Goal: Contribute content: Add original content to the website for others to see

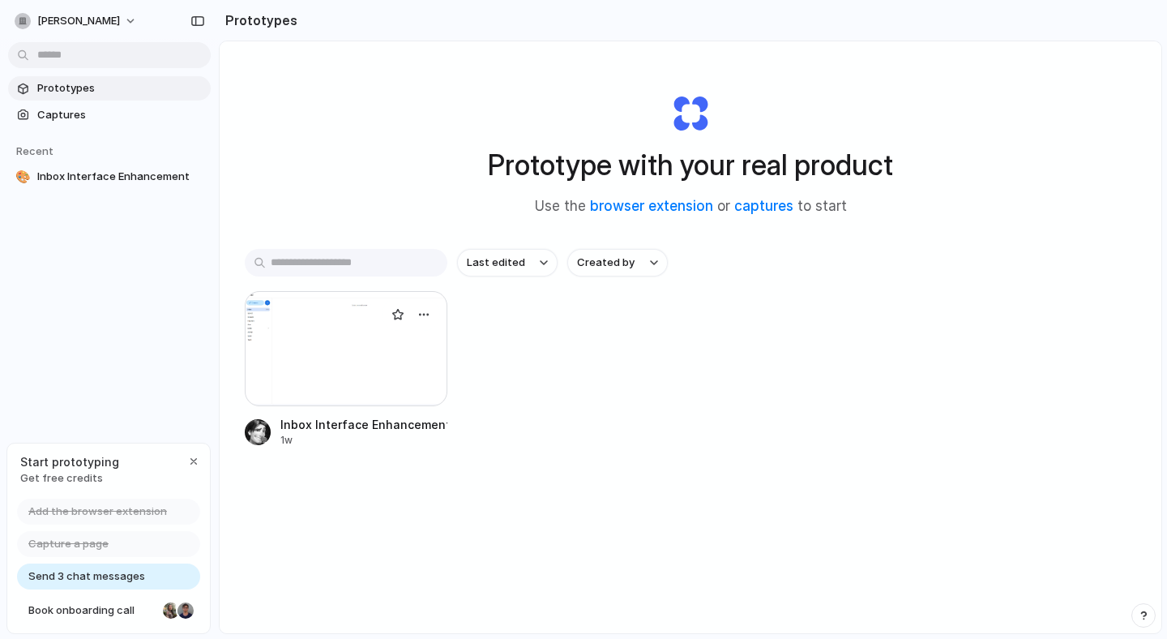
click at [414, 383] on div at bounding box center [346, 348] width 203 height 115
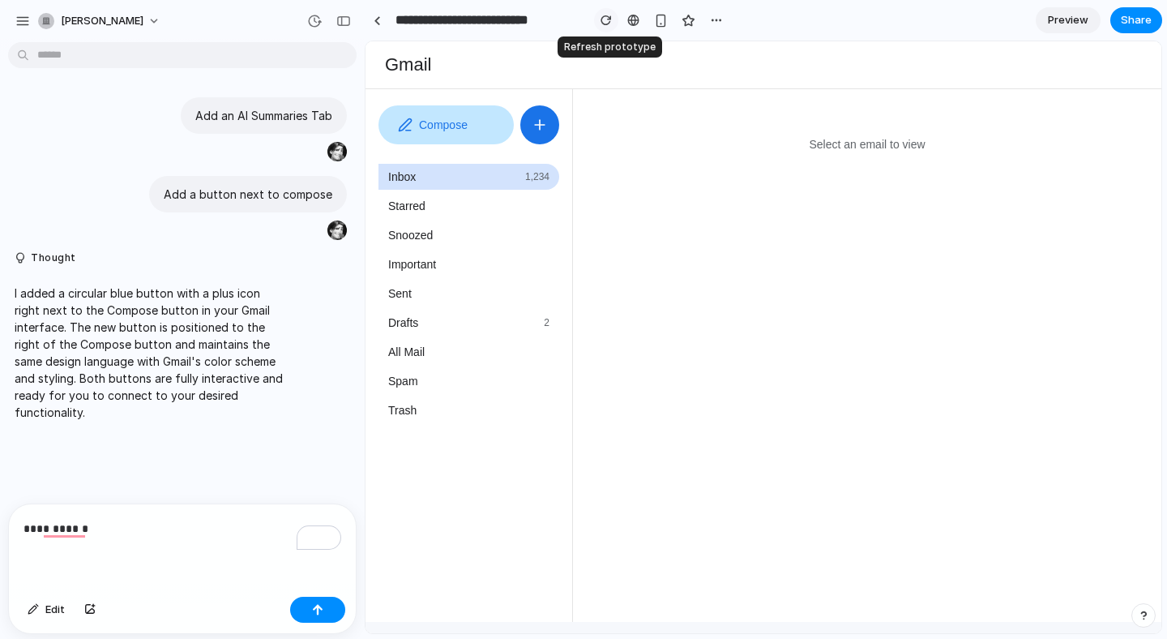
click at [601, 15] on div "button" at bounding box center [606, 20] width 11 height 11
click at [709, 19] on button "button" at bounding box center [716, 20] width 24 height 24
click at [952, 145] on div "Select an email to view" at bounding box center [867, 144] width 556 height 13
click at [419, 211] on span "Starred" at bounding box center [406, 205] width 37 height 13
click at [438, 259] on div "Important" at bounding box center [468, 264] width 181 height 26
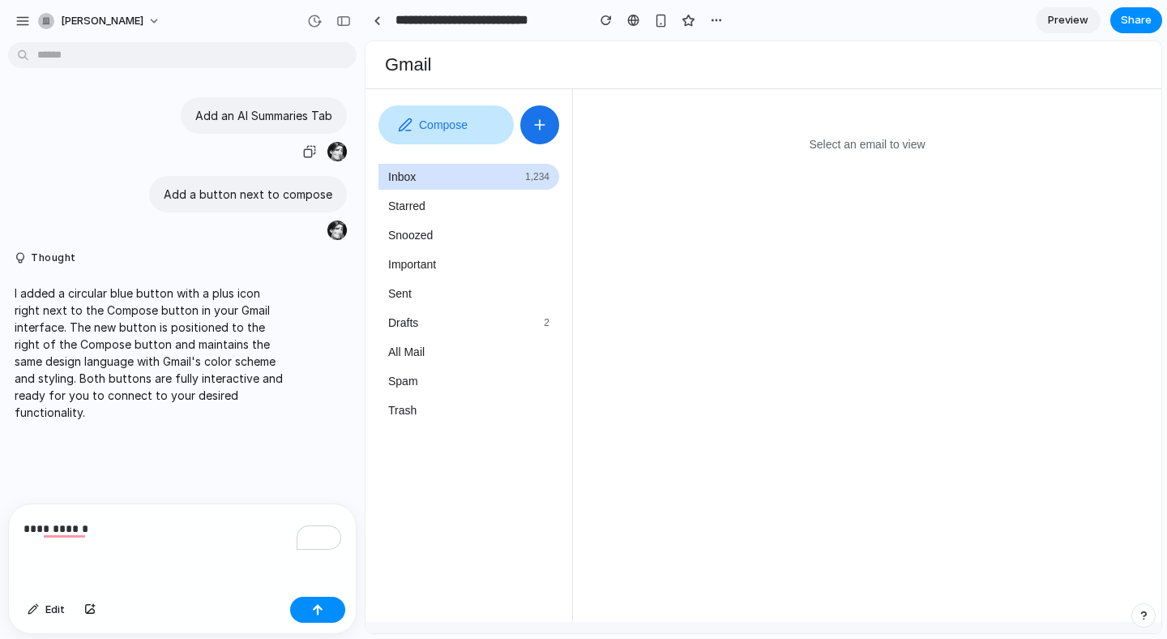
click at [313, 122] on p "Add an AI Summaries Tab" at bounding box center [263, 115] width 137 height 17
click at [319, 17] on div "button" at bounding box center [314, 21] width 15 height 15
click at [187, 83] on span "Current" at bounding box center [209, 82] width 177 height 15
click at [169, 67] on span "Version 1" at bounding box center [209, 64] width 177 height 17
click at [155, 63] on span "Version 1" at bounding box center [209, 64] width 177 height 17
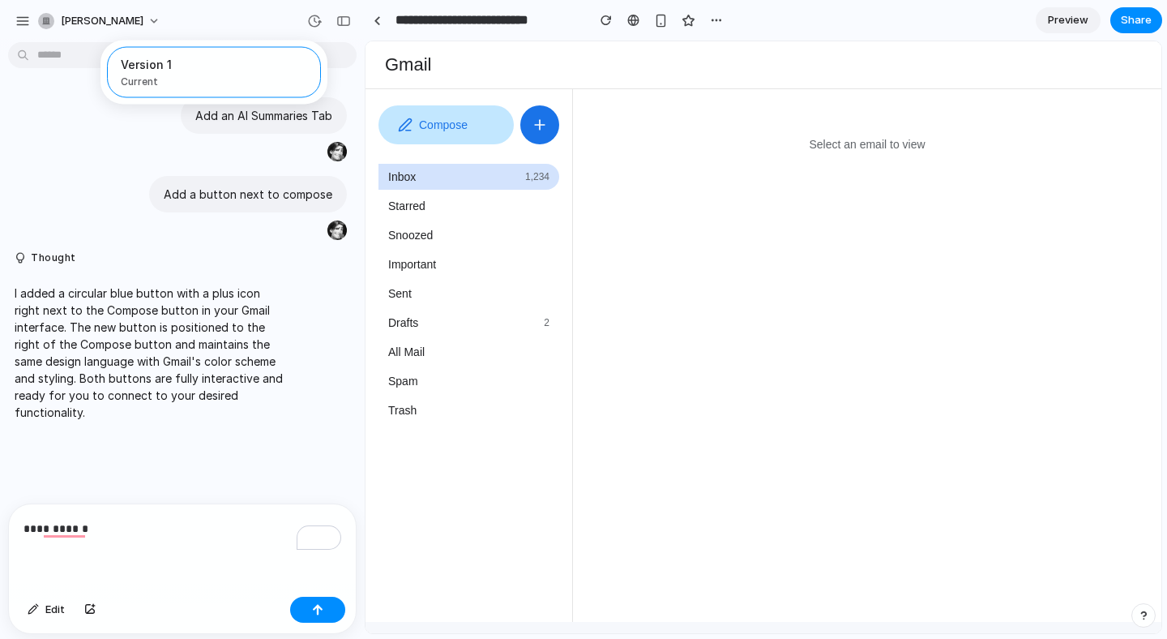
click at [348, 22] on div "Version 1 Current" at bounding box center [583, 319] width 1167 height 639
click at [54, 27] on div "[PERSON_NAME]" at bounding box center [90, 21] width 105 height 16
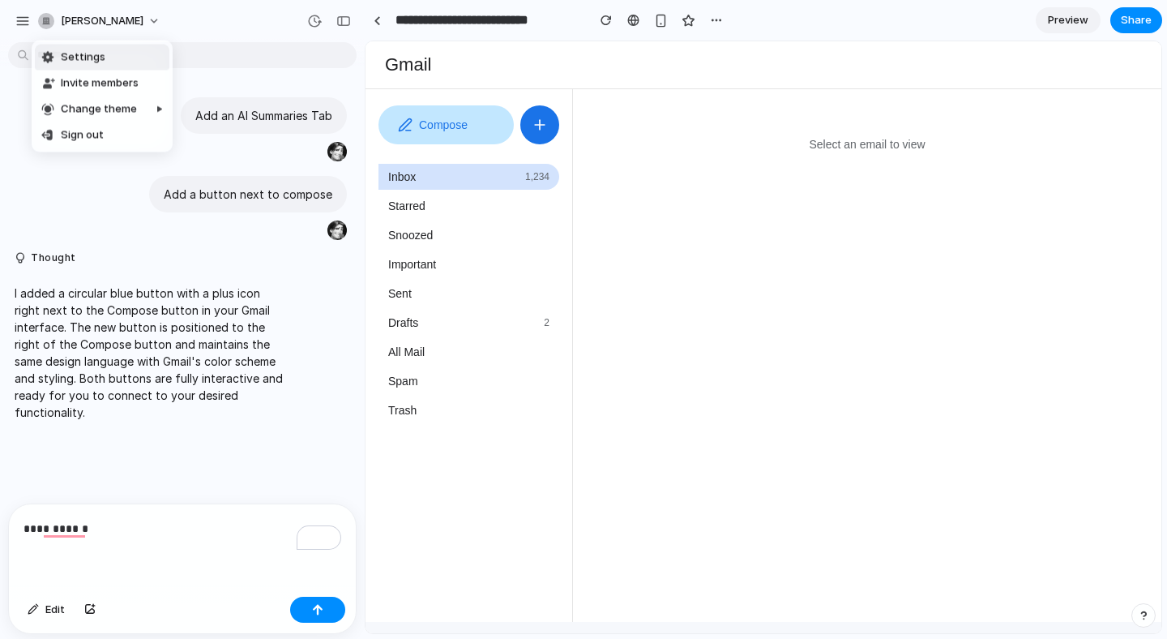
click at [25, 19] on div "Settings Invite members Change theme Sign out" at bounding box center [583, 319] width 1167 height 639
click at [25, 19] on div "button" at bounding box center [22, 21] width 15 height 15
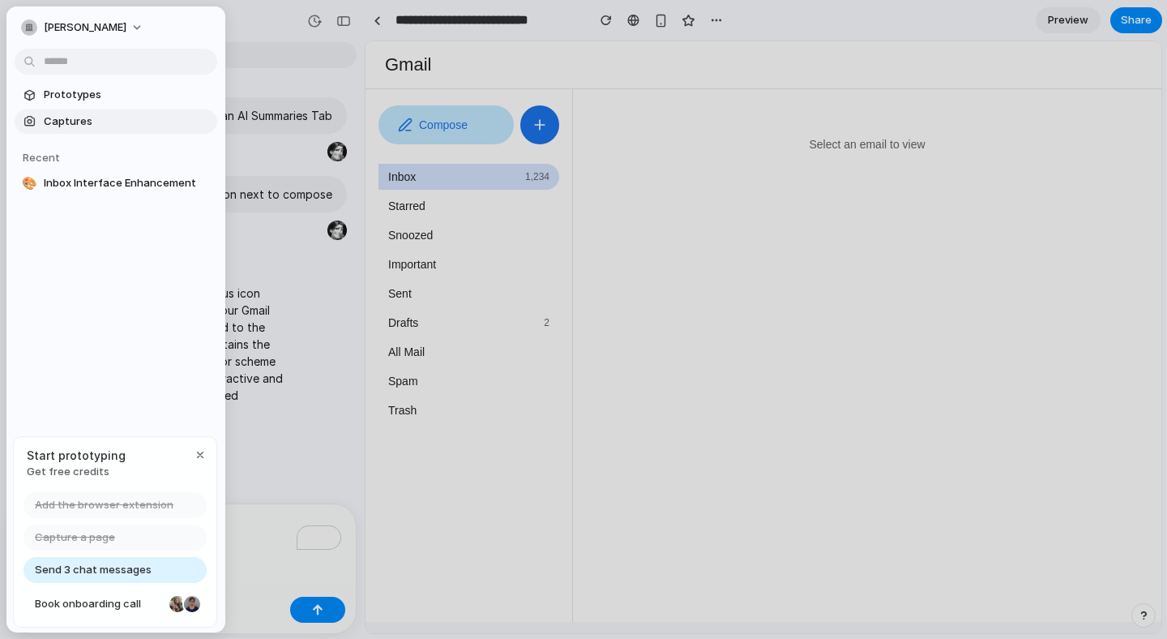
click at [66, 120] on span "Captures" at bounding box center [127, 121] width 167 height 16
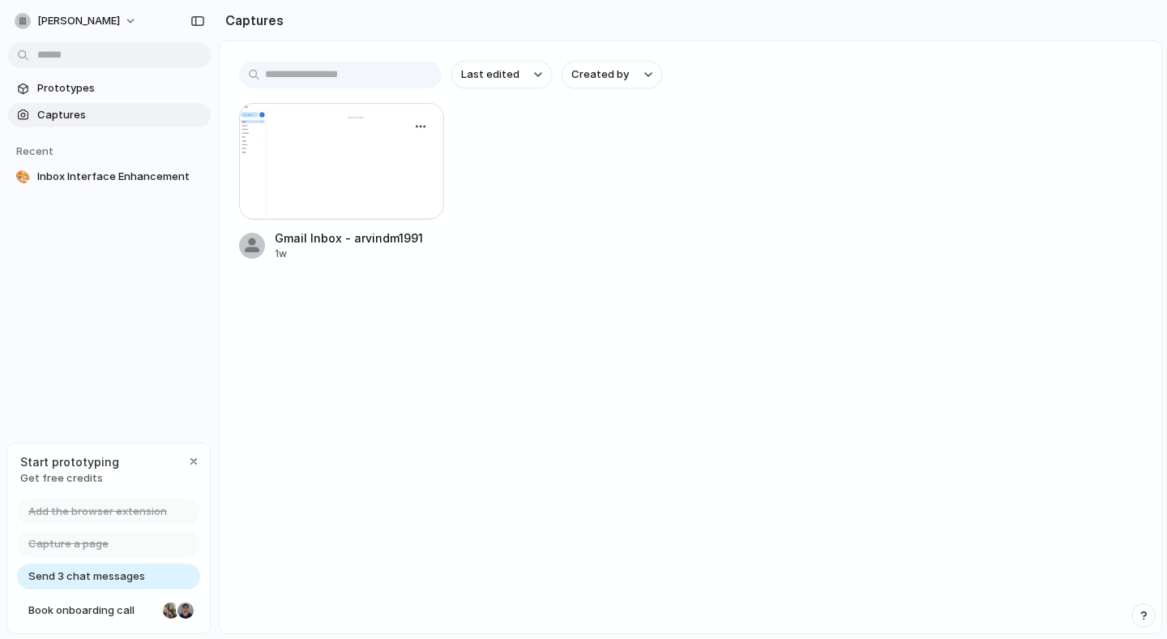
click at [335, 208] on div at bounding box center [341, 161] width 205 height 117
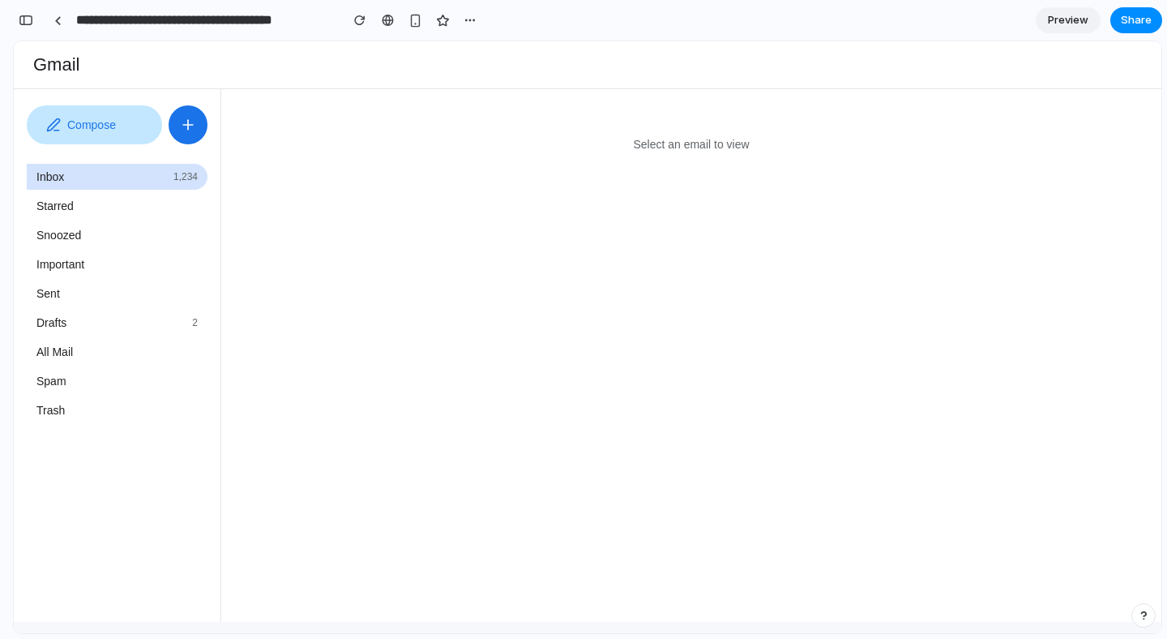
click at [14, 14] on div at bounding box center [7, 319] width 15 height 639
click at [27, 23] on div "button" at bounding box center [26, 20] width 15 height 11
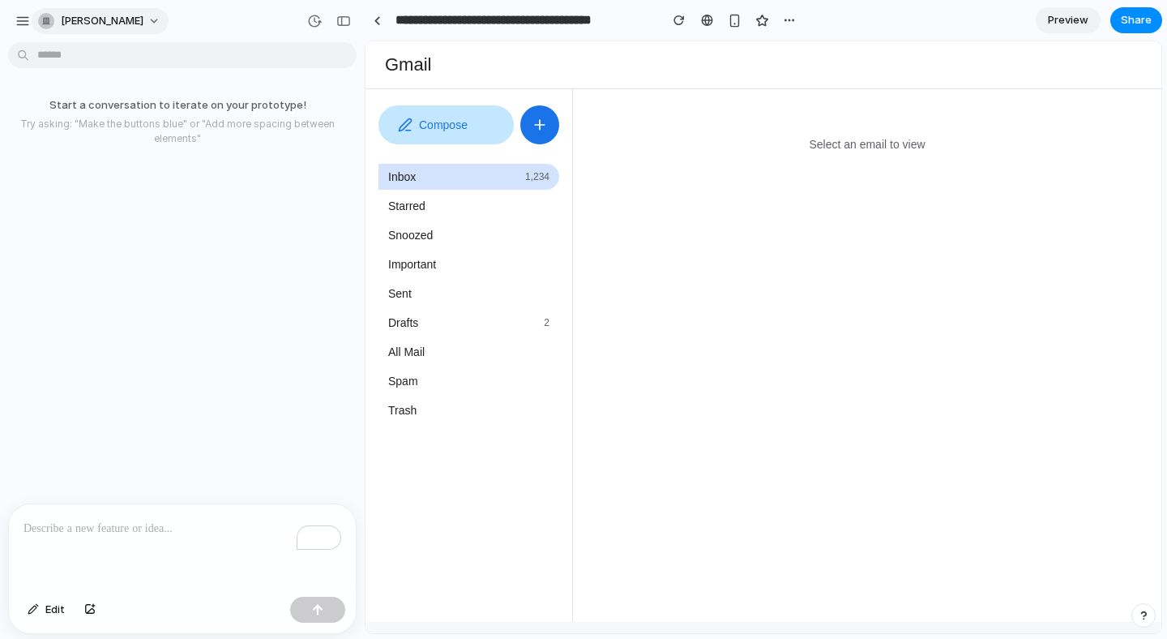
click at [105, 28] on span "[PERSON_NAME]" at bounding box center [102, 21] width 83 height 16
click at [38, 9] on div "Settings Invite members Change theme Sign out" at bounding box center [583, 319] width 1167 height 639
click at [32, 9] on div "[PERSON_NAME]" at bounding box center [92, 21] width 154 height 26
click at [32, 11] on div "[PERSON_NAME]" at bounding box center [92, 21] width 154 height 26
click at [29, 15] on div "button" at bounding box center [22, 21] width 15 height 15
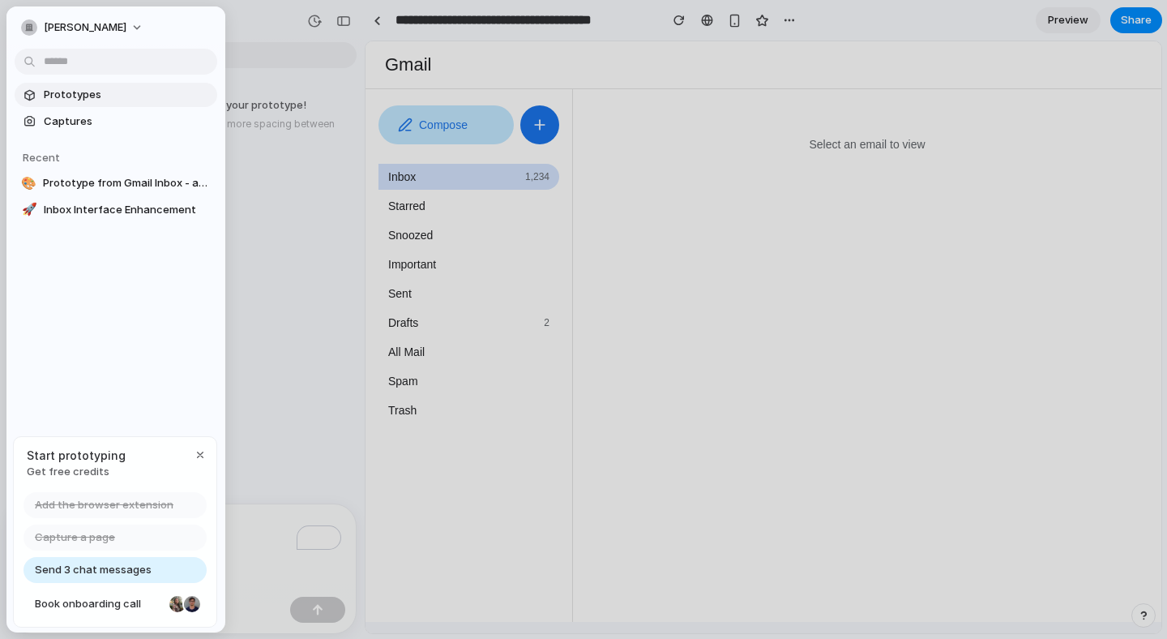
click at [62, 97] on span "Prototypes" at bounding box center [127, 95] width 167 height 16
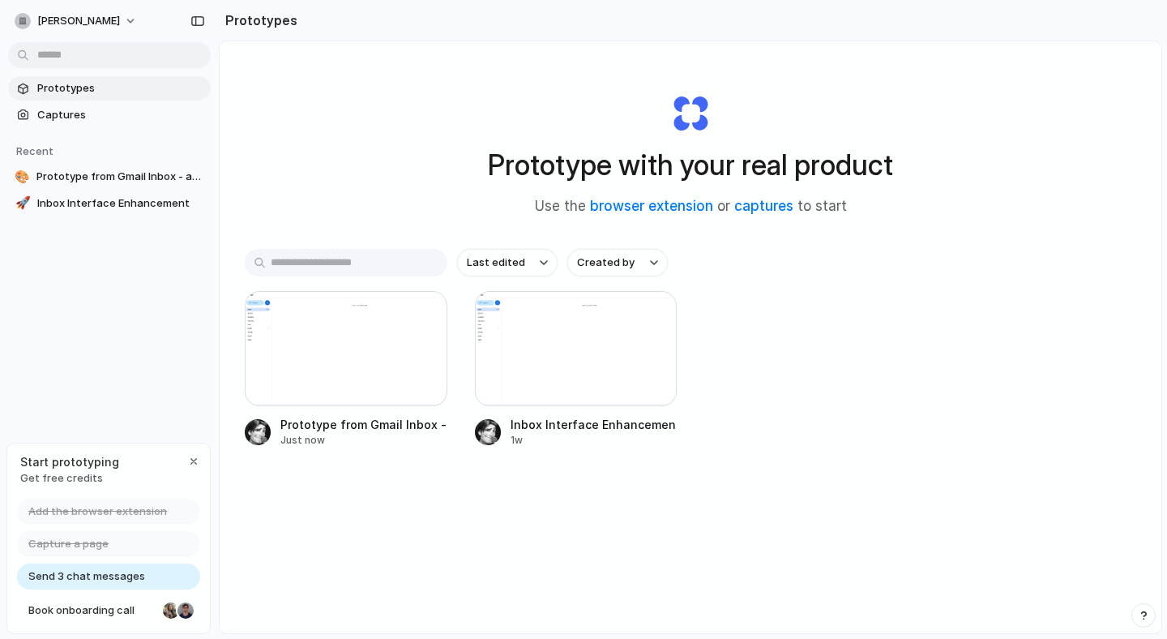
click at [584, 319] on div at bounding box center [584, 319] width 0 height 0
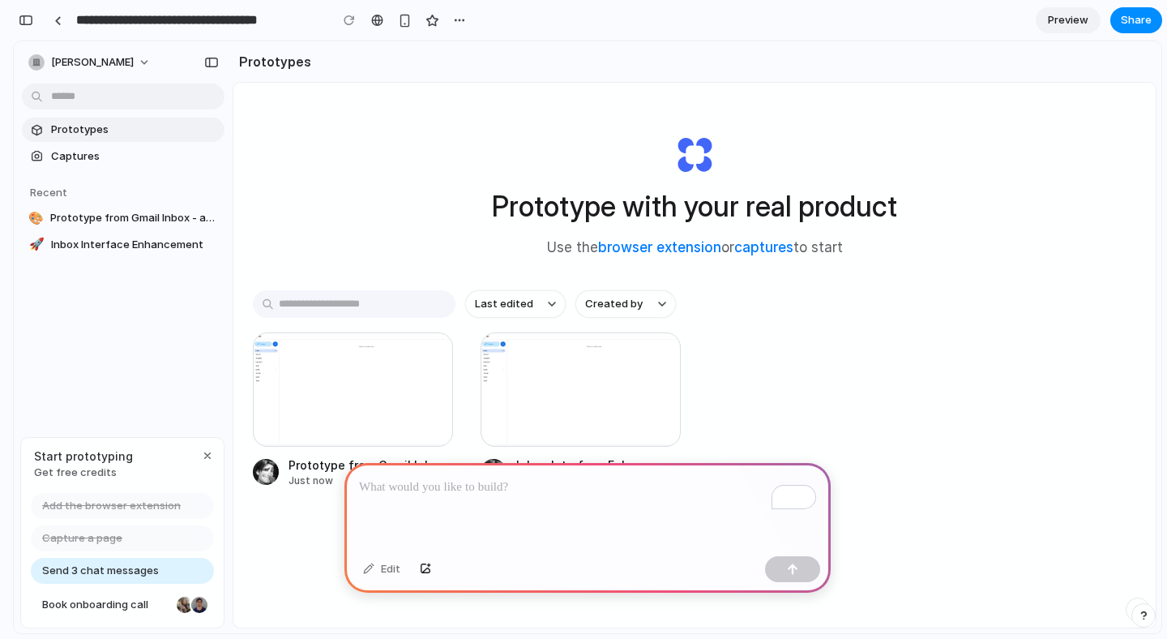
click at [385, 566] on div "Edit" at bounding box center [381, 569] width 53 height 26
click at [371, 570] on div "Edit" at bounding box center [381, 569] width 53 height 26
click at [371, 568] on div "Edit" at bounding box center [381, 569] width 53 height 26
click at [418, 481] on p "To enrich screen reader interactions, please activate Accessibility in Grammarl…" at bounding box center [587, 486] width 457 height 19
click at [442, 504] on div "To enrich screen reader interactions, please activate Accessibility in Grammarl…" at bounding box center [587, 506] width 486 height 87
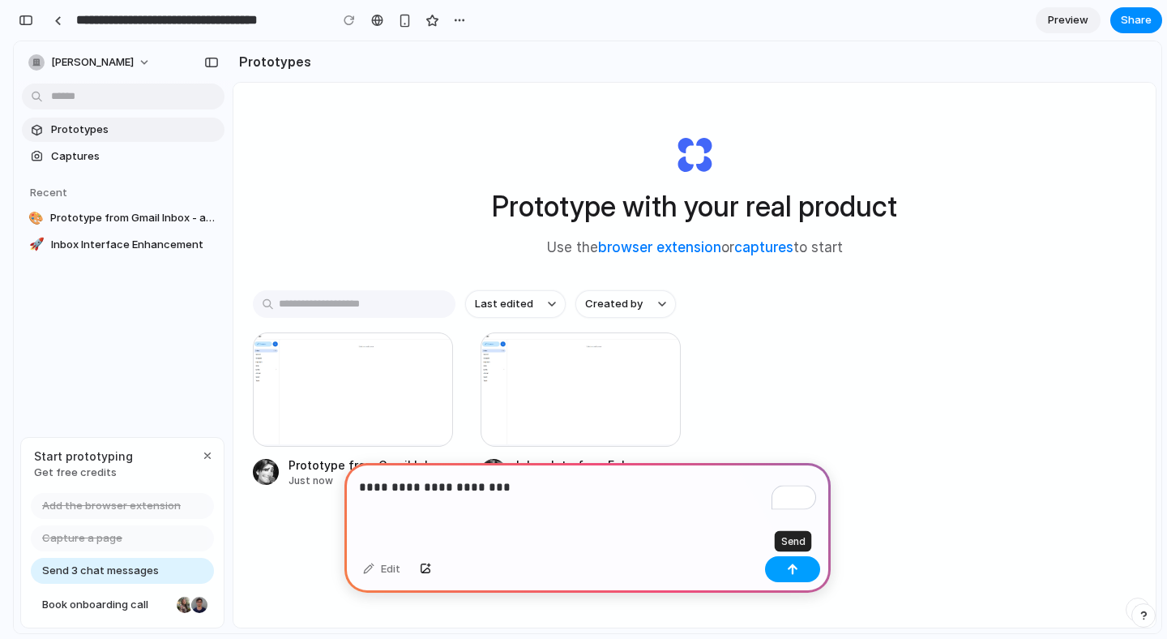
click at [789, 567] on div "button" at bounding box center [792, 568] width 11 height 11
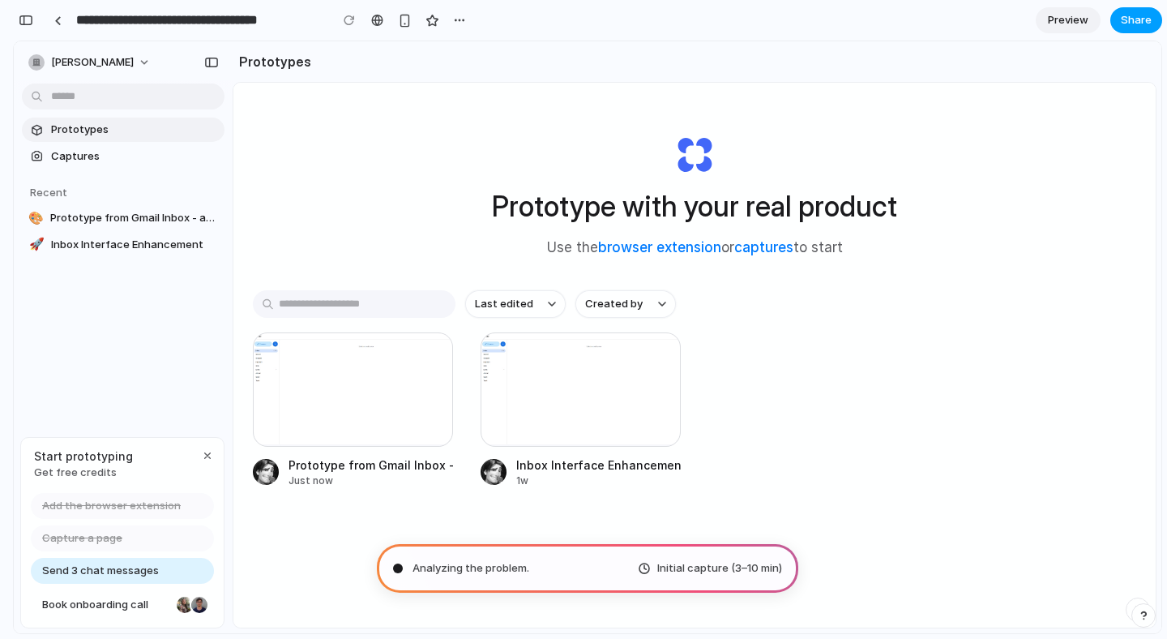
click at [1137, 19] on span "Share" at bounding box center [1136, 20] width 31 height 16
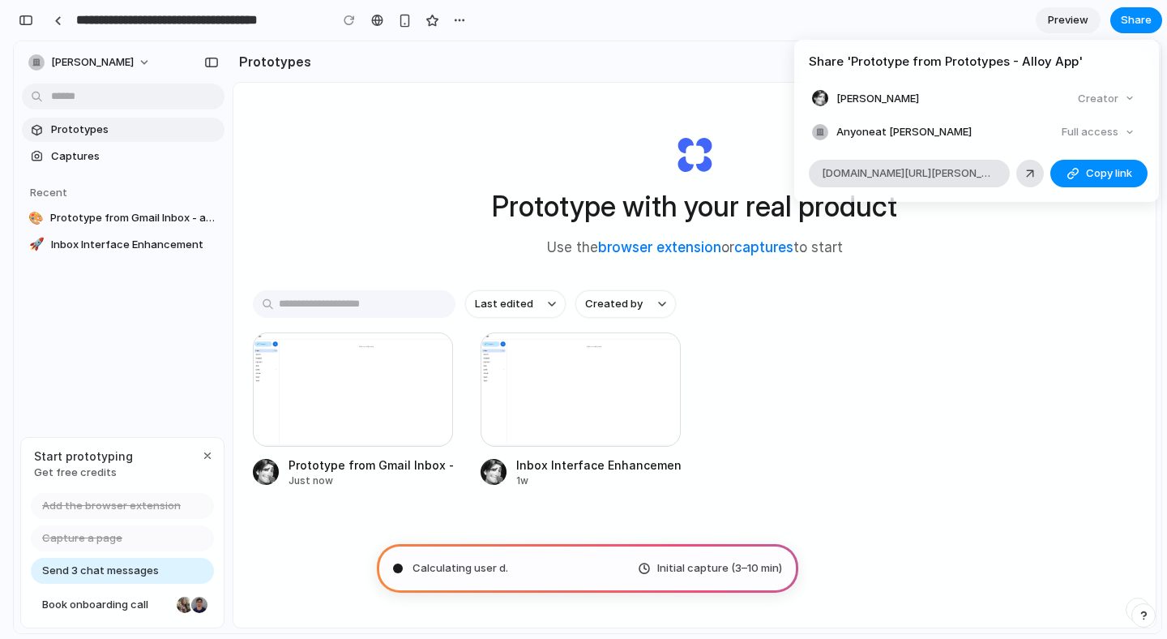
type input "**********"
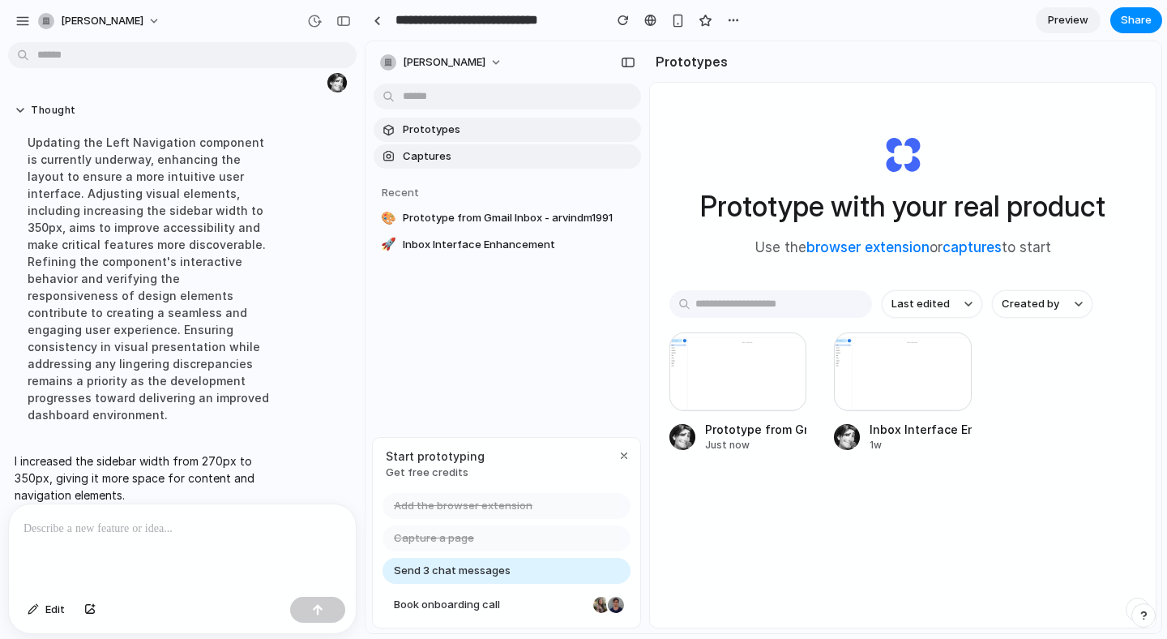
drag, startPoint x: 1007, startPoint y: 280, endPoint x: 648, endPoint y: 239, distance: 361.4
click at [651, 239] on div "Prototype with your real product Use the browser extension or captures to start…" at bounding box center [903, 398] width 506 height 631
drag, startPoint x: 648, startPoint y: 246, endPoint x: 737, endPoint y: 279, distance: 94.9
click at [745, 285] on div "arvind-murali Prototypes Captures Recent 🎨 Prototype from Gmail Inbox - arvindm…" at bounding box center [764, 337] width 796 height 592
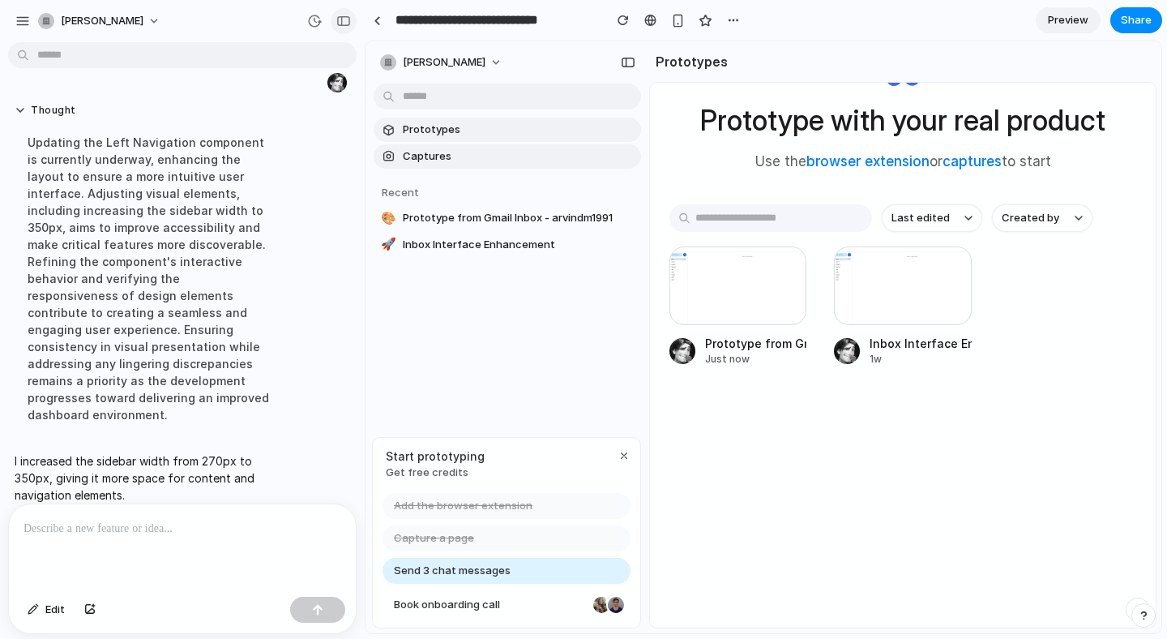
click at [353, 19] on button "button" at bounding box center [344, 21] width 26 height 26
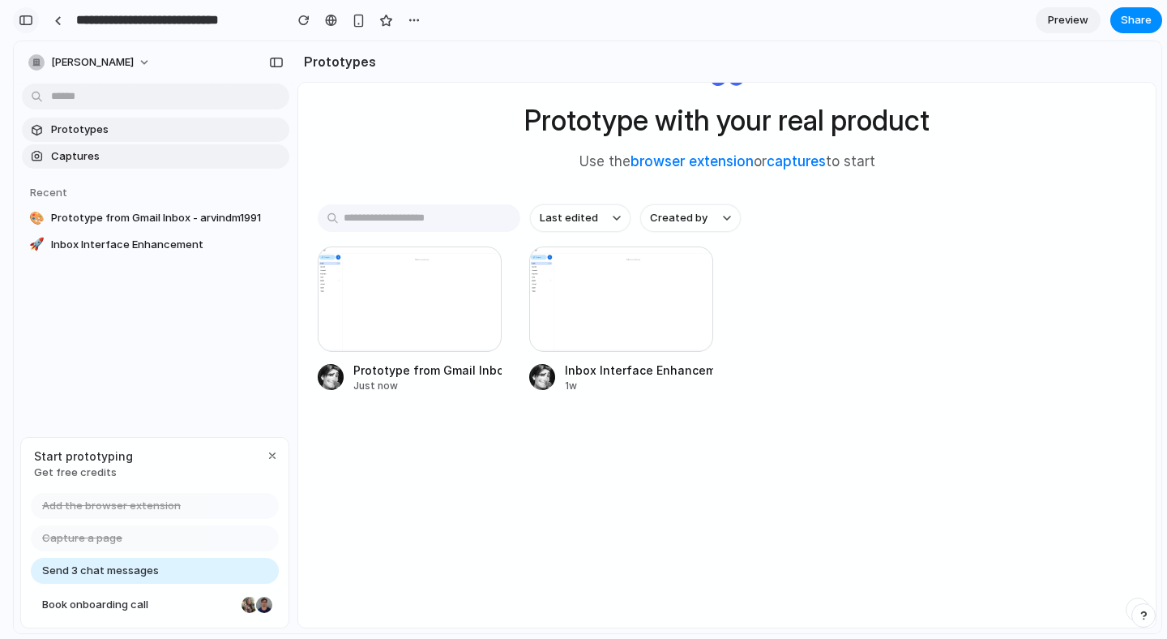
click at [31, 23] on div "button" at bounding box center [26, 20] width 15 height 11
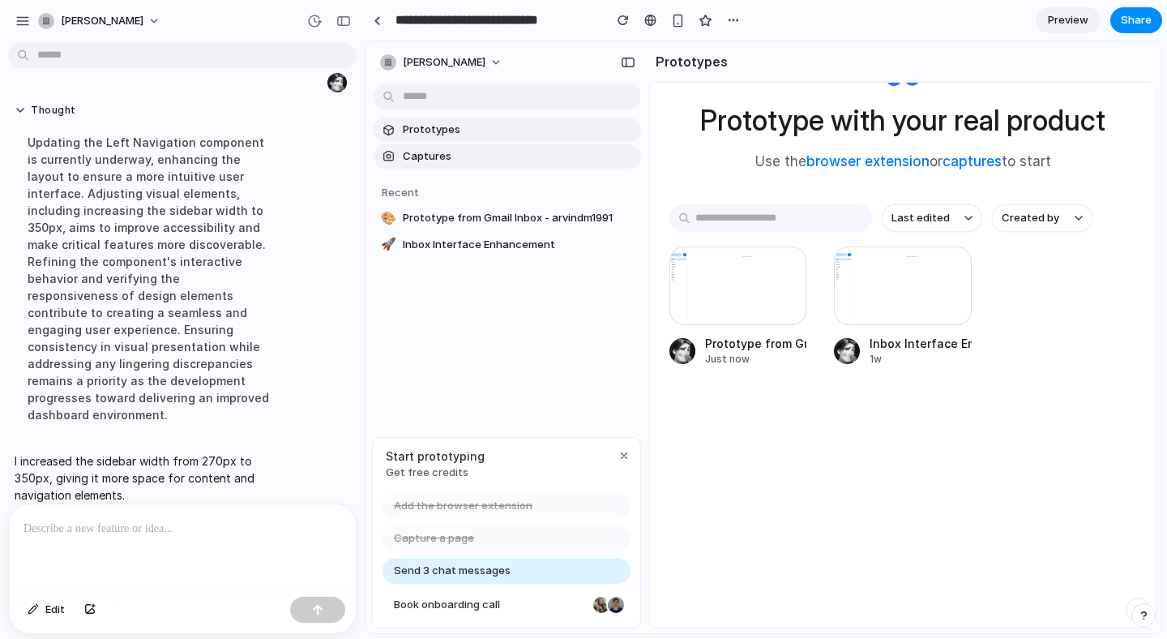
click at [217, 537] on p at bounding box center [183, 528] width 318 height 19
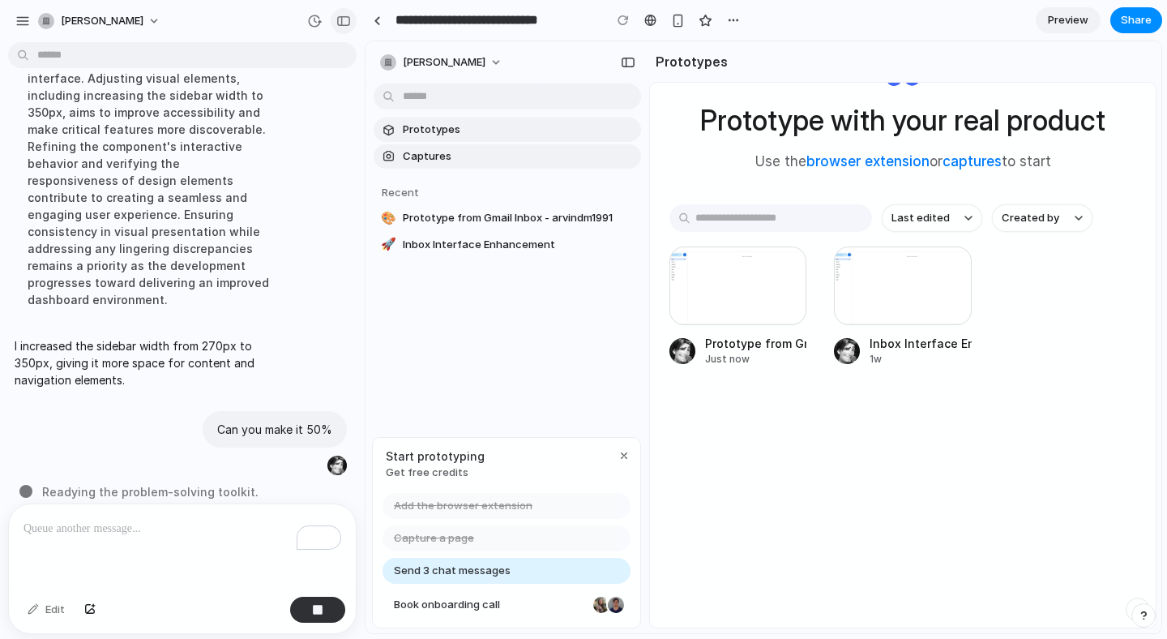
click at [343, 15] on div "button" at bounding box center [343, 20] width 15 height 11
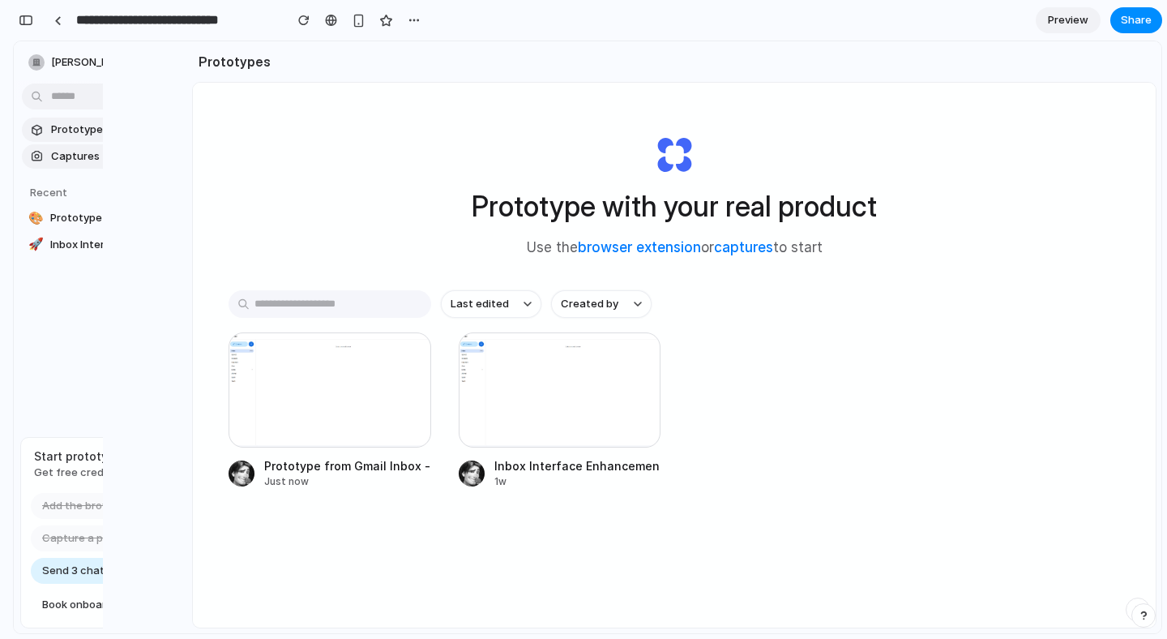
scroll to position [812, 0]
click at [29, 18] on div "button" at bounding box center [26, 20] width 15 height 11
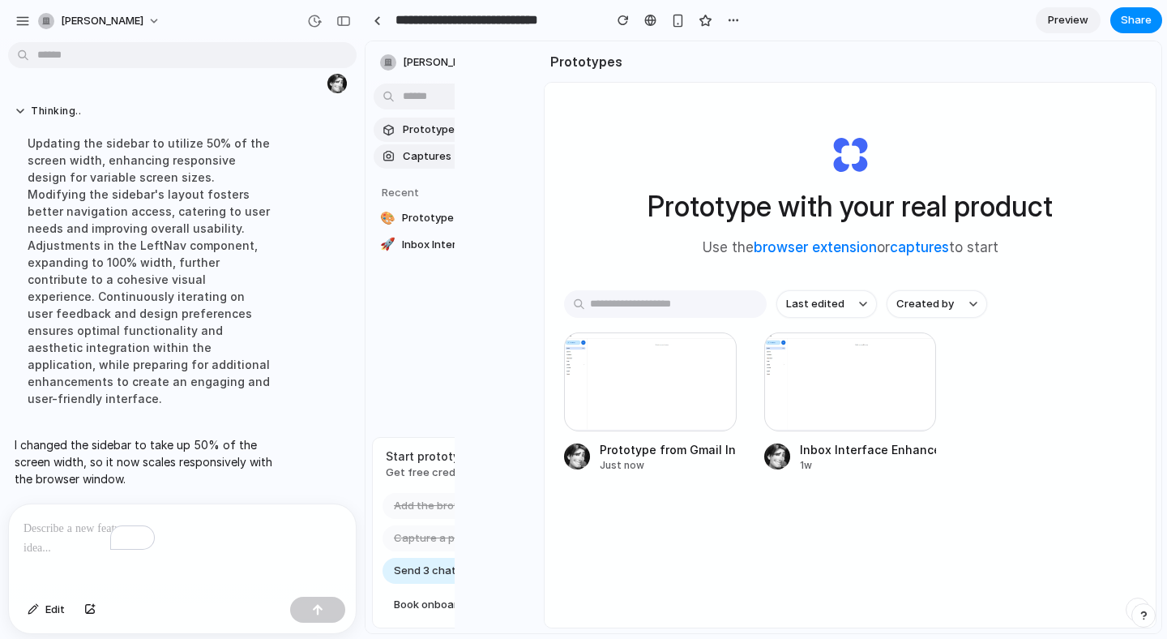
scroll to position [233, 0]
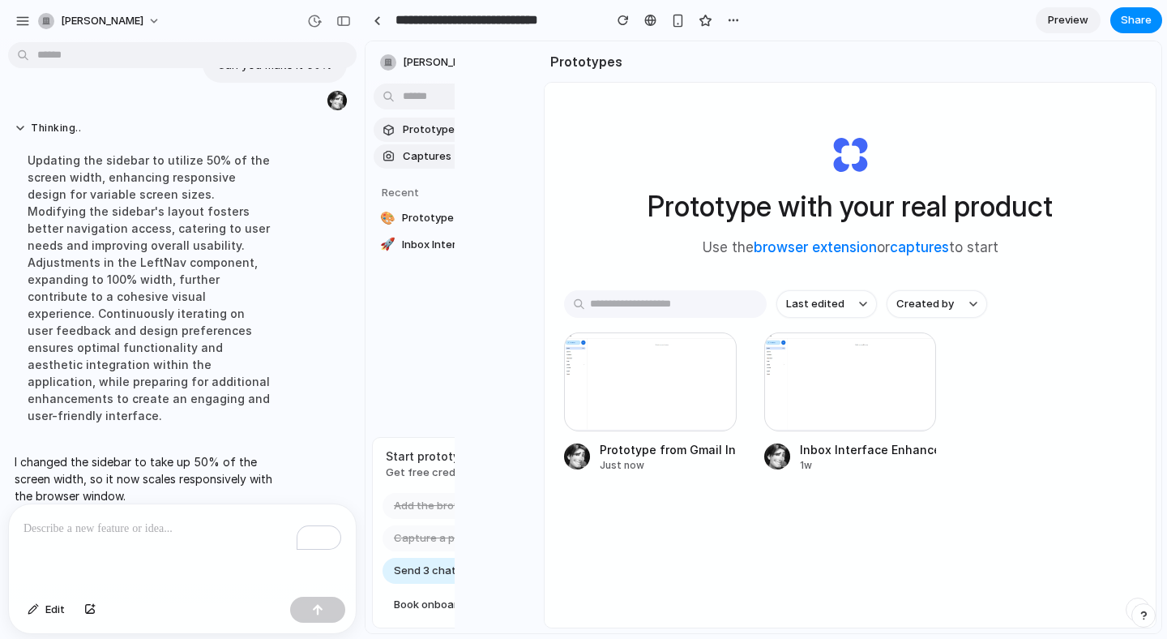
click at [136, 512] on div "To enrich screen reader interactions, please activate Accessibility in Grammarl…" at bounding box center [182, 547] width 347 height 86
click at [545, 286] on main "Prototype with your real product Use the browser extension or captures to start…" at bounding box center [850, 355] width 613 height 546
drag, startPoint x: 542, startPoint y: 288, endPoint x: 692, endPoint y: 296, distance: 150.1
click at [692, 296] on div "arvind-murali Prototypes Captures Recent 🎨 Prototype from Gmail Inbox - arvindm…" at bounding box center [764, 337] width 796 height 592
click at [130, 539] on div "**" at bounding box center [182, 547] width 347 height 86
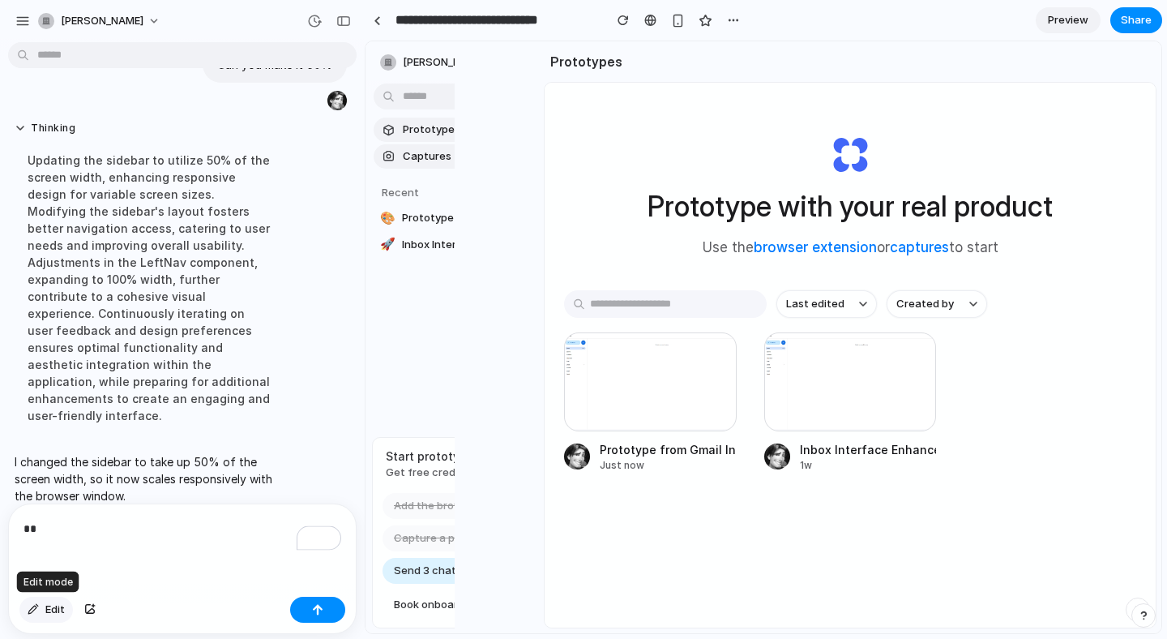
click at [41, 609] on button "Edit" at bounding box center [45, 609] width 53 height 26
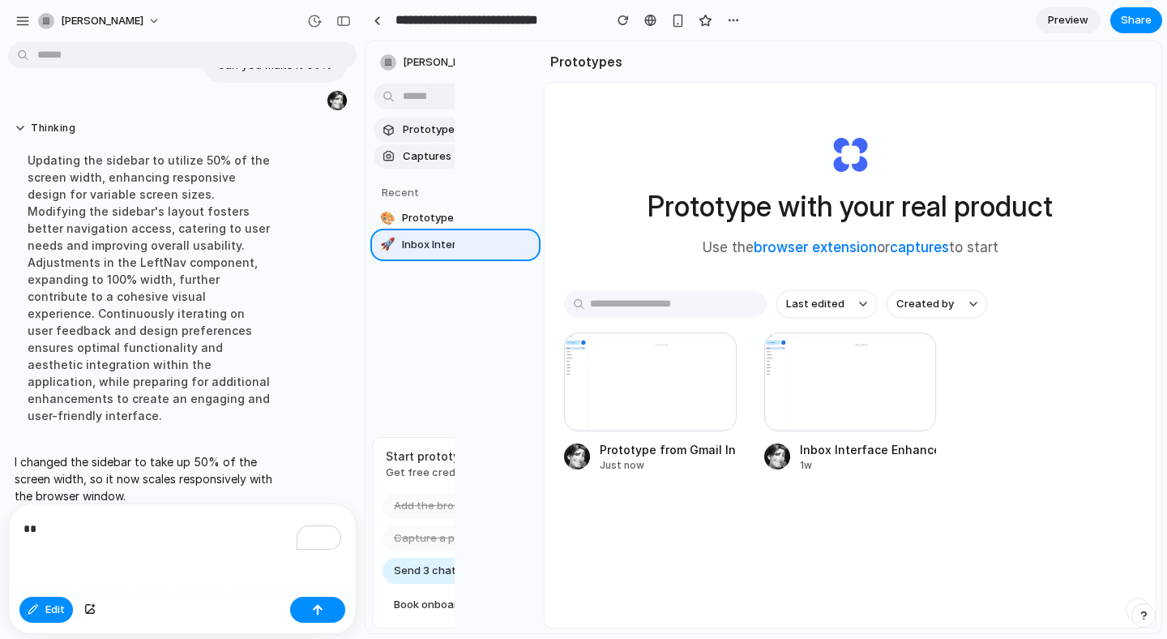
drag, startPoint x: 430, startPoint y: 233, endPoint x: 452, endPoint y: 175, distance: 62.6
click at [452, 175] on div at bounding box center [763, 337] width 795 height 591
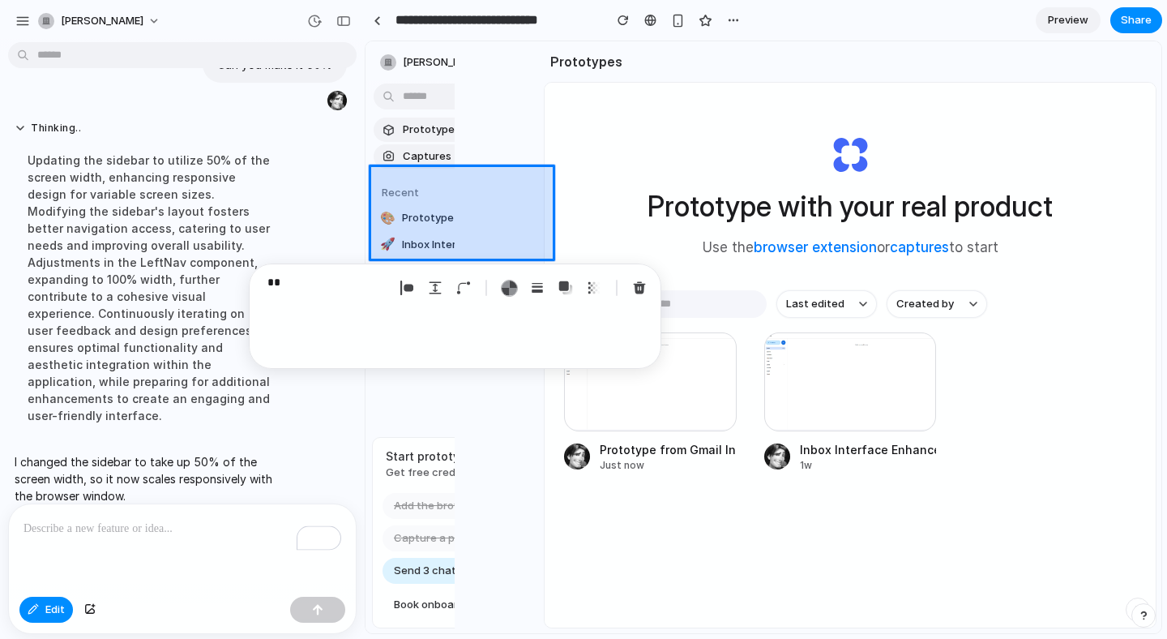
click at [448, 145] on div at bounding box center [763, 337] width 795 height 591
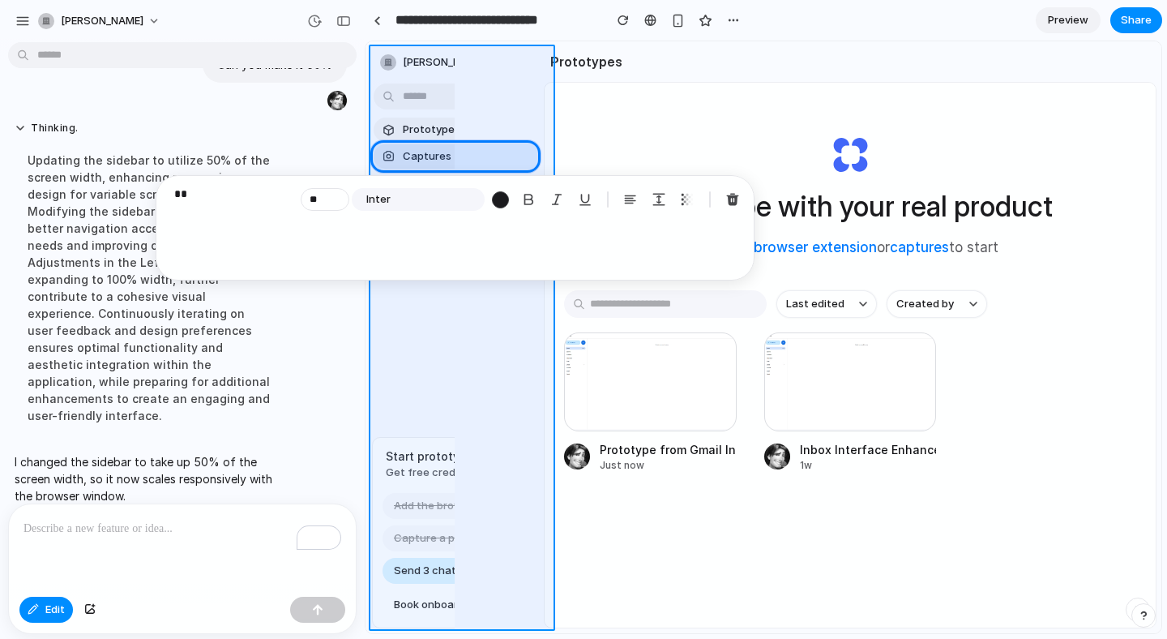
click at [459, 90] on div at bounding box center [763, 337] width 795 height 591
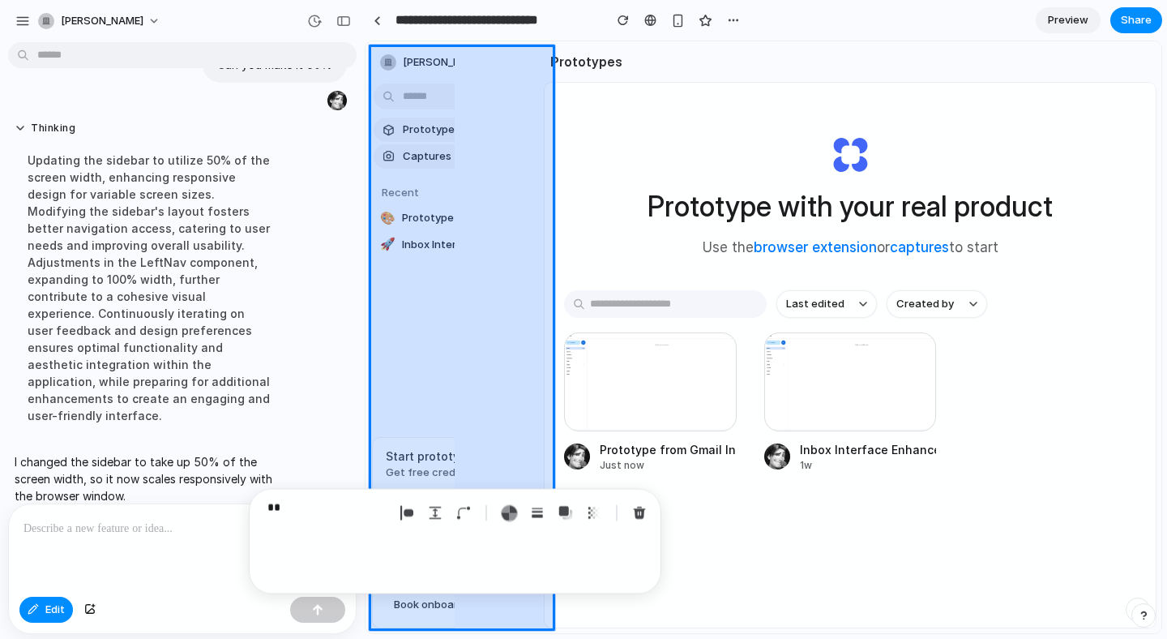
click at [465, 147] on div at bounding box center [763, 337] width 795 height 591
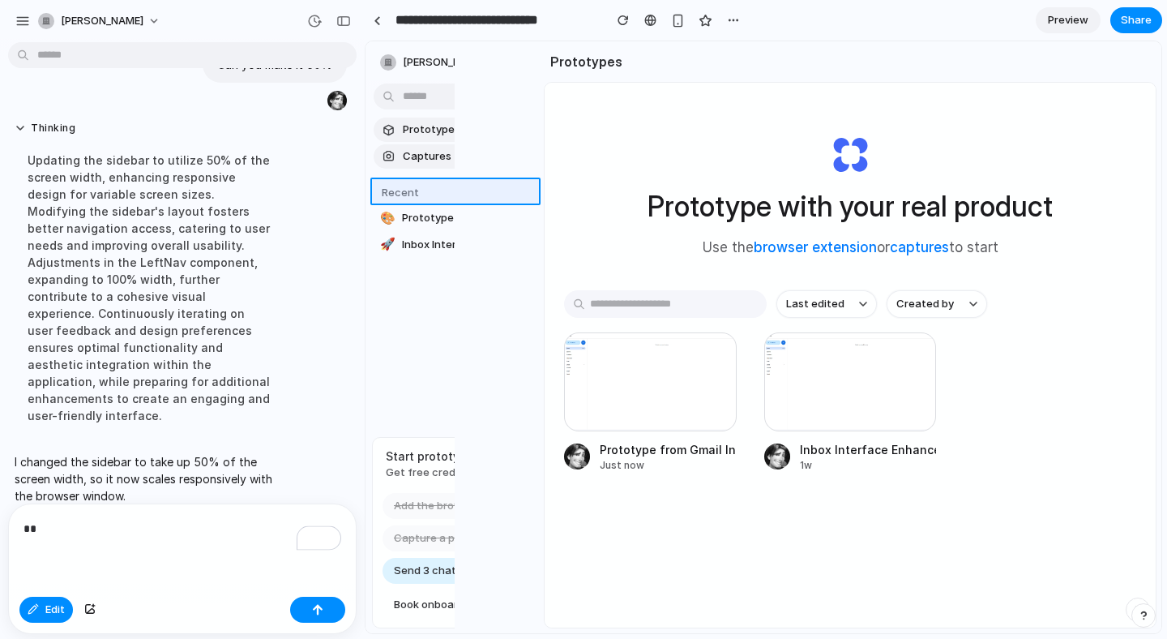
drag, startPoint x: 442, startPoint y: 102, endPoint x: 442, endPoint y: 190, distance: 88.3
click at [442, 190] on div at bounding box center [763, 337] width 795 height 591
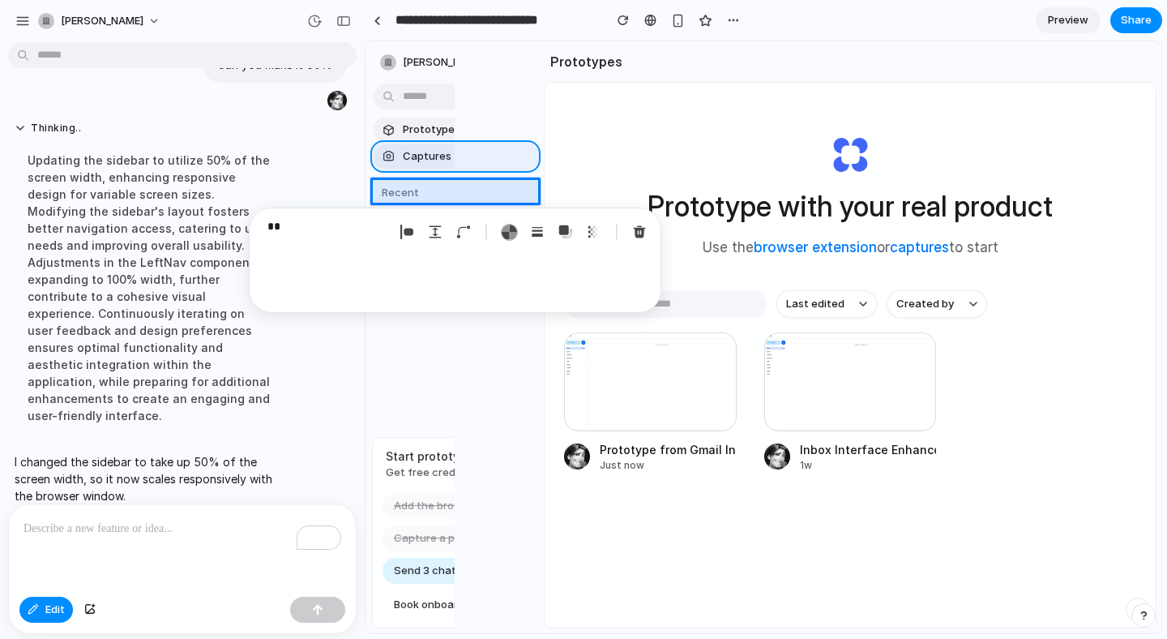
drag, startPoint x: 442, startPoint y: 135, endPoint x: 432, endPoint y: 145, distance: 14.3
click at [432, 145] on div at bounding box center [763, 337] width 795 height 591
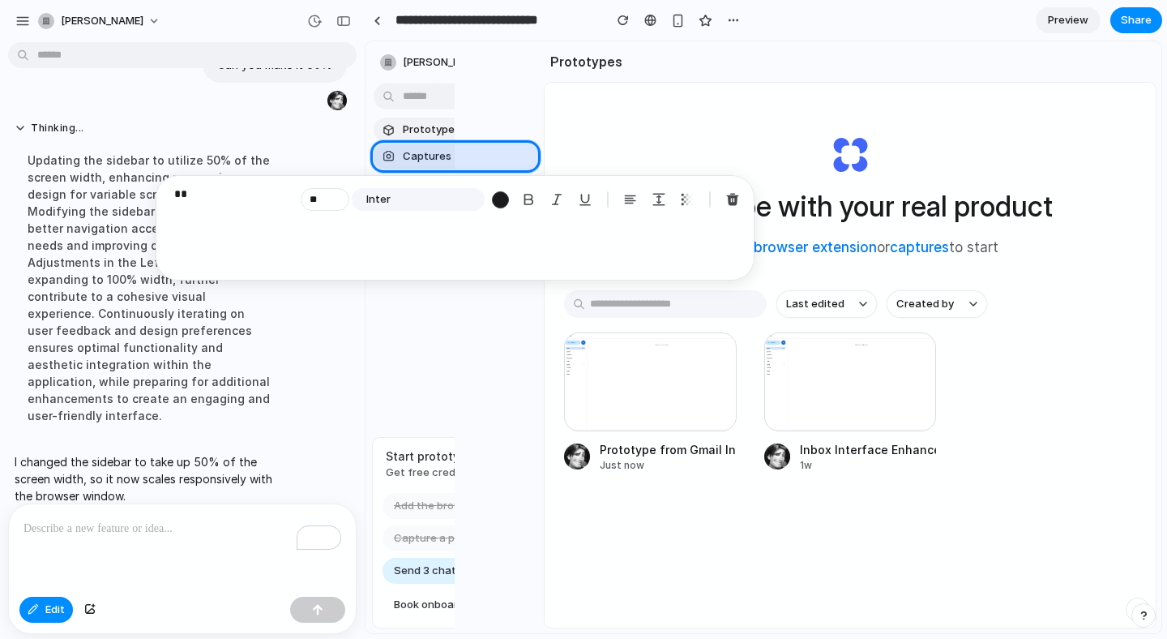
click at [384, 224] on div "** ** Inter" at bounding box center [455, 227] width 599 height 105
click at [212, 203] on div "**" at bounding box center [234, 199] width 120 height 31
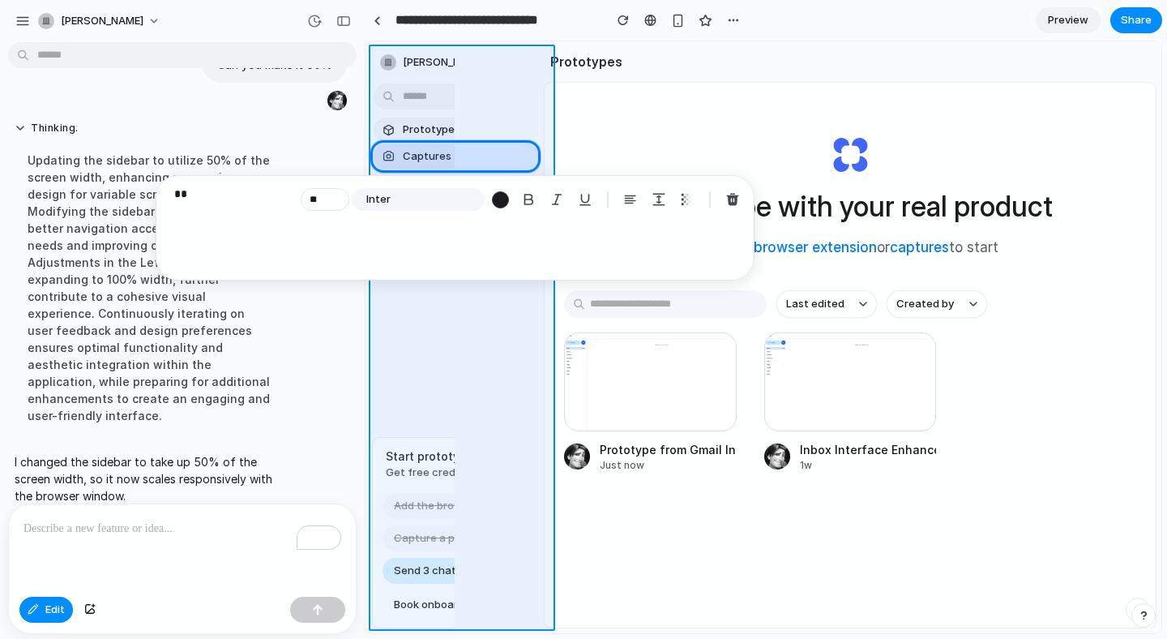
click at [453, 135] on div at bounding box center [763, 337] width 795 height 591
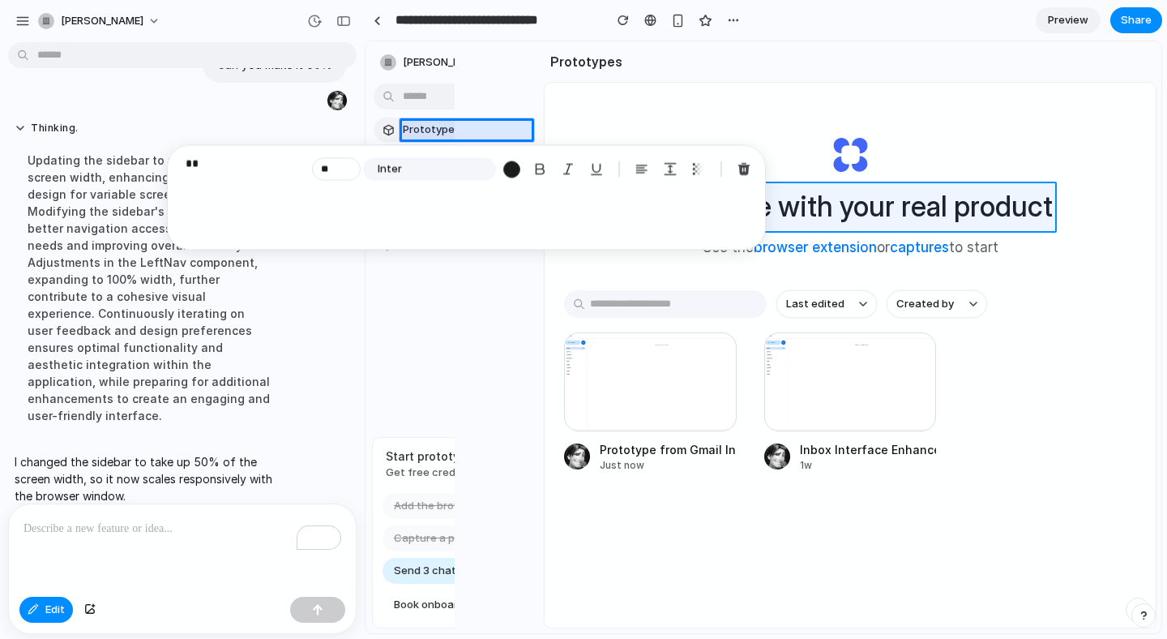
click at [887, 202] on div at bounding box center [763, 337] width 795 height 591
type input "**"
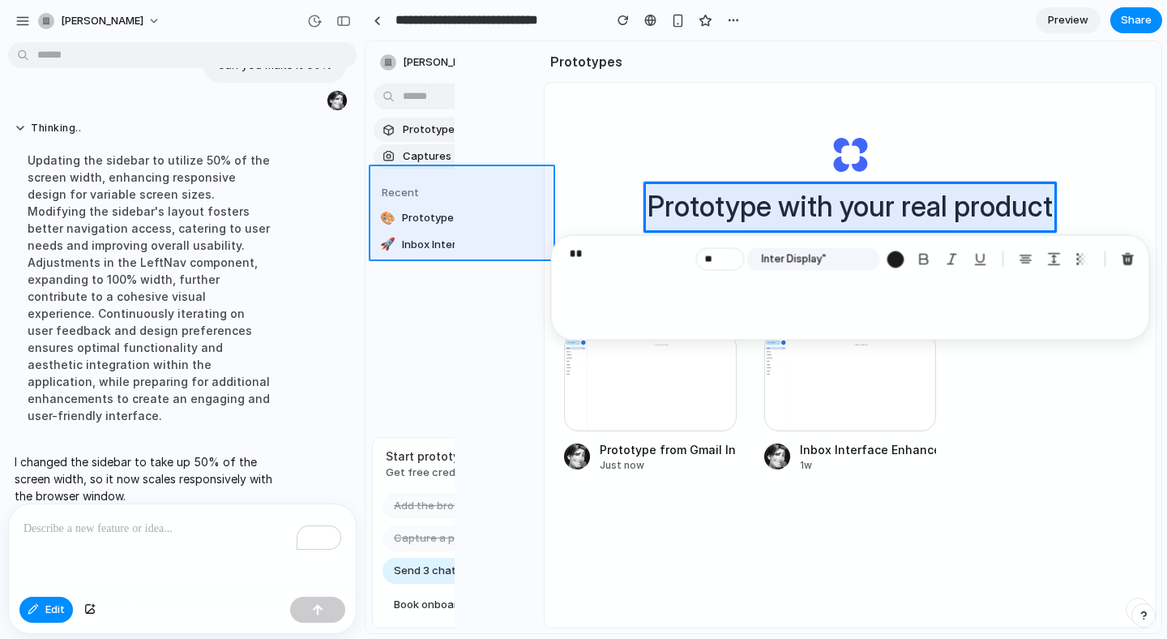
click at [417, 232] on div at bounding box center [763, 337] width 795 height 591
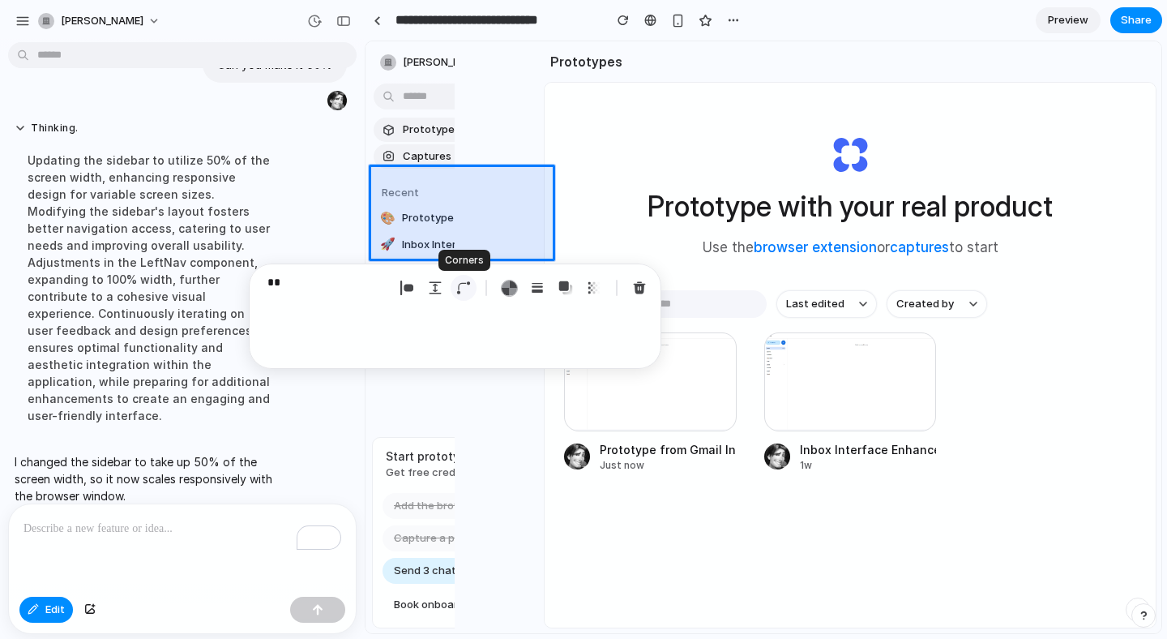
click at [454, 289] on button "button" at bounding box center [464, 288] width 26 height 26
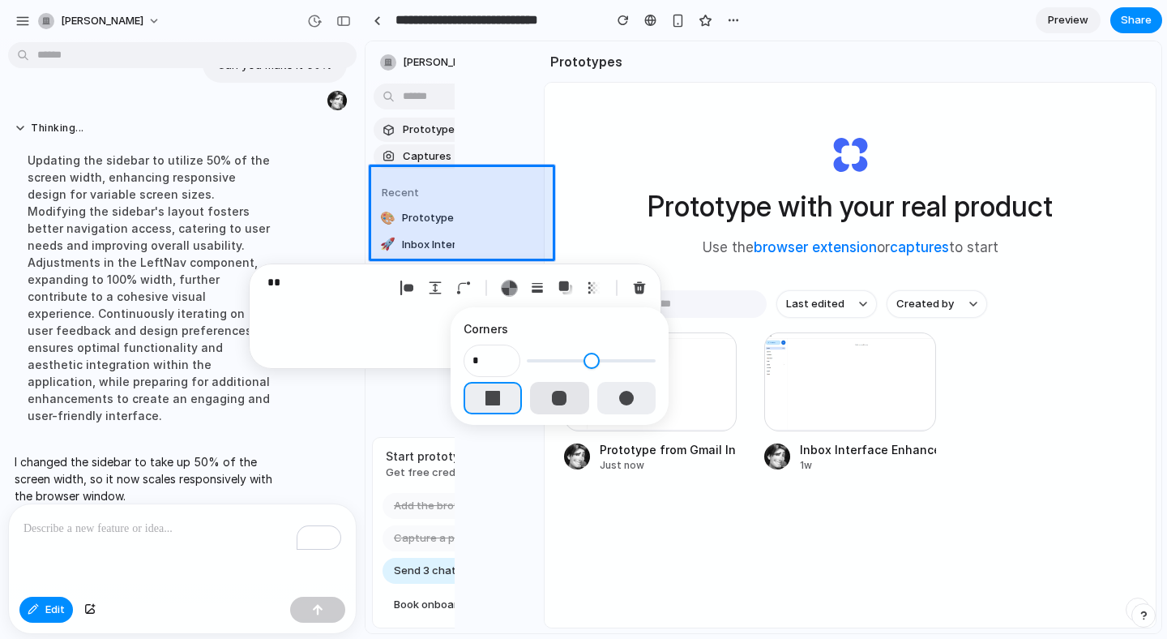
click at [535, 392] on button "button" at bounding box center [559, 398] width 58 height 32
type input "**"
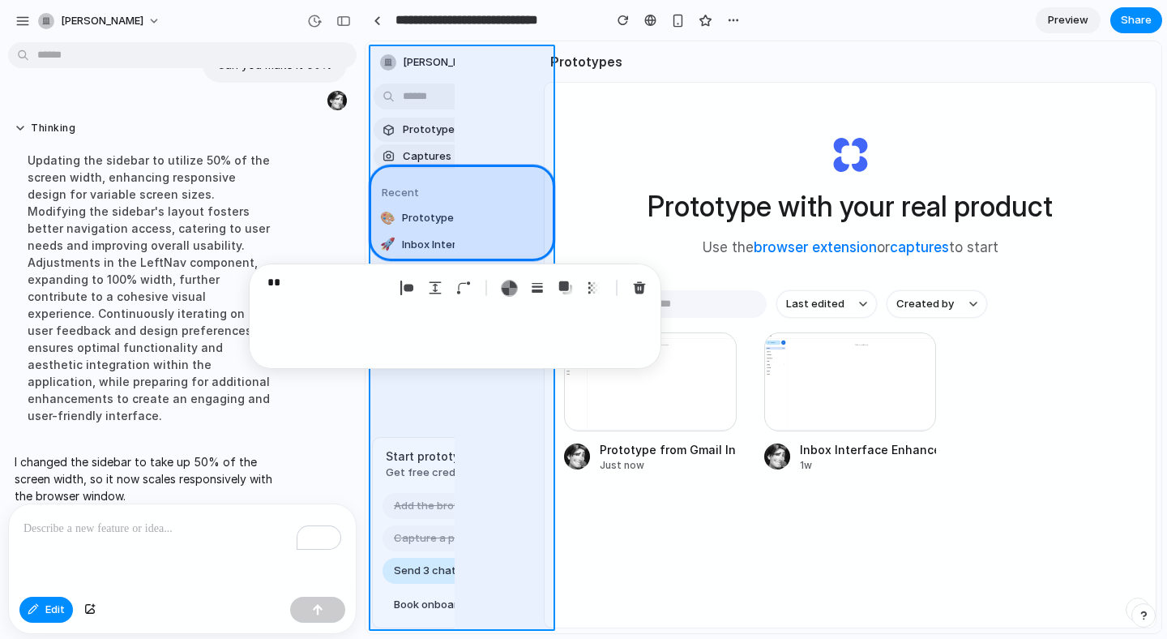
click at [494, 130] on div at bounding box center [763, 337] width 795 height 591
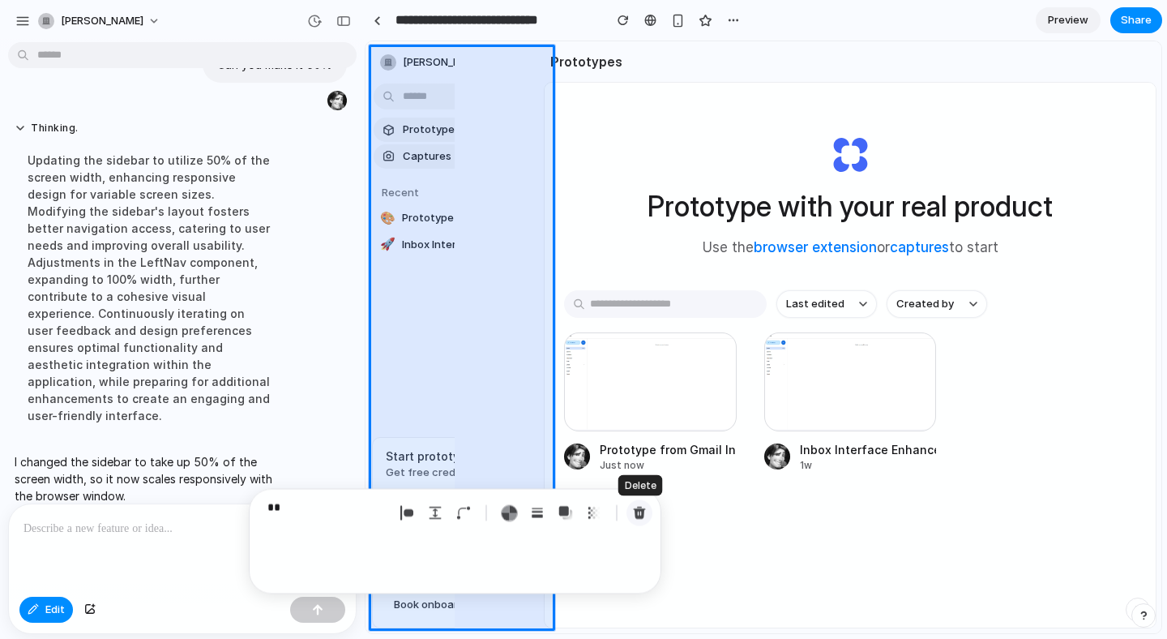
click at [643, 511] on div "button" at bounding box center [639, 513] width 15 height 15
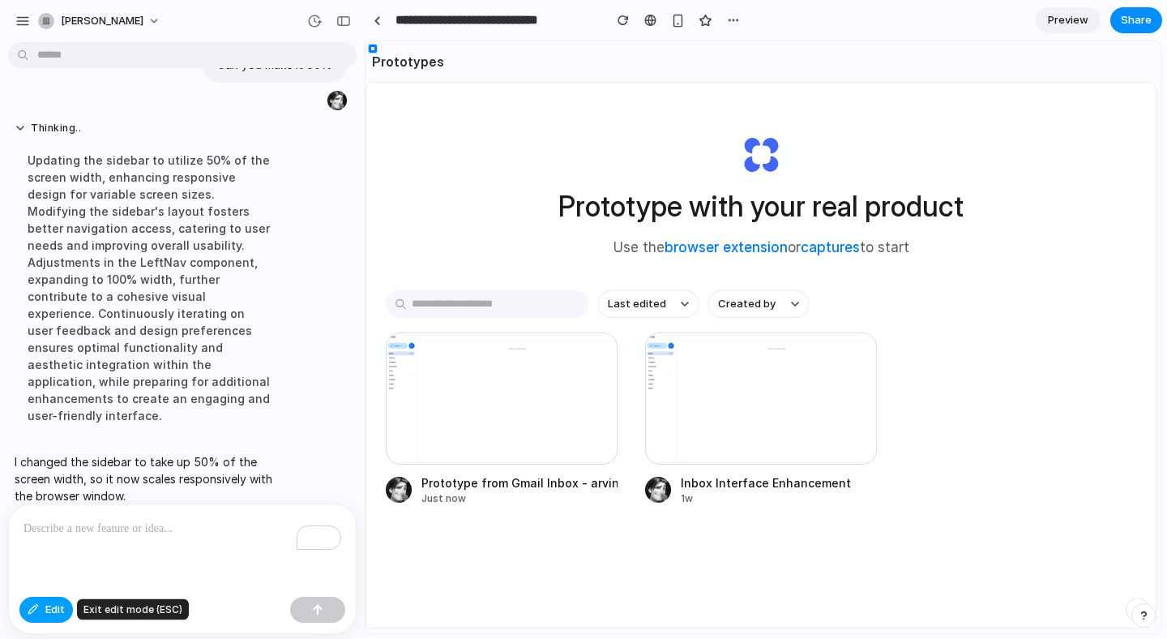
click at [45, 615] on button "Edit" at bounding box center [45, 609] width 53 height 26
click at [487, 352] on div at bounding box center [502, 398] width 232 height 132
click at [396, 63] on h2 "Prototypes" at bounding box center [405, 61] width 79 height 19
click at [166, 538] on div "To enrich screen reader interactions, please activate Accessibility in Grammarl…" at bounding box center [182, 547] width 347 height 86
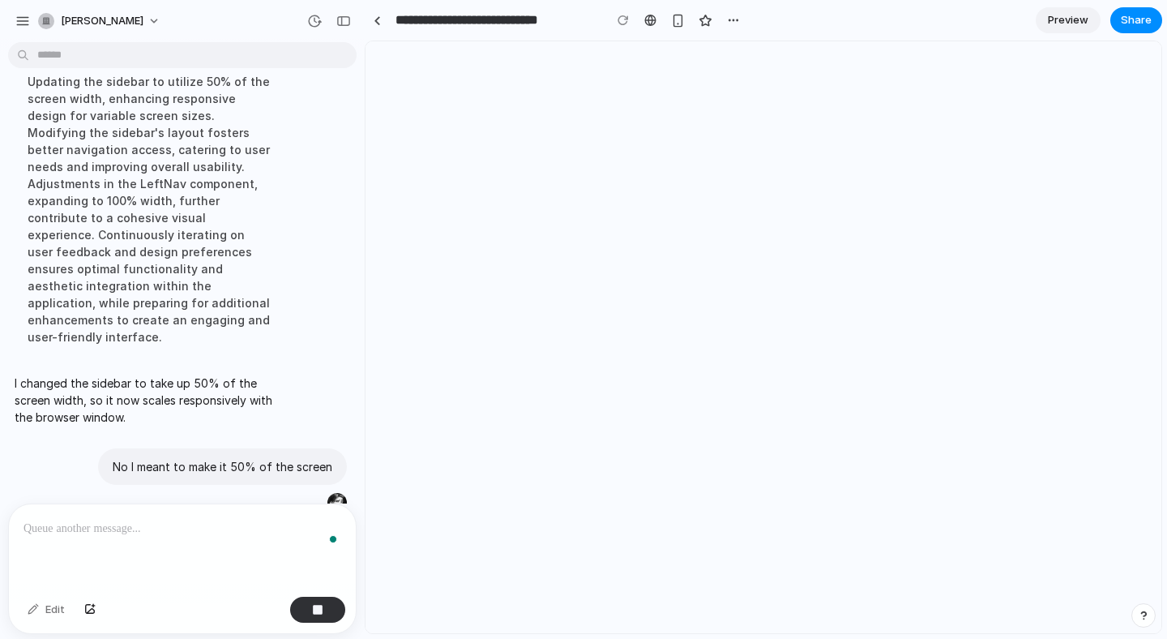
scroll to position [0, 0]
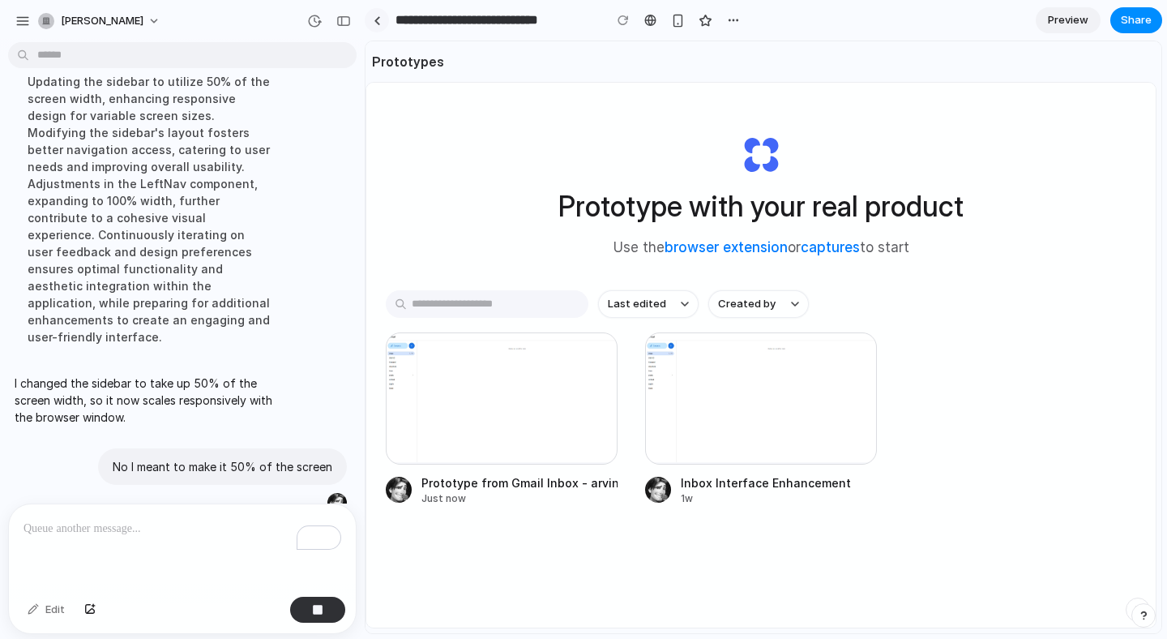
click at [374, 16] on div at bounding box center [377, 20] width 7 height 9
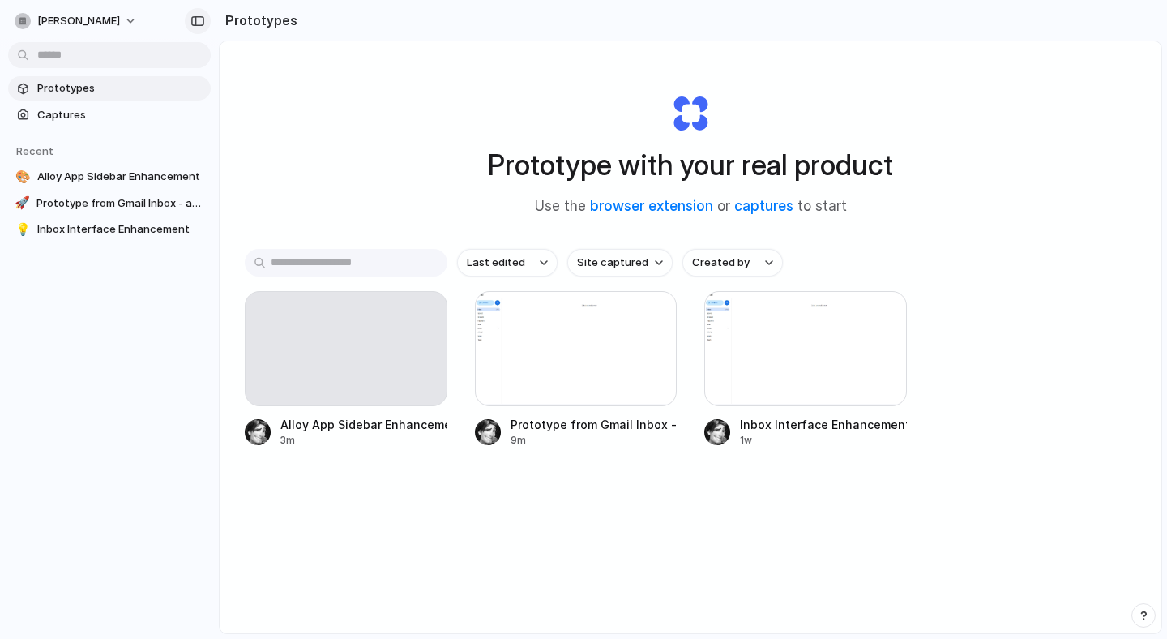
click at [189, 23] on button "button" at bounding box center [198, 21] width 26 height 26
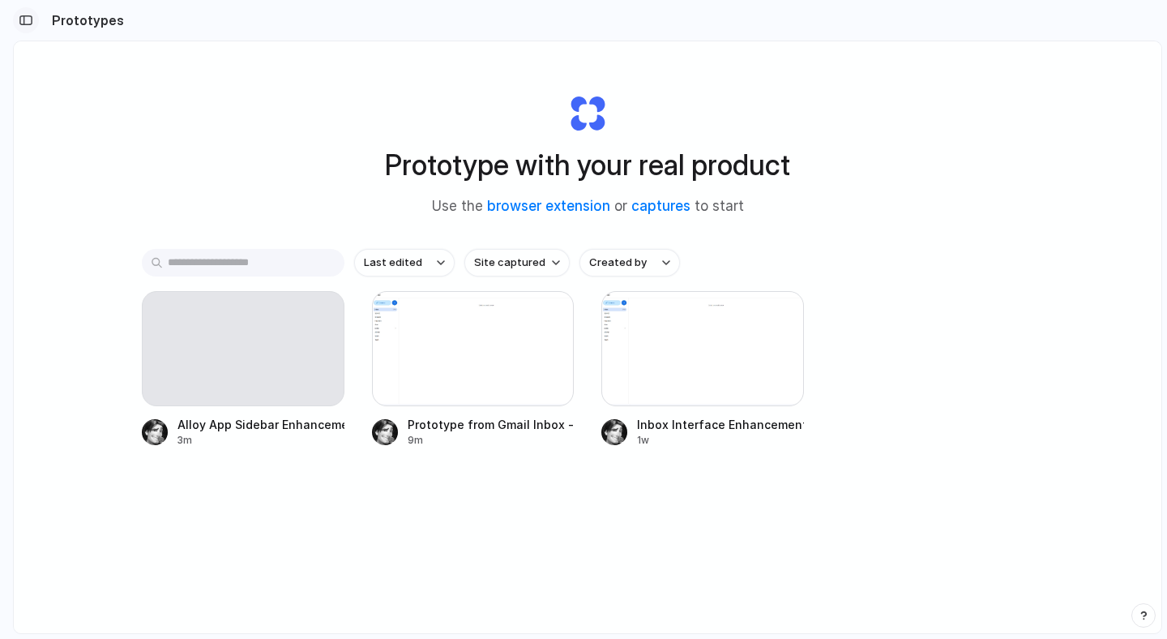
click at [22, 17] on div "button" at bounding box center [26, 20] width 15 height 11
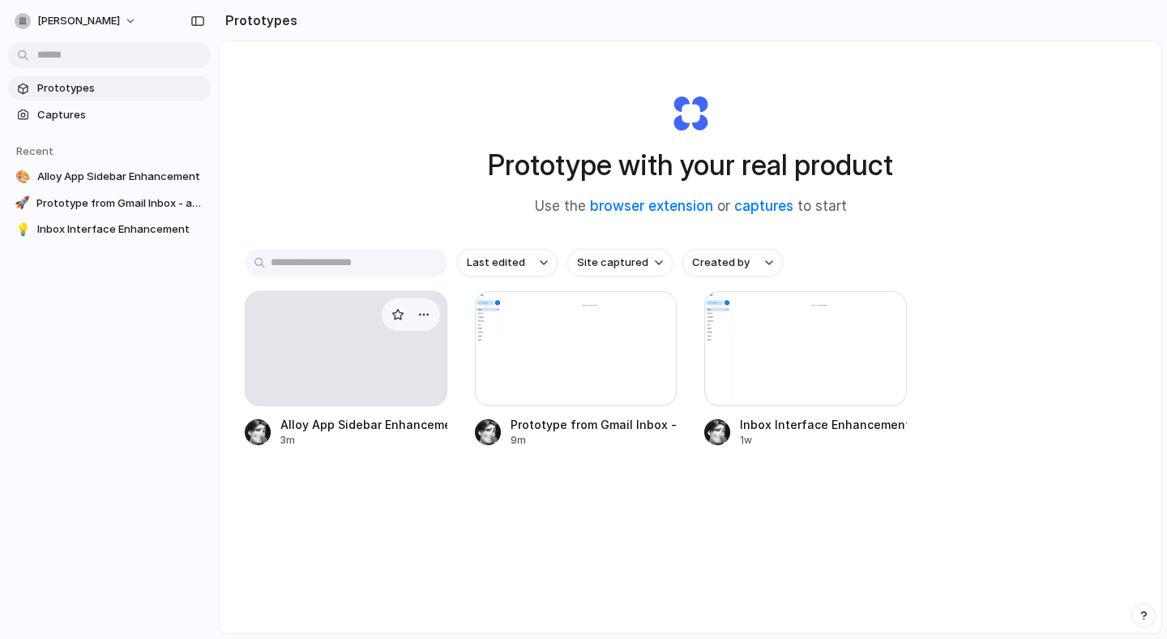
click at [382, 351] on div at bounding box center [346, 348] width 203 height 115
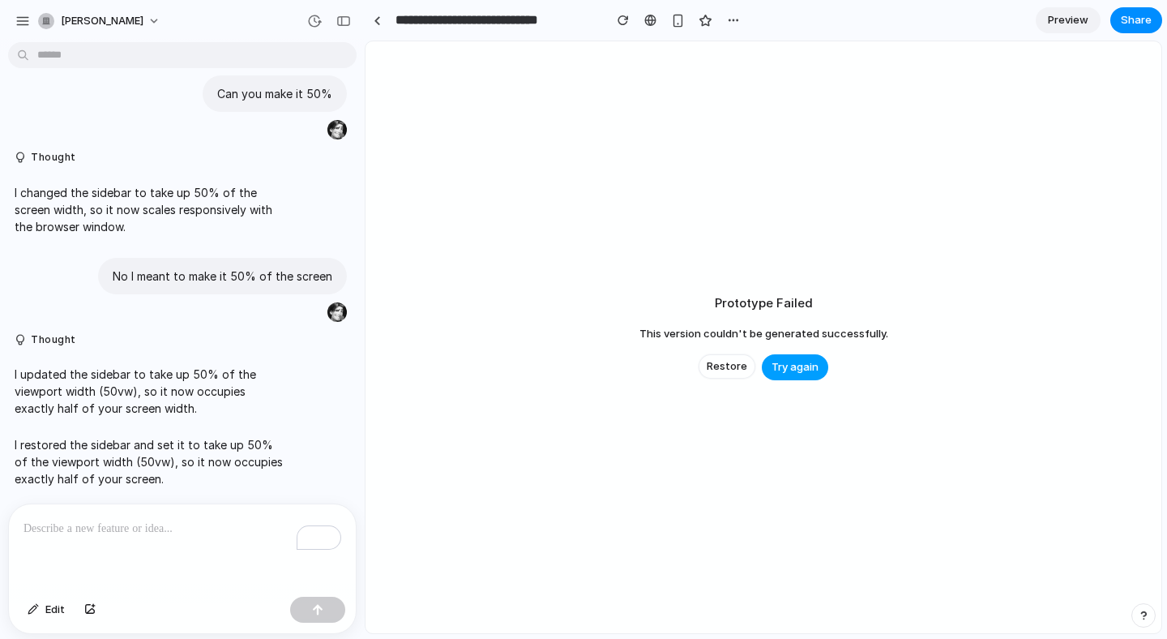
click at [780, 361] on span "Try again" at bounding box center [795, 367] width 47 height 16
click at [728, 366] on span "Restore" at bounding box center [727, 366] width 41 height 16
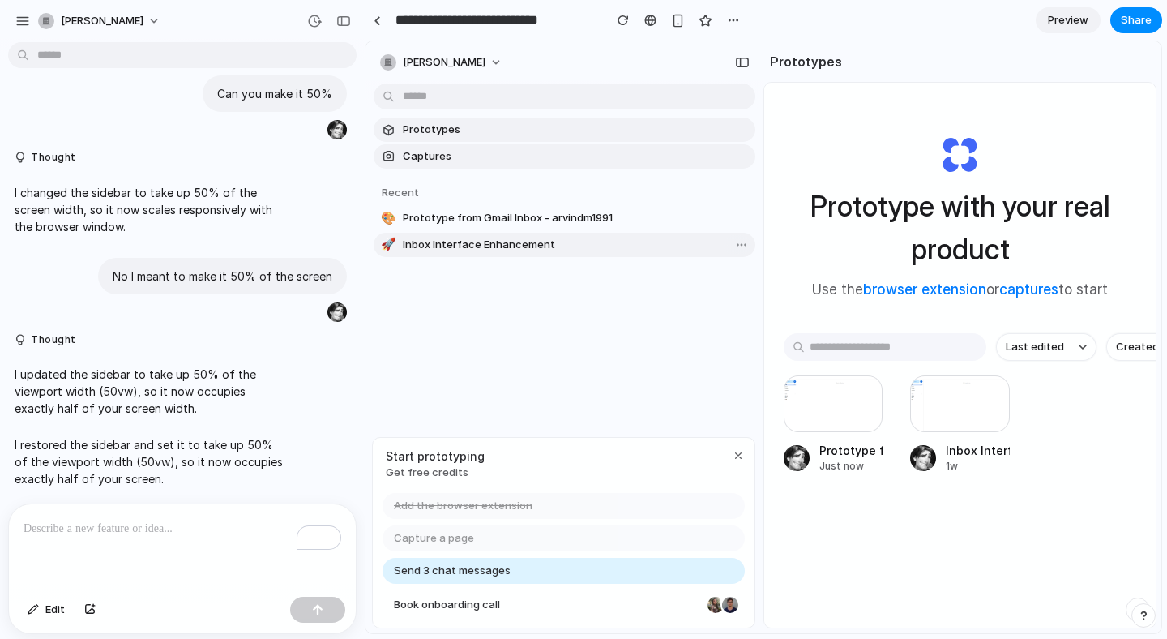
drag, startPoint x: 764, startPoint y: 227, endPoint x: 692, endPoint y: 232, distance: 72.3
click at [692, 232] on div "arvind-murali Prototypes Captures Recent 🎨 Prototype from Gmail Inbox - arvindm…" at bounding box center [764, 337] width 796 height 592
click at [1144, 608] on button "button" at bounding box center [1143, 615] width 24 height 24
click at [1110, 617] on div "Prototype with your real product Use the browser extension or captures to start…" at bounding box center [959, 398] width 391 height 631
click at [1126, 605] on button "button" at bounding box center [1138, 609] width 24 height 24
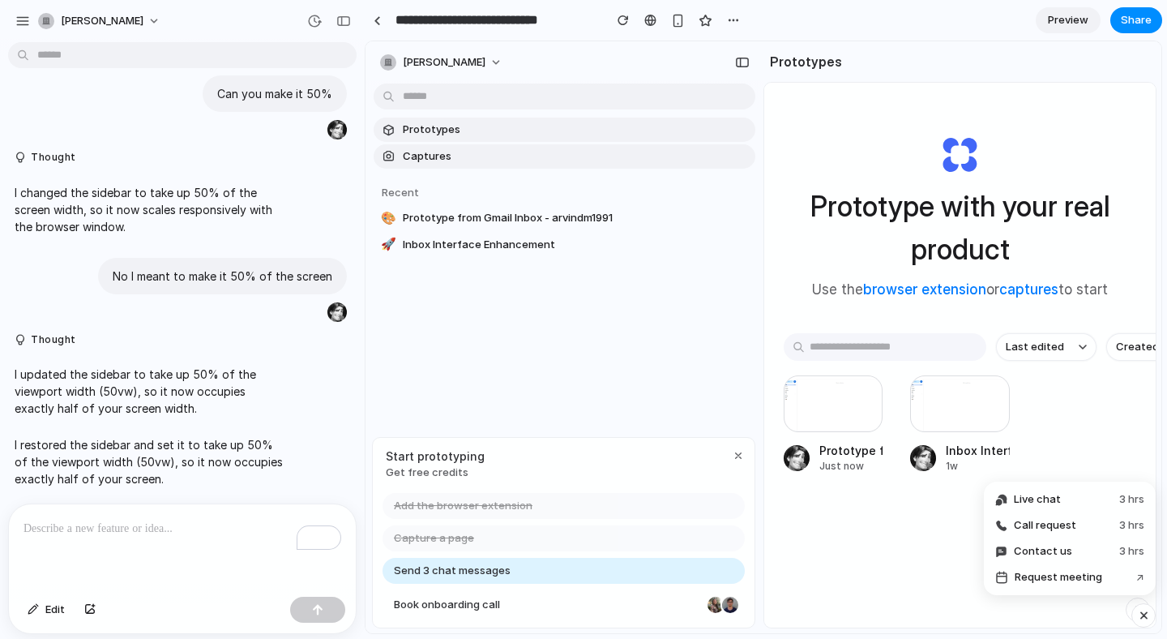
click at [1126, 605] on button "button" at bounding box center [1138, 609] width 24 height 24
click at [879, 407] on div at bounding box center [833, 404] width 99 height 58
click at [871, 411] on div at bounding box center [833, 404] width 99 height 58
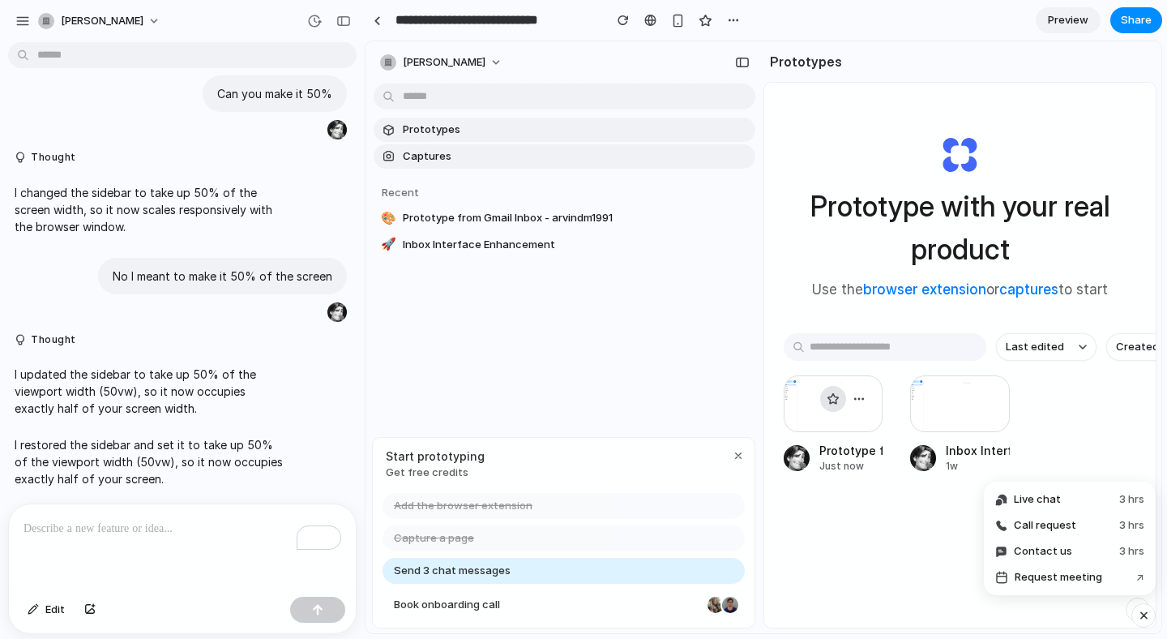
click at [832, 402] on div "button" at bounding box center [833, 398] width 13 height 13
click at [847, 397] on button "button" at bounding box center [859, 399] width 26 height 26
click at [887, 296] on link "browser extension" at bounding box center [924, 289] width 123 height 16
click at [1038, 292] on link "captures" at bounding box center [1028, 289] width 59 height 16
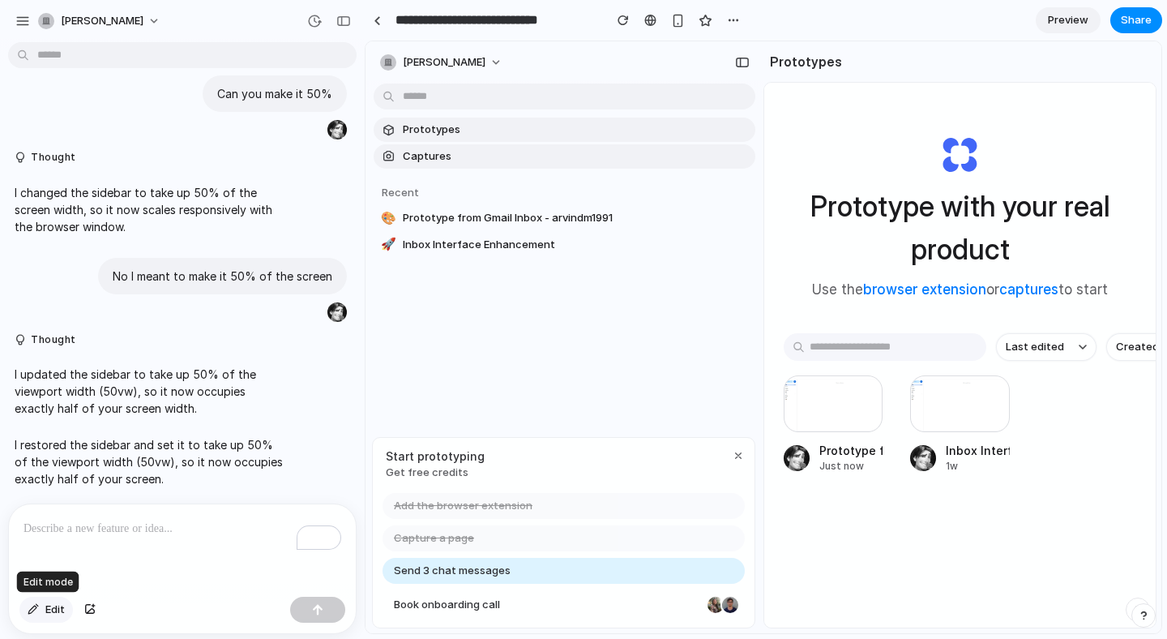
click at [62, 609] on span "Edit" at bounding box center [54, 609] width 19 height 16
click at [464, 53] on div at bounding box center [763, 337] width 795 height 591
click at [156, 549] on div "To enrich screen reader interactions, please activate Accessibility in Grammarl…" at bounding box center [182, 547] width 347 height 86
click at [41, 609] on button "Edit" at bounding box center [45, 609] width 53 height 26
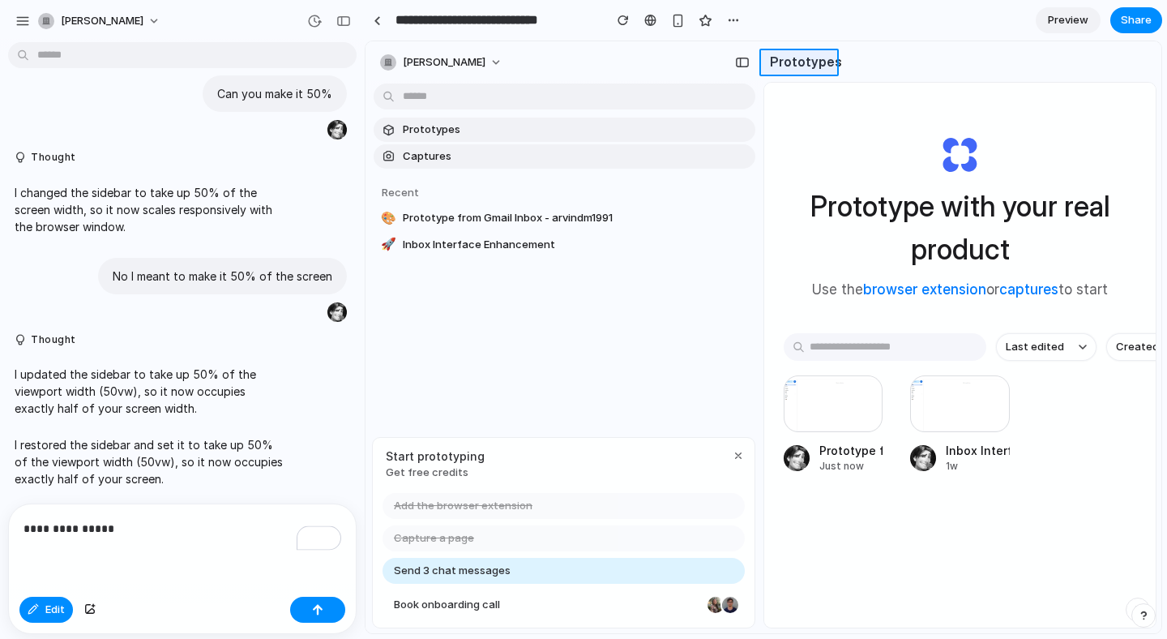
click at [819, 63] on div at bounding box center [763, 337] width 795 height 591
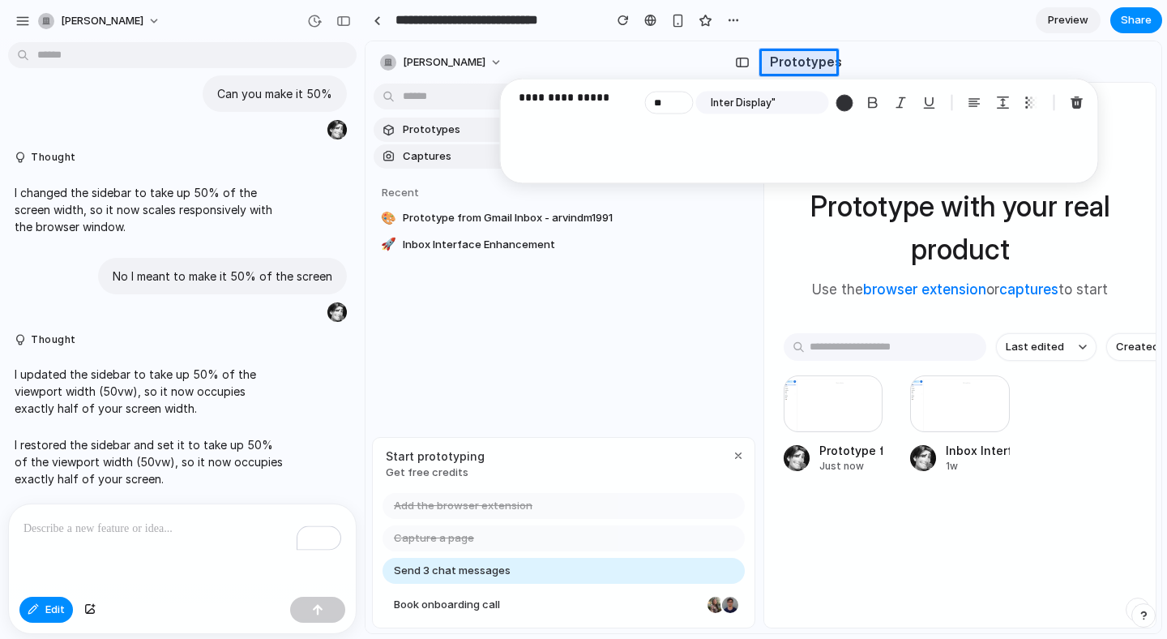
click at [609, 100] on p "**********" at bounding box center [579, 97] width 120 height 19
click at [609, 99] on p "**********" at bounding box center [579, 97] width 120 height 19
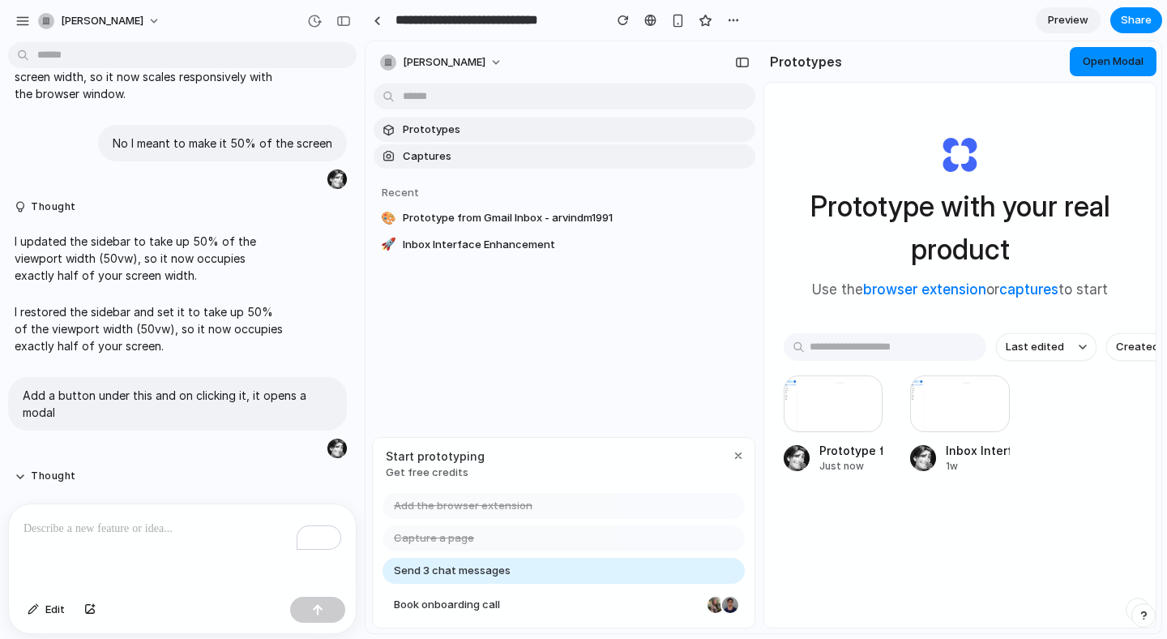
scroll to position [737, 0]
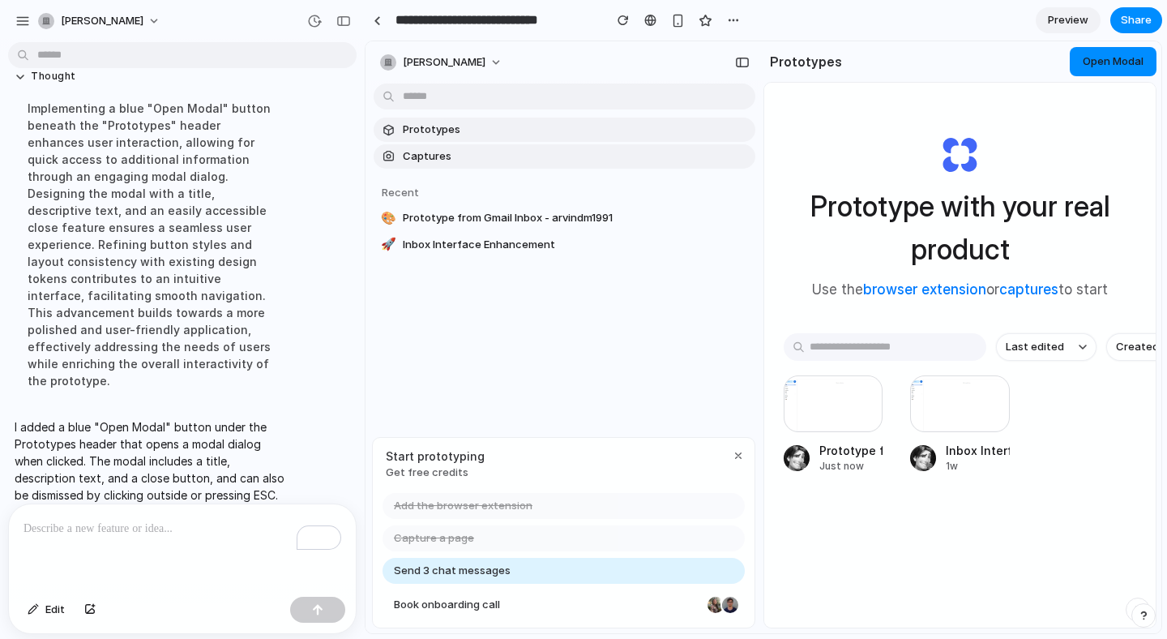
click at [1101, 61] on span "Open Modal" at bounding box center [1113, 60] width 61 height 13
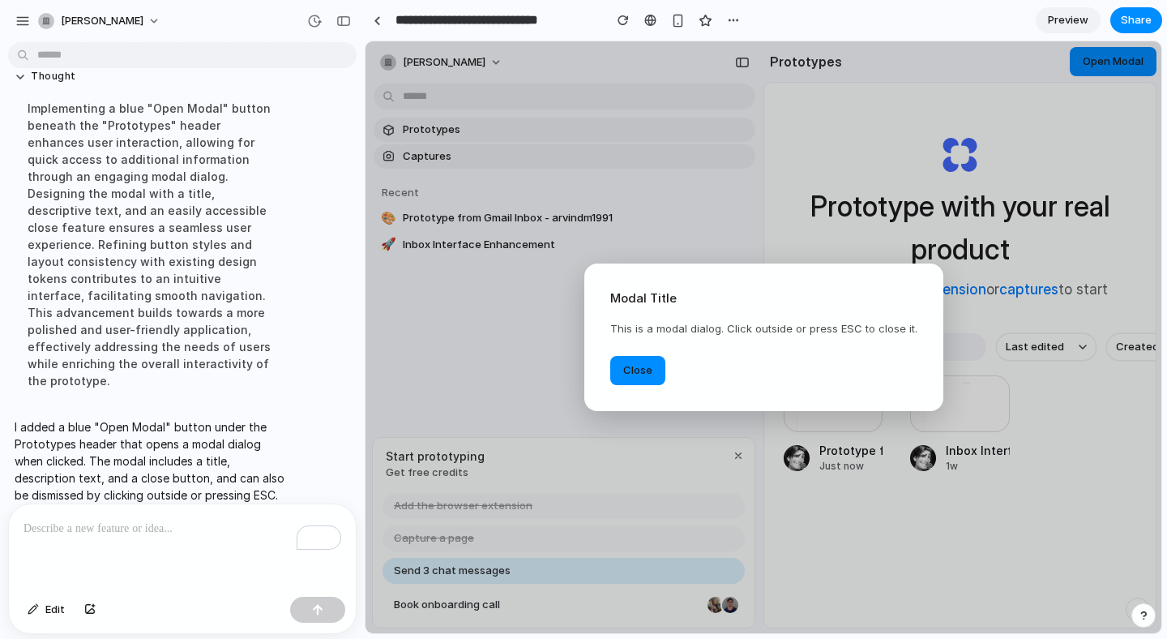
click at [627, 371] on span "Close" at bounding box center [637, 369] width 29 height 13
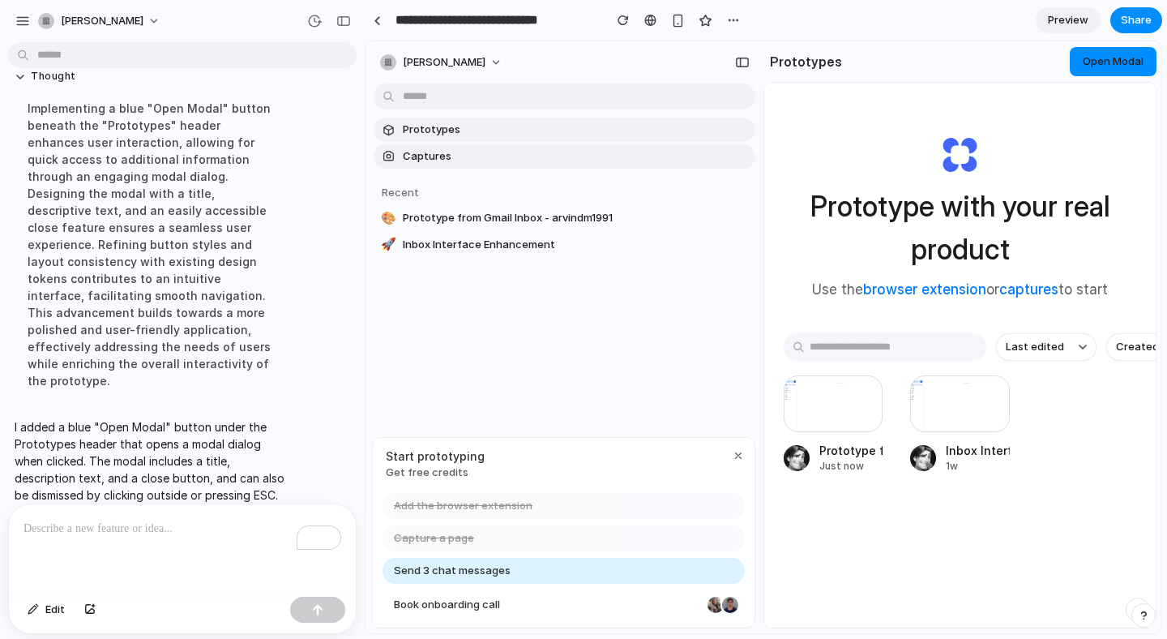
click at [1086, 72] on button "Open Modal" at bounding box center [1113, 61] width 87 height 29
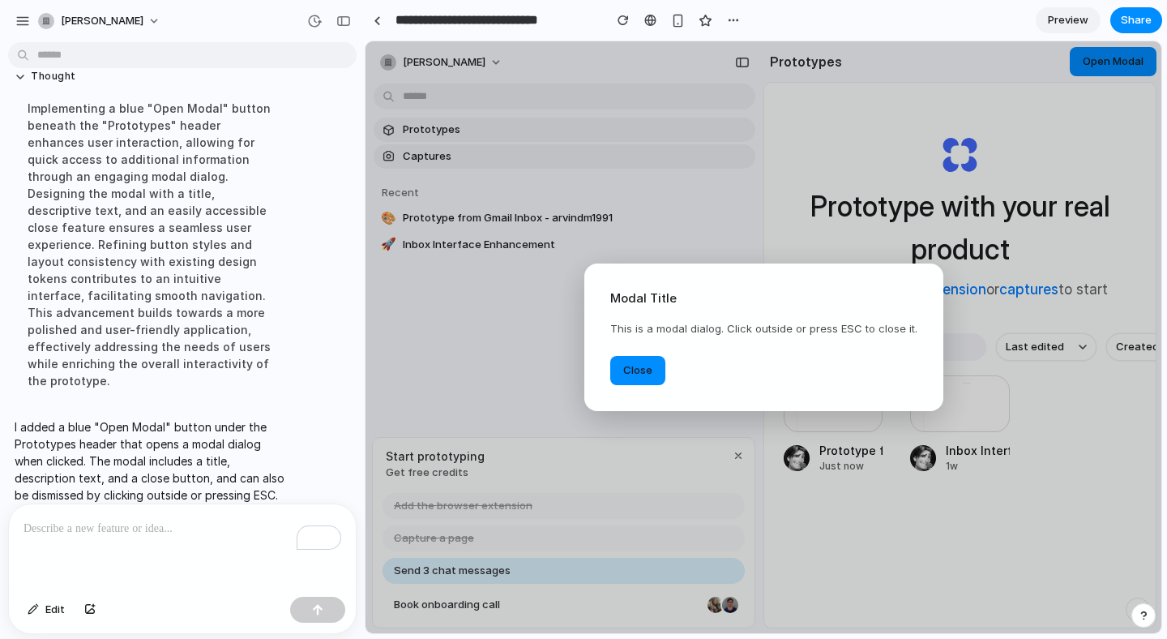
click at [635, 380] on button "Close" at bounding box center [637, 370] width 55 height 29
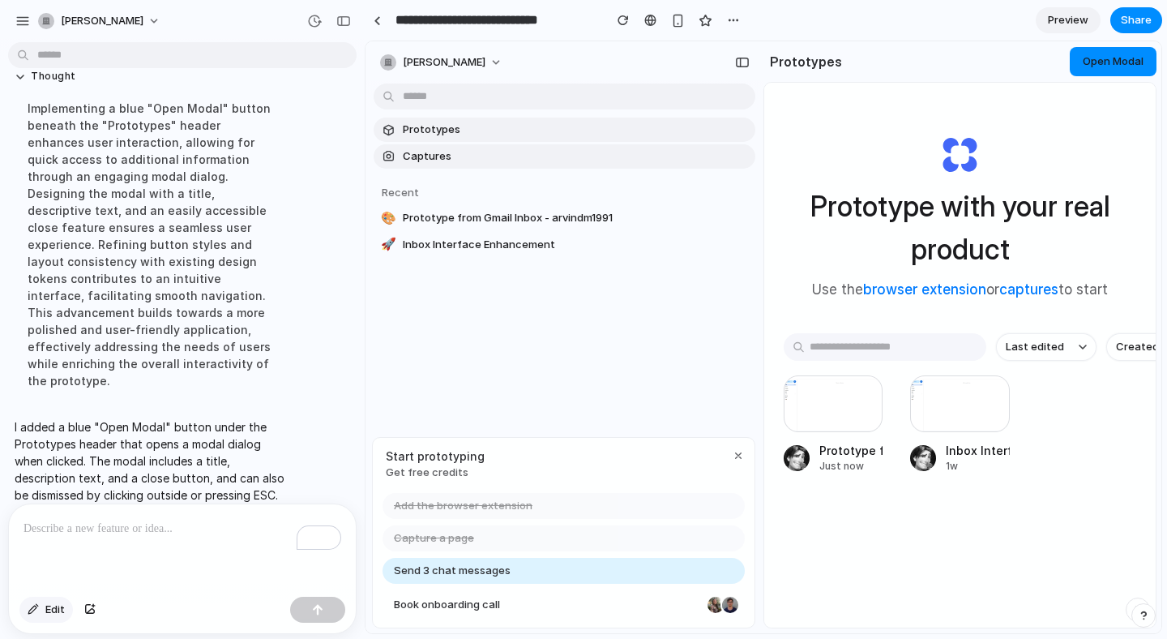
click at [39, 609] on button "Edit" at bounding box center [45, 609] width 53 height 26
click at [1116, 55] on div at bounding box center [763, 337] width 795 height 591
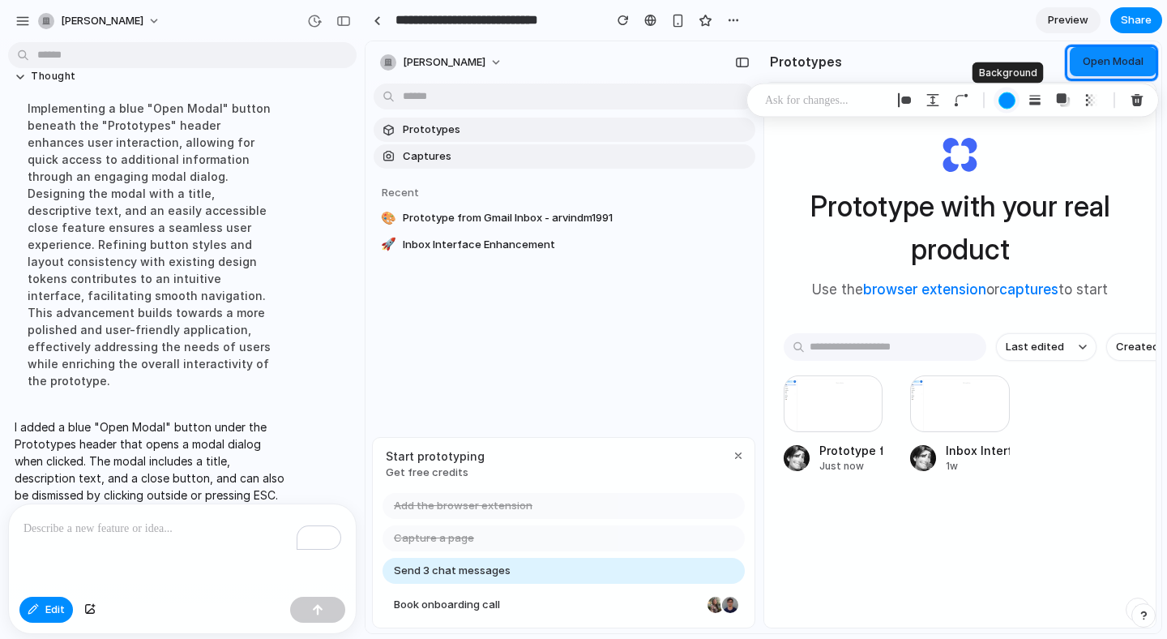
click at [1003, 99] on div "button" at bounding box center [1006, 100] width 17 height 17
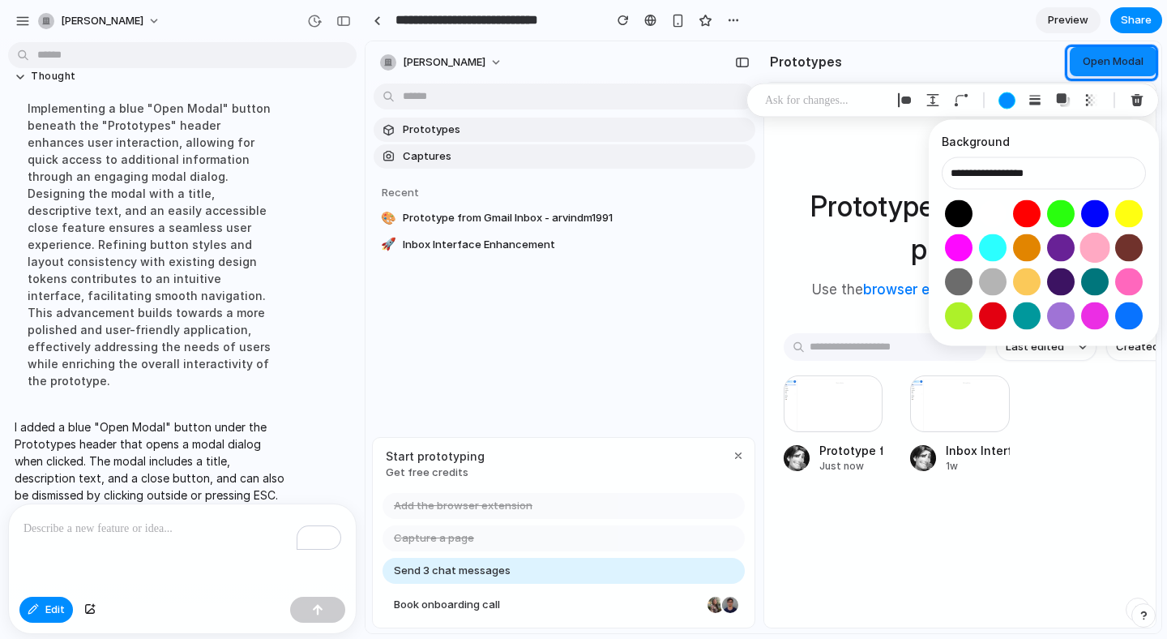
click at [1092, 246] on button "Select color oklch(0.86 0.14 6)" at bounding box center [1094, 248] width 30 height 30
type input "**********"
click at [1118, 71] on div at bounding box center [763, 337] width 795 height 591
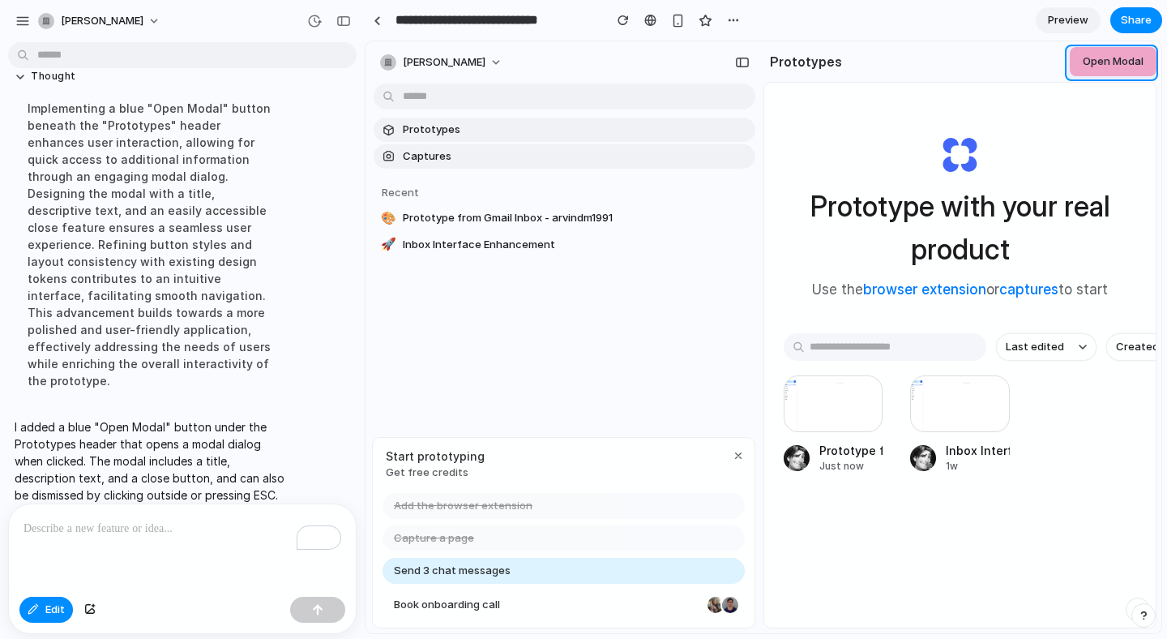
click at [1118, 71] on div at bounding box center [763, 337] width 795 height 591
click at [821, 96] on p at bounding box center [825, 100] width 120 height 19
click at [62, 611] on span "Edit" at bounding box center [54, 609] width 19 height 16
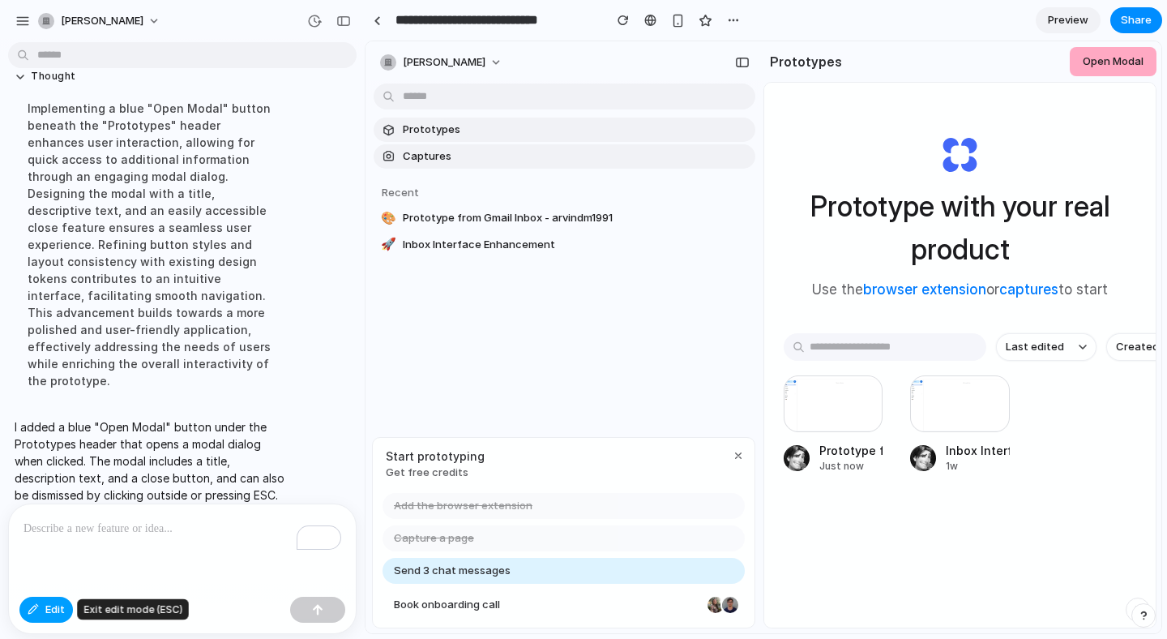
click at [62, 611] on span "Edit" at bounding box center [54, 609] width 19 height 16
click at [1101, 66] on span "Open Modal" at bounding box center [1113, 60] width 61 height 13
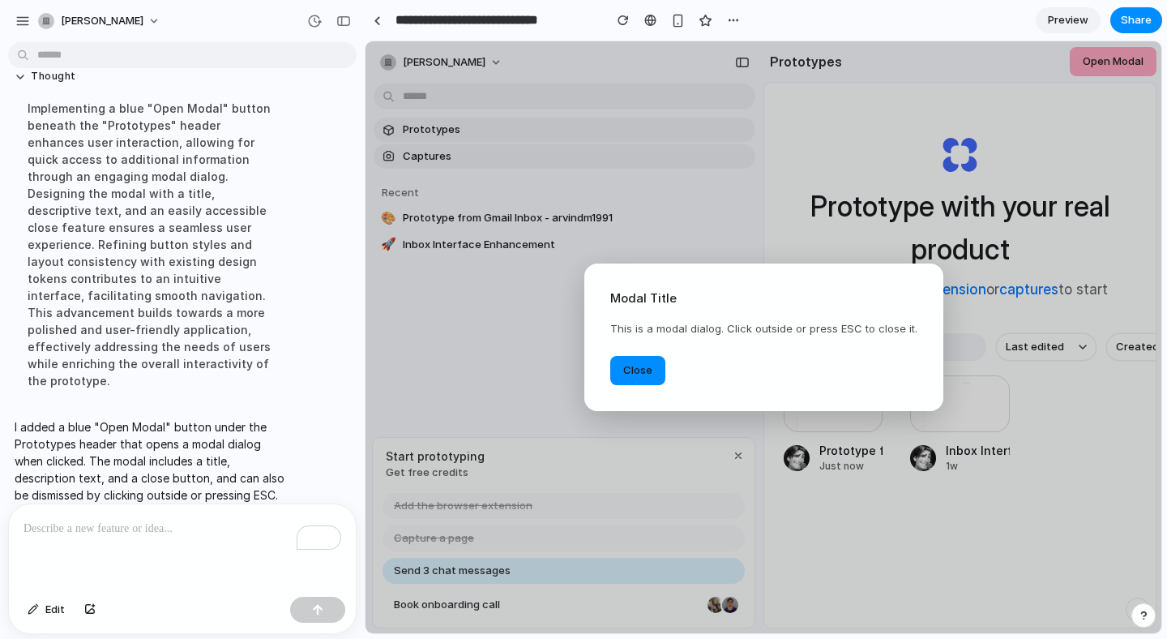
click at [686, 378] on div "Modal Title This is a modal dialog. Click outside or press ESC to close it. Clo…" at bounding box center [763, 336] width 359 height 147
click at [68, 604] on button "Edit" at bounding box center [45, 609] width 53 height 26
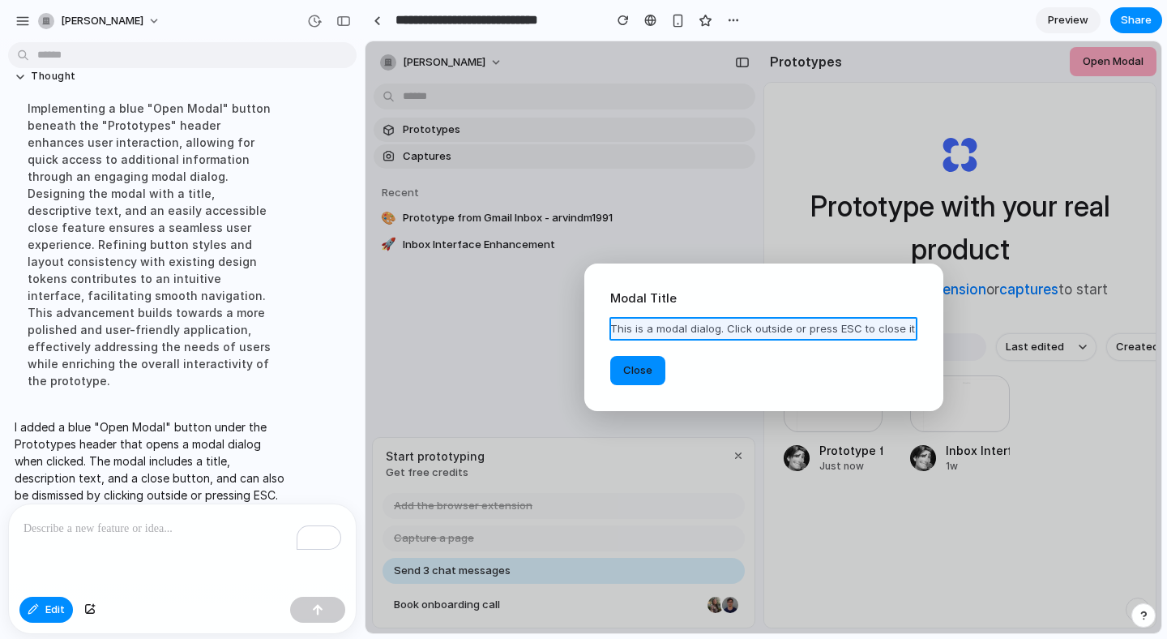
click at [703, 328] on div at bounding box center [763, 337] width 795 height 591
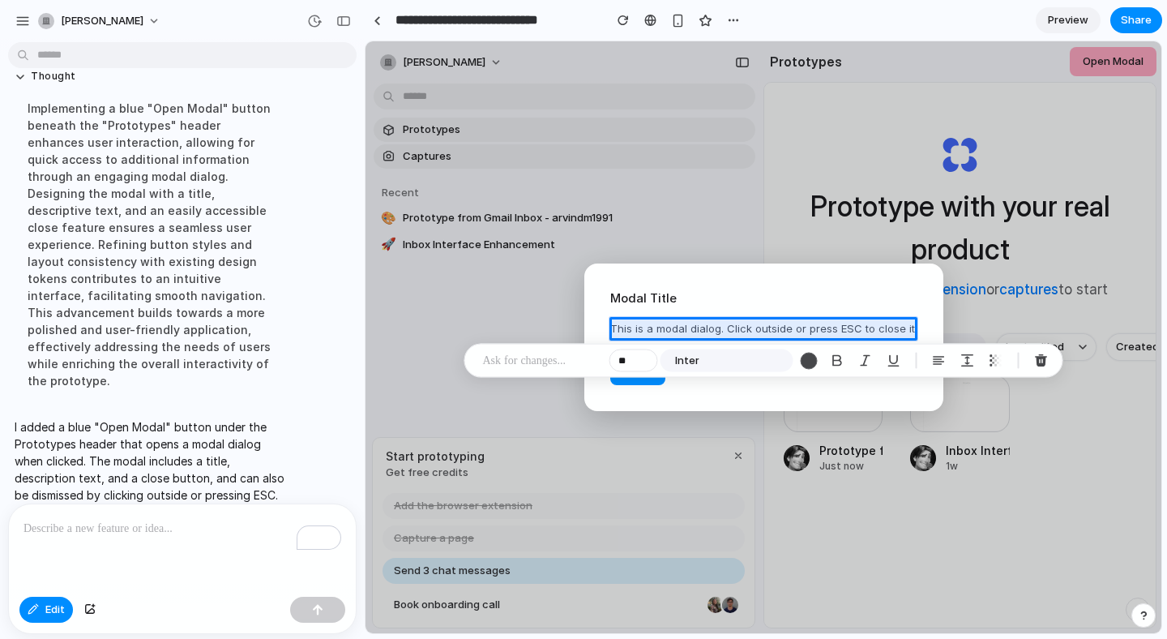
click at [567, 357] on p at bounding box center [543, 360] width 120 height 19
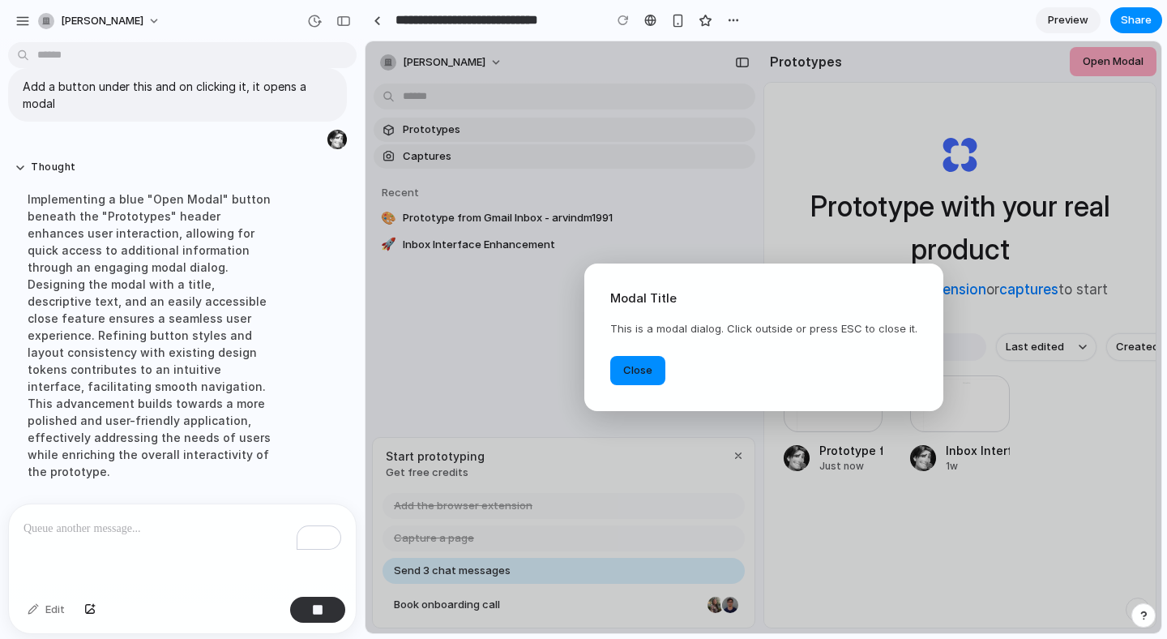
scroll to position [517, 0]
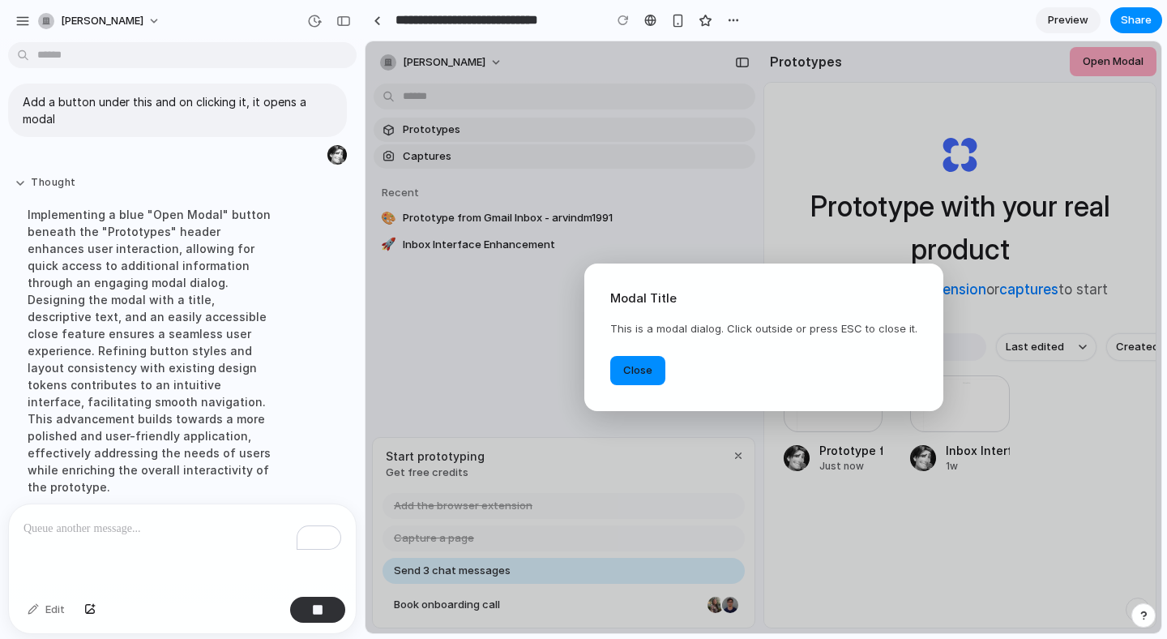
click at [41, 182] on button "Thought" at bounding box center [150, 183] width 271 height 14
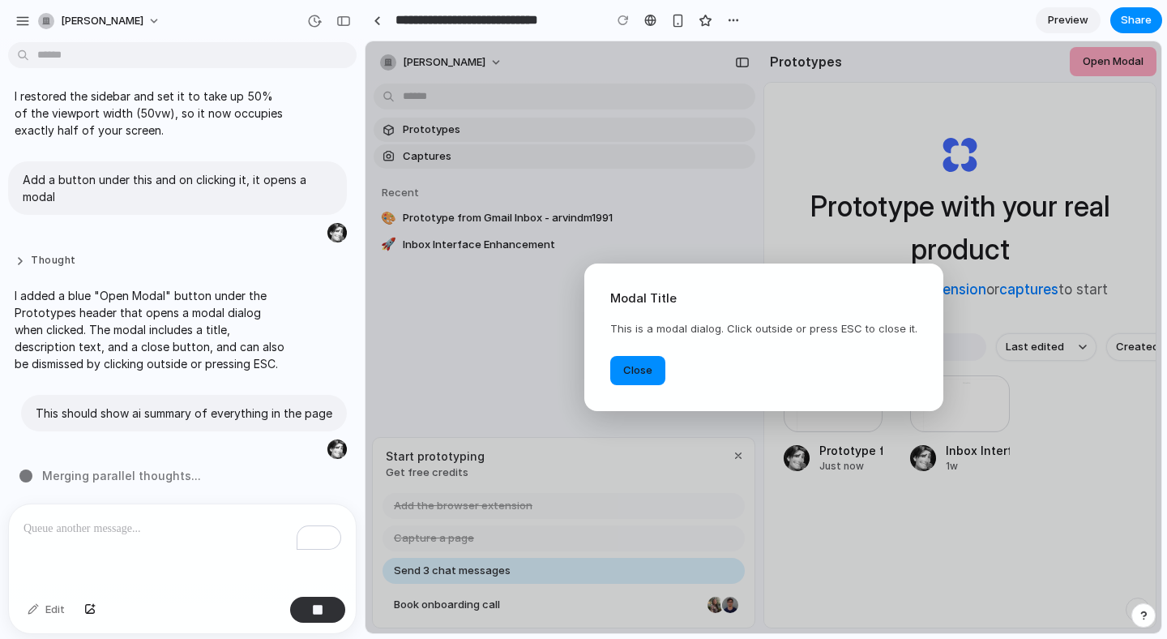
click at [43, 257] on button "Thought" at bounding box center [150, 261] width 271 height 14
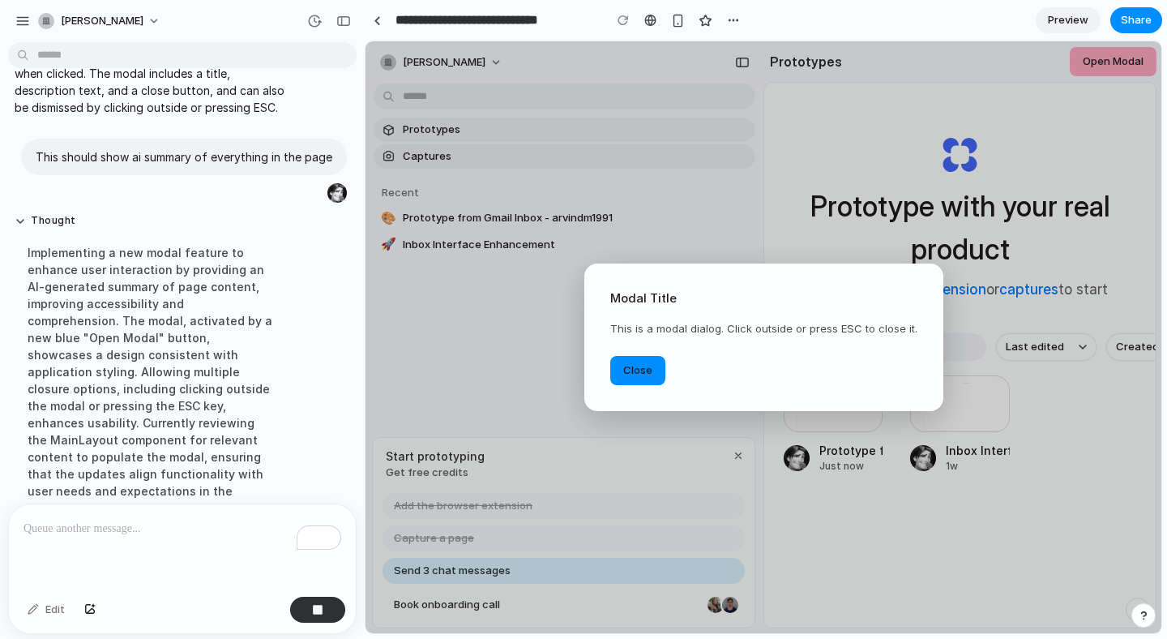
scroll to position [1166, 0]
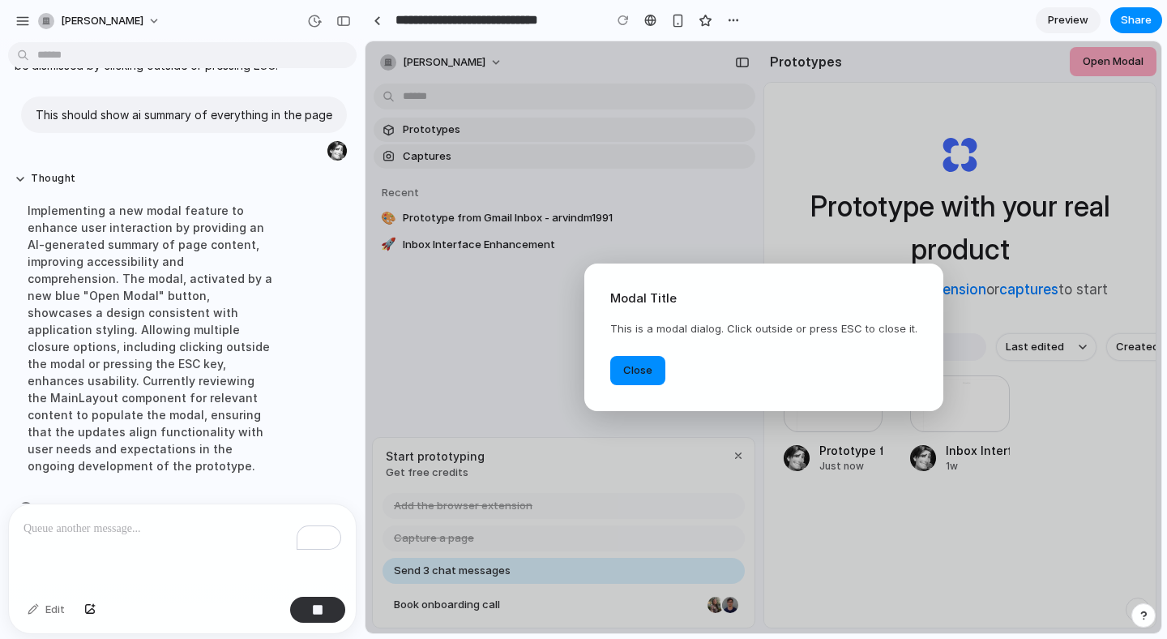
click at [665, 379] on button "Close" at bounding box center [637, 370] width 55 height 29
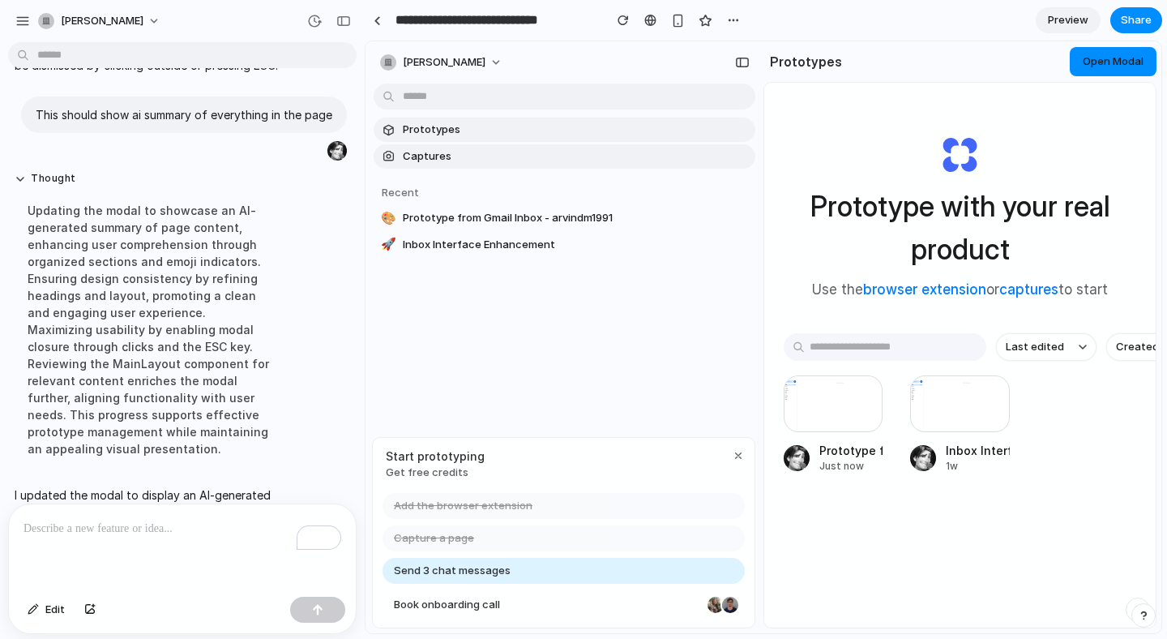
scroll to position [1234, 0]
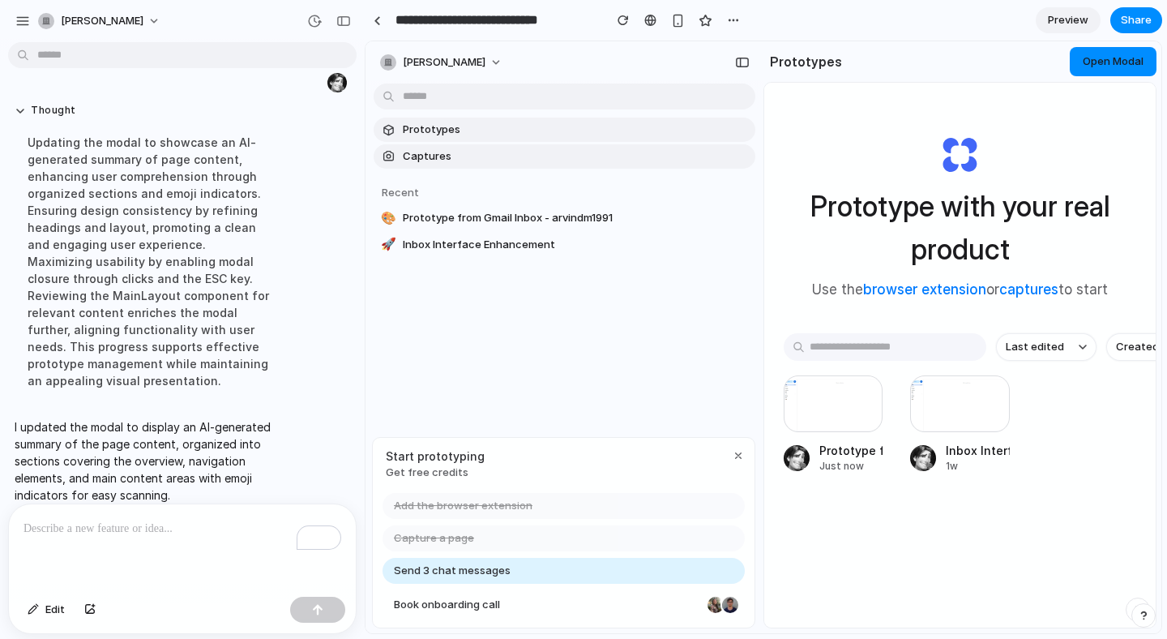
click at [1102, 55] on span "Open Modal" at bounding box center [1113, 60] width 61 height 13
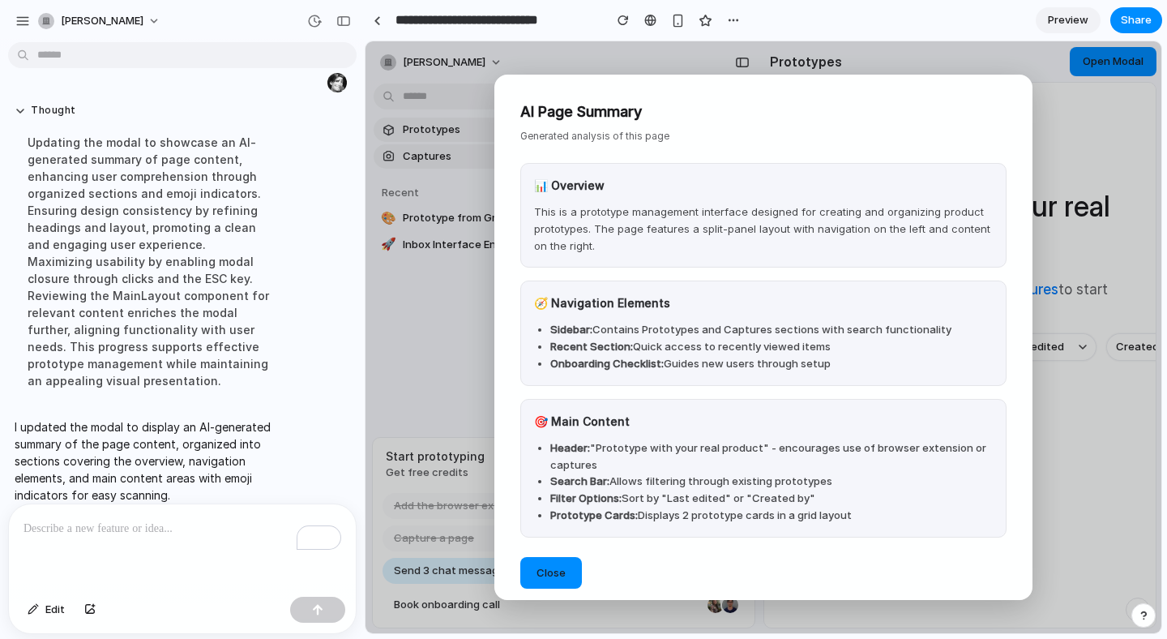
scroll to position [9, 0]
click at [592, 128] on div "AI Page Summary Generated analysis of this page 📊 Overview This is a prototype …" at bounding box center [763, 337] width 538 height 525
click at [588, 133] on p "Generated analysis of this page" at bounding box center [763, 136] width 486 height 15
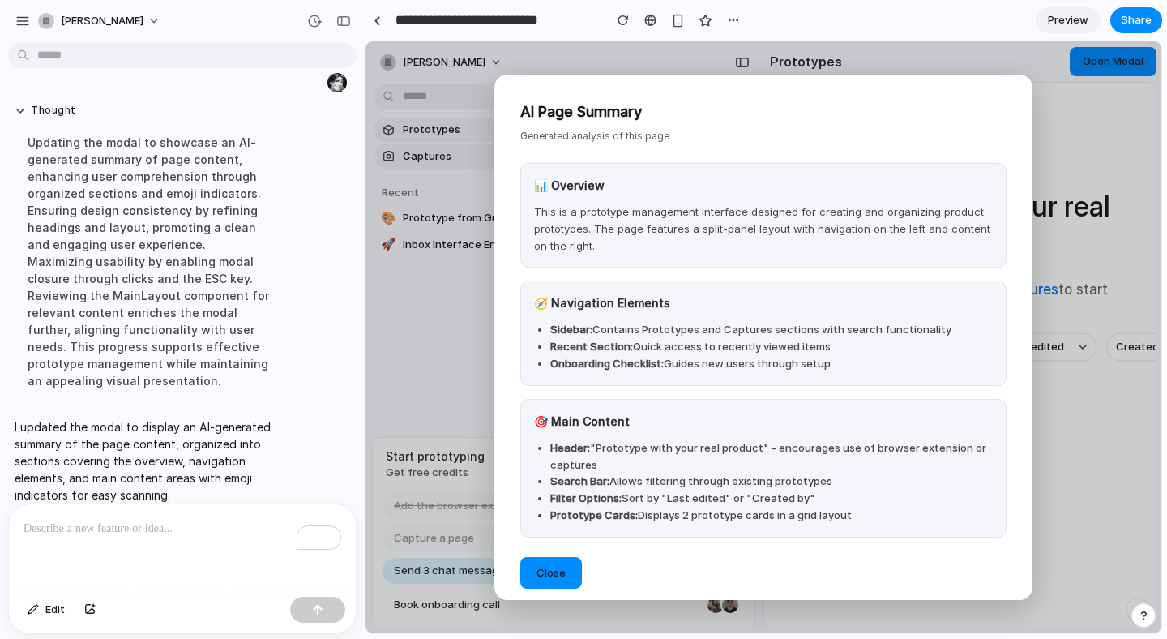
click at [588, 133] on p "Generated analysis of this page" at bounding box center [763, 136] width 486 height 15
click at [558, 182] on h3 "📊 Overview" at bounding box center [763, 185] width 459 height 17
click at [566, 258] on div "📊 Overview This is a prototype management interface designed for creating and o…" at bounding box center [763, 215] width 486 height 105
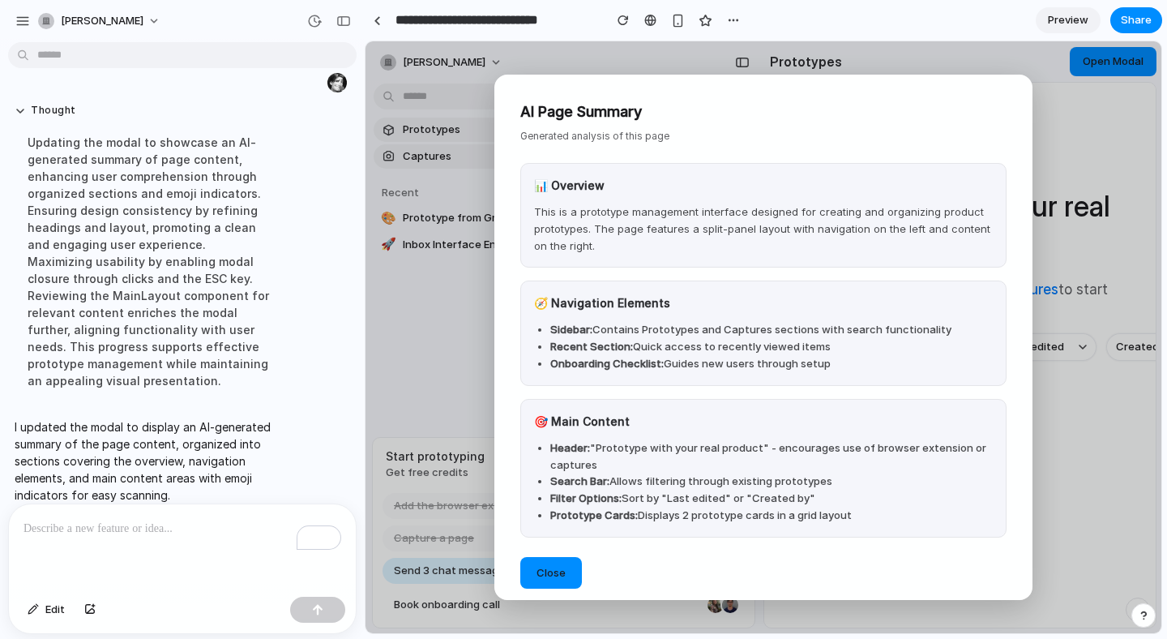
click at [546, 577] on span "Close" at bounding box center [551, 572] width 29 height 13
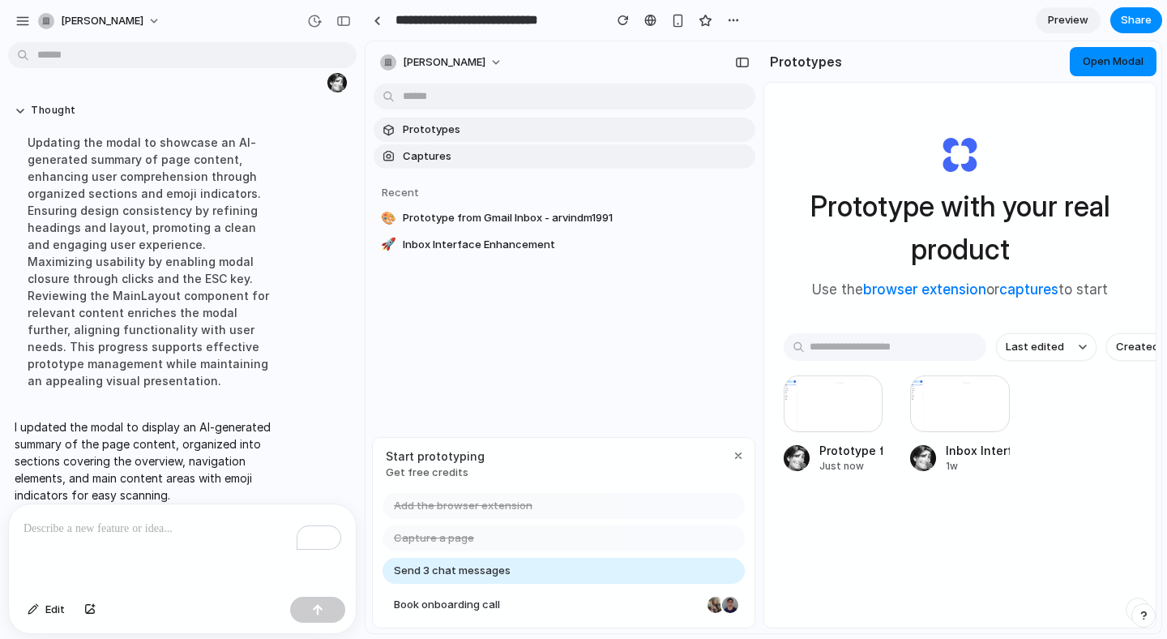
click at [1099, 61] on span "Open Modal" at bounding box center [1113, 60] width 61 height 13
click at [338, 20] on div "button" at bounding box center [343, 20] width 15 height 11
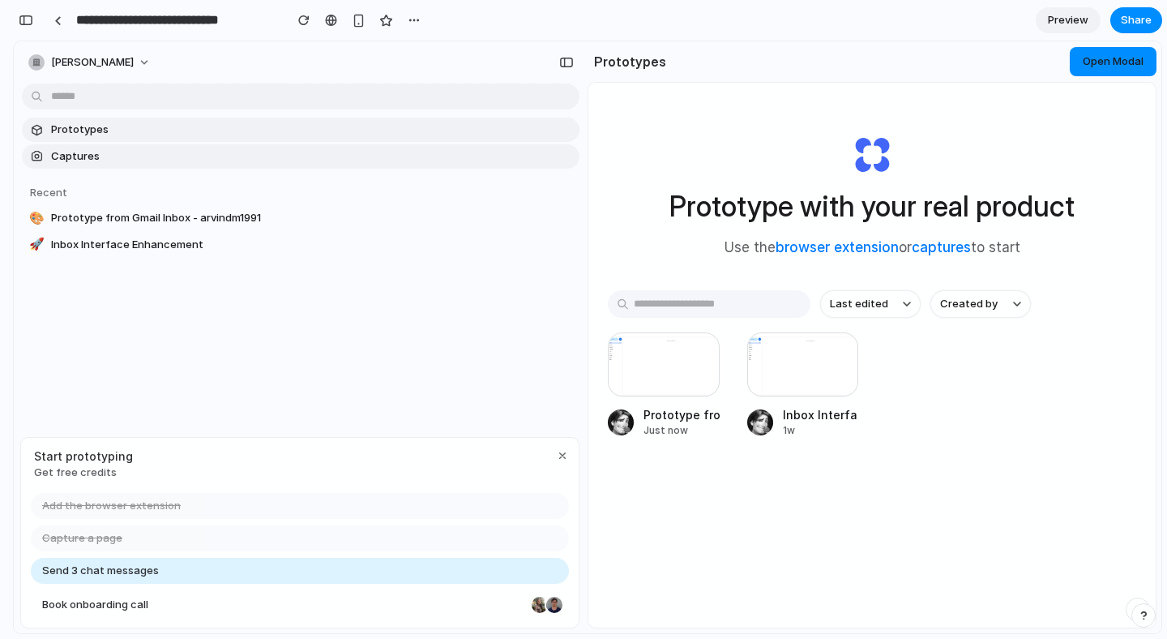
scroll to position [2136, 0]
click at [780, 215] on h1 "Prototype with your real product" at bounding box center [871, 206] width 405 height 43
click at [699, 213] on h1 "Prototype with your real product" at bounding box center [871, 206] width 405 height 43
click at [851, 247] on link "browser extension" at bounding box center [837, 247] width 123 height 16
click at [925, 247] on link "captures" at bounding box center [941, 247] width 59 height 16
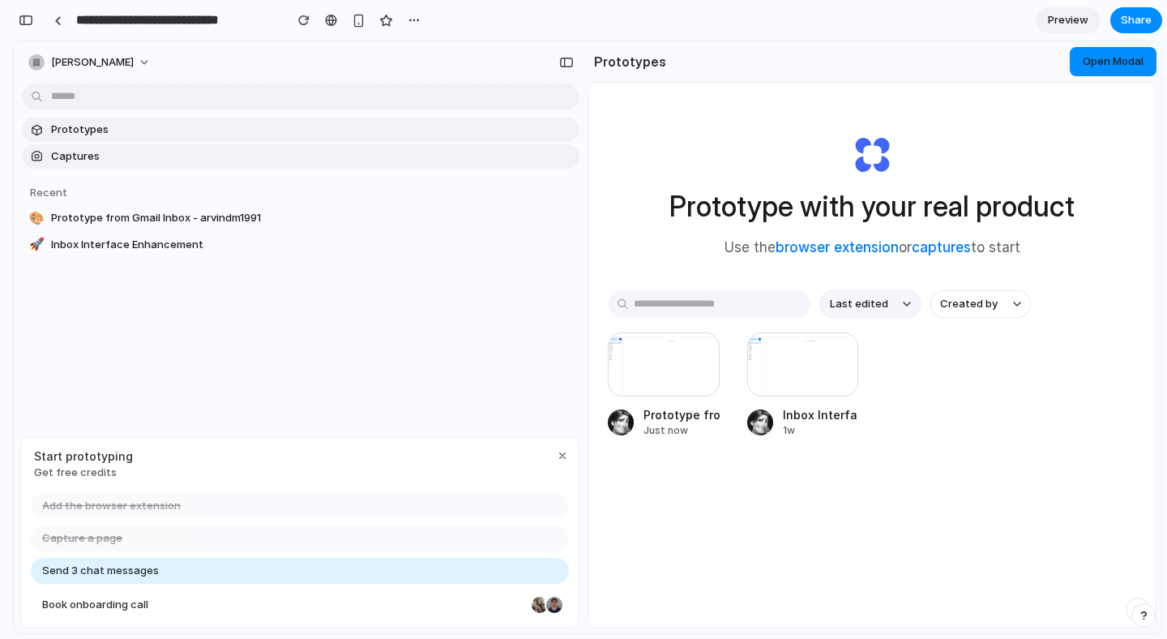
click at [881, 306] on span "Last edited" at bounding box center [859, 304] width 58 height 16
click at [950, 306] on span "Created by" at bounding box center [969, 304] width 58 height 16
click at [1097, 71] on button "Open Modal" at bounding box center [1113, 61] width 87 height 29
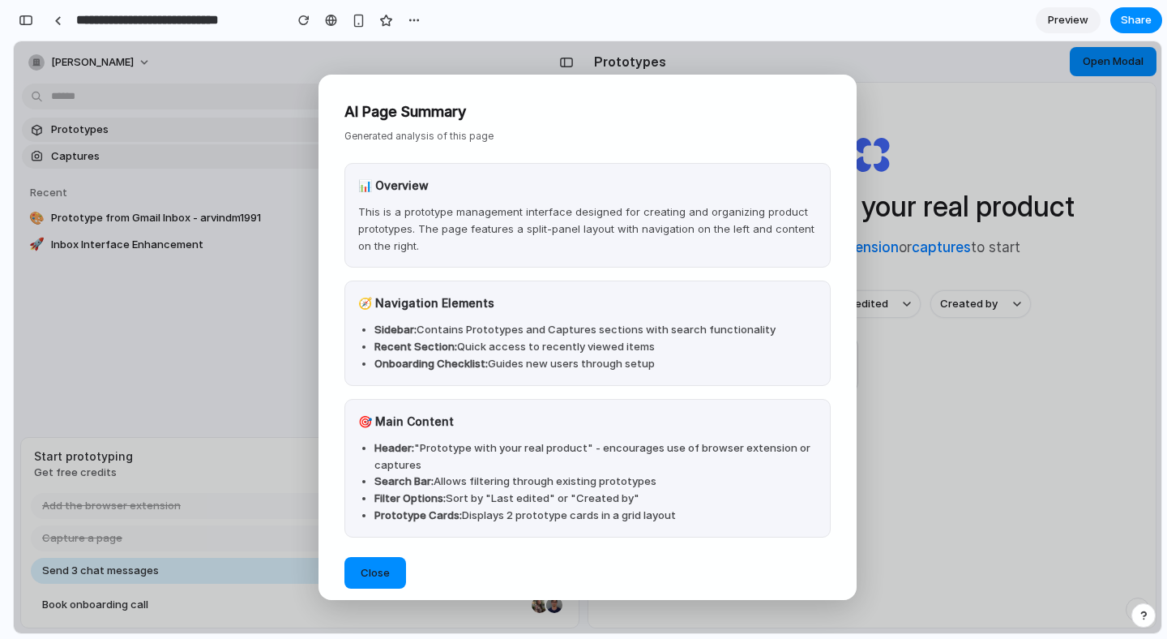
click at [383, 568] on span "Close" at bounding box center [375, 572] width 29 height 13
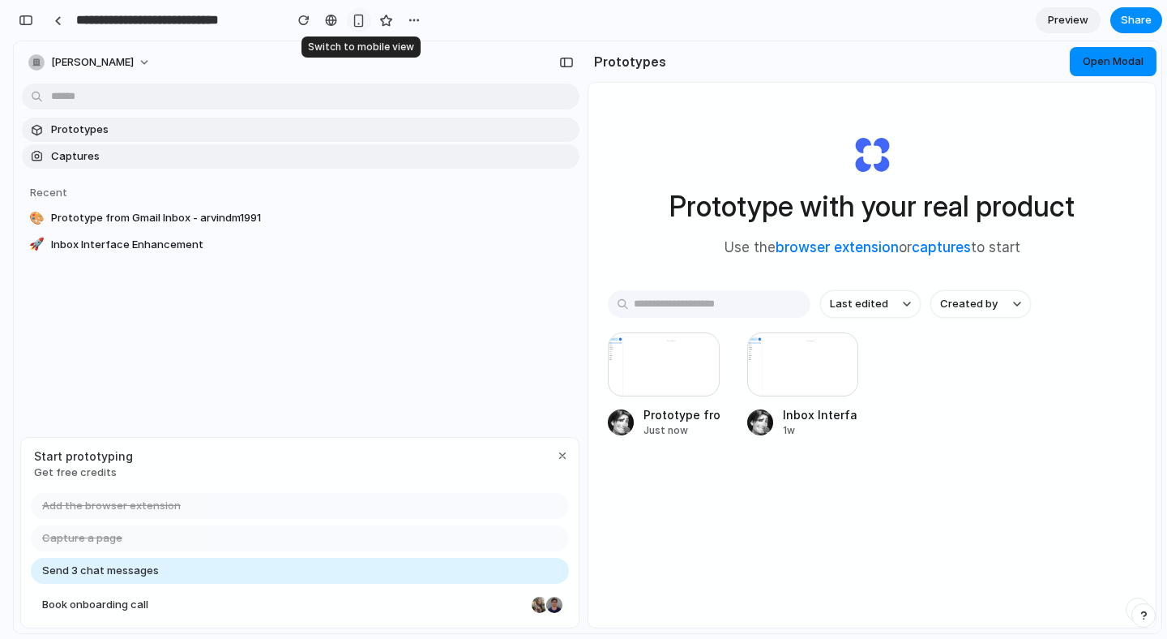
click at [351, 18] on button "button" at bounding box center [359, 20] width 24 height 24
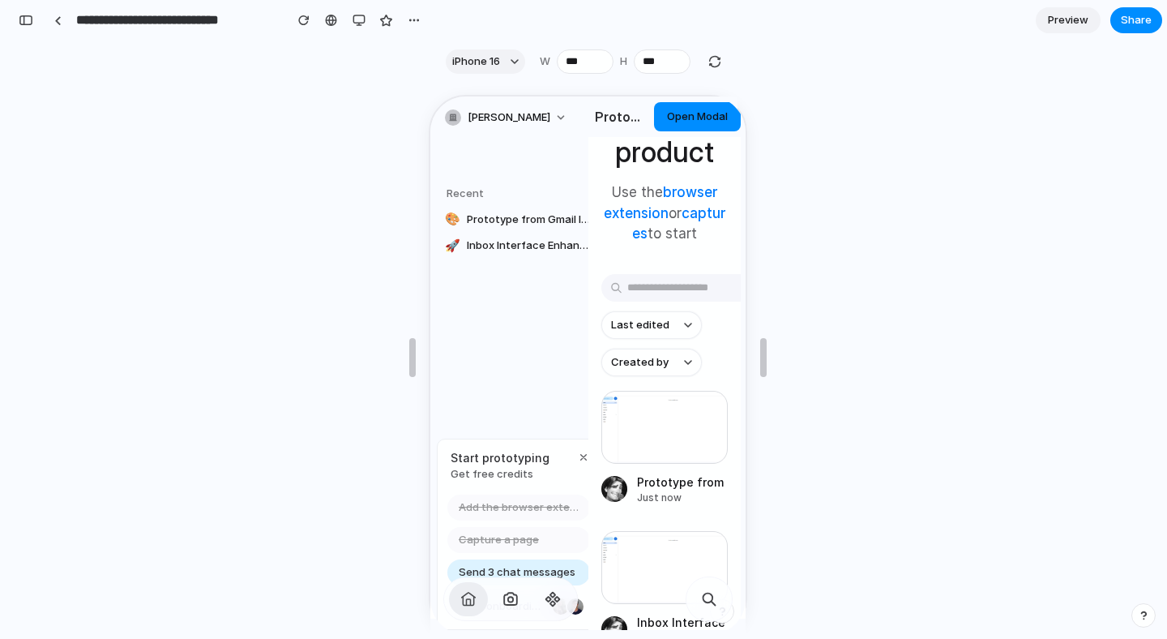
scroll to position [233, 0]
drag, startPoint x: 588, startPoint y: 165, endPoint x: 499, endPoint y: 183, distance: 90.3
click at [499, 183] on div "arvind-murali Prototypes Captures Recent 🎨 Prototype from Gmail Inbox - arvindm…" at bounding box center [585, 364] width 315 height 538
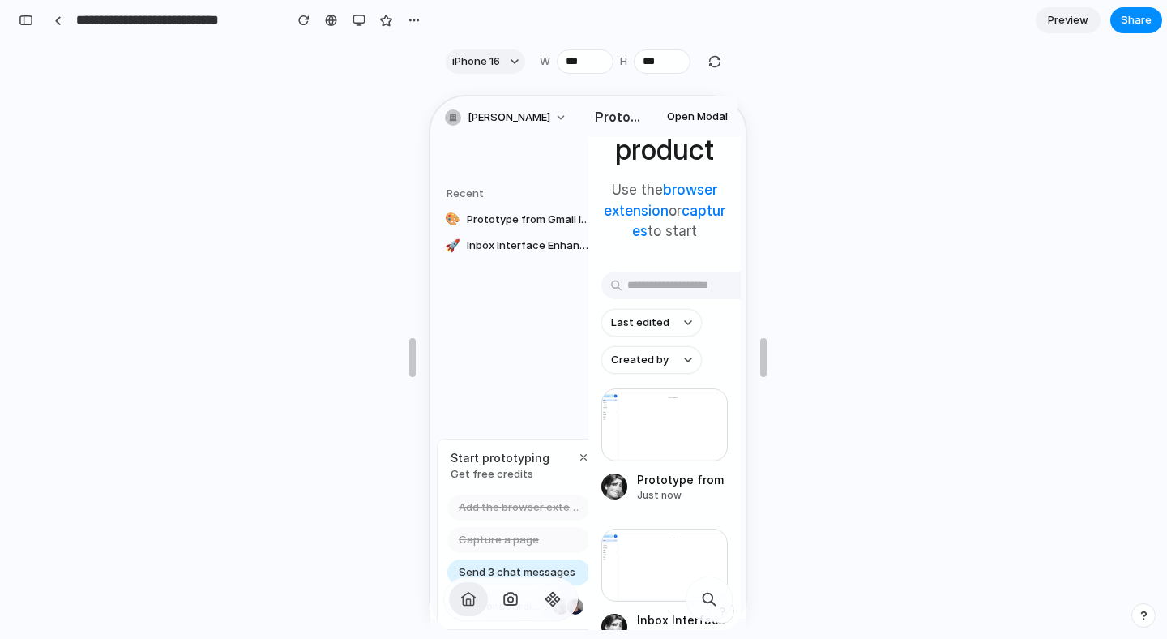
click at [705, 119] on span "Open Modal" at bounding box center [695, 114] width 61 height 13
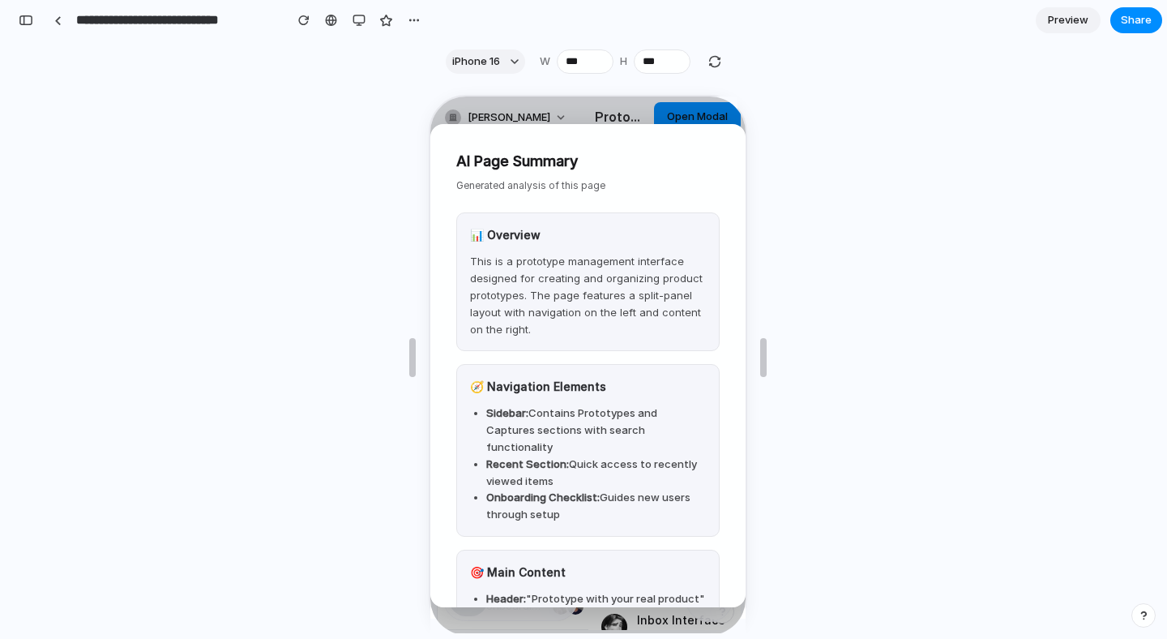
scroll to position [210, 0]
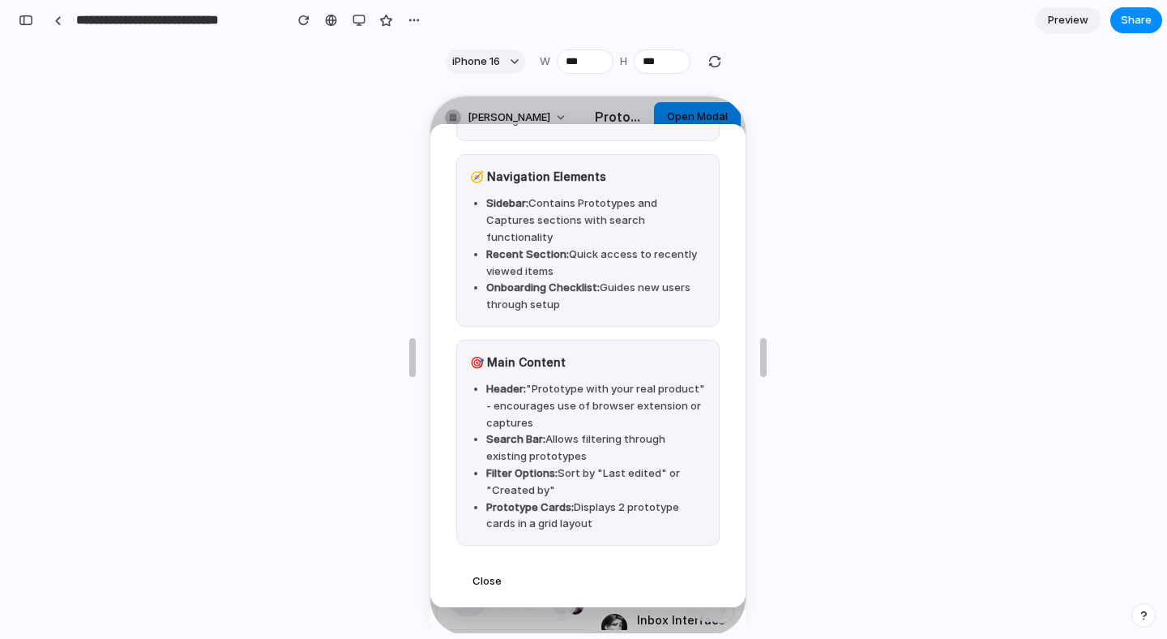
click at [498, 572] on span "Close" at bounding box center [484, 578] width 29 height 13
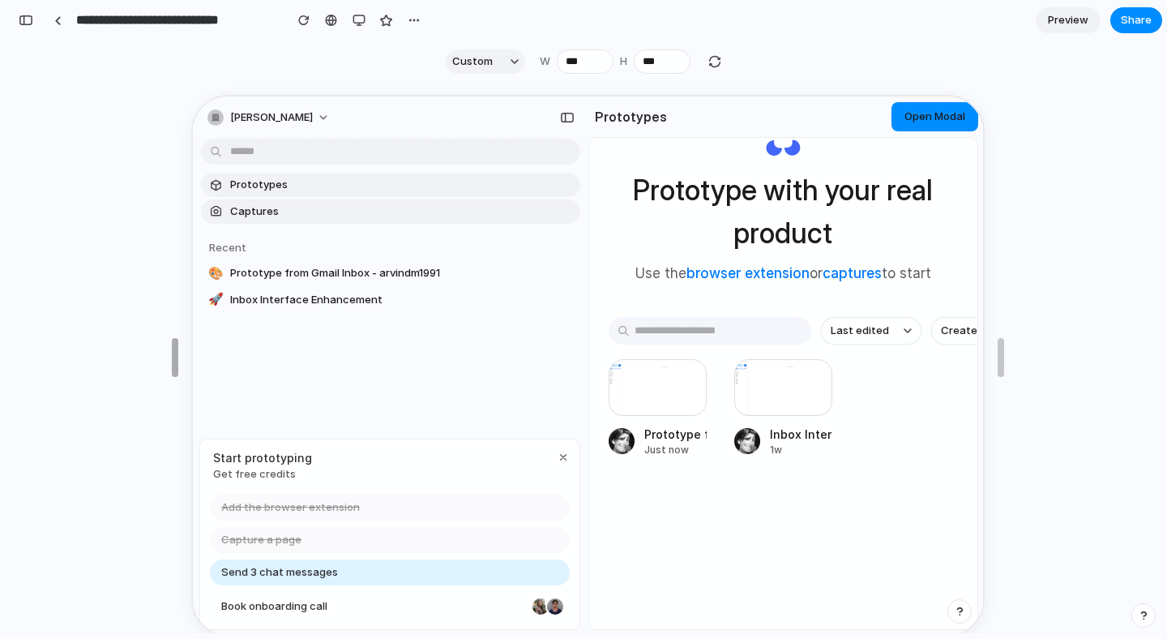
drag, startPoint x: 414, startPoint y: 357, endPoint x: 169, endPoint y: 355, distance: 245.6
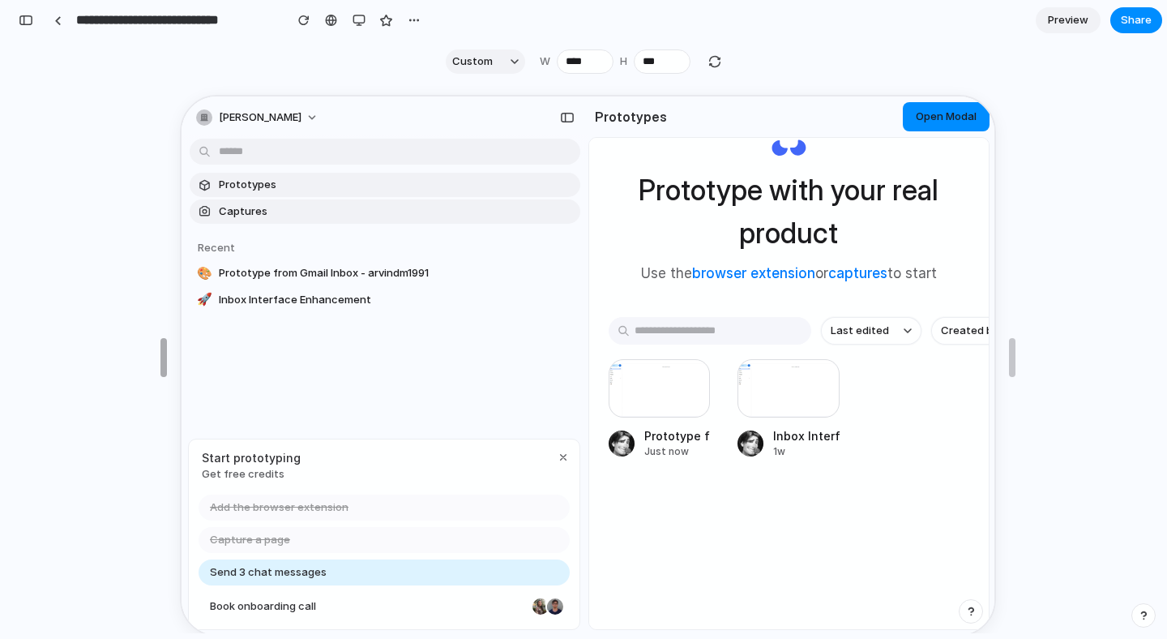
drag, startPoint x: 169, startPoint y: 355, endPoint x: 109, endPoint y: 348, distance: 59.6
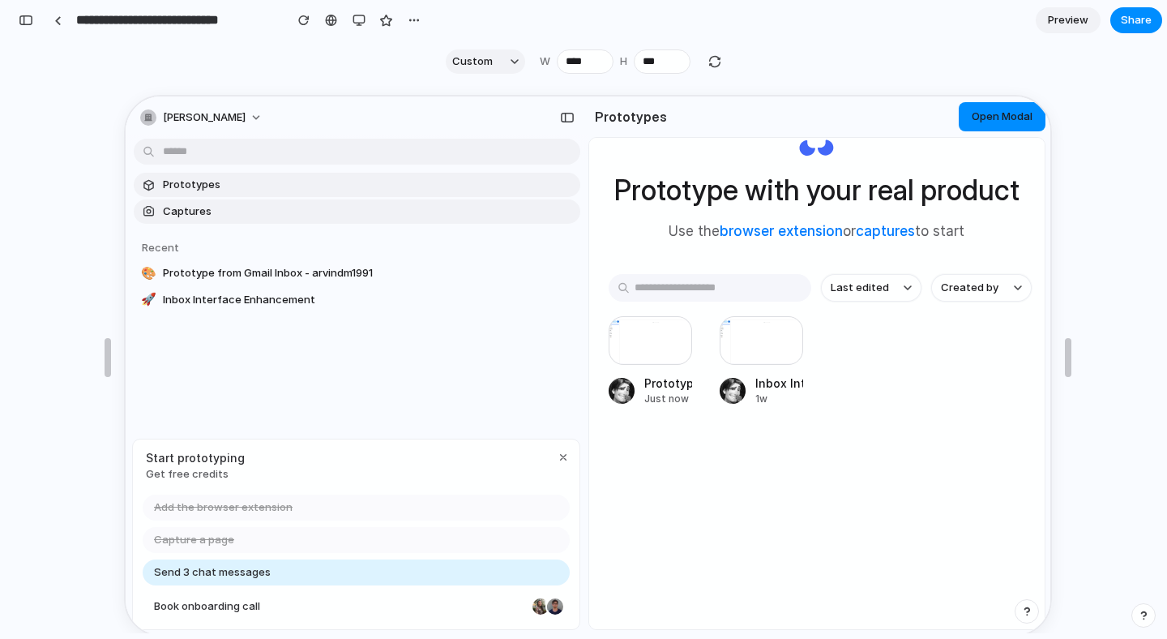
click at [726, 71] on div "Custom W **** H ***" at bounding box center [585, 61] width 305 height 24
click at [717, 66] on div "button" at bounding box center [715, 61] width 15 height 15
type input "***"
type input "****"
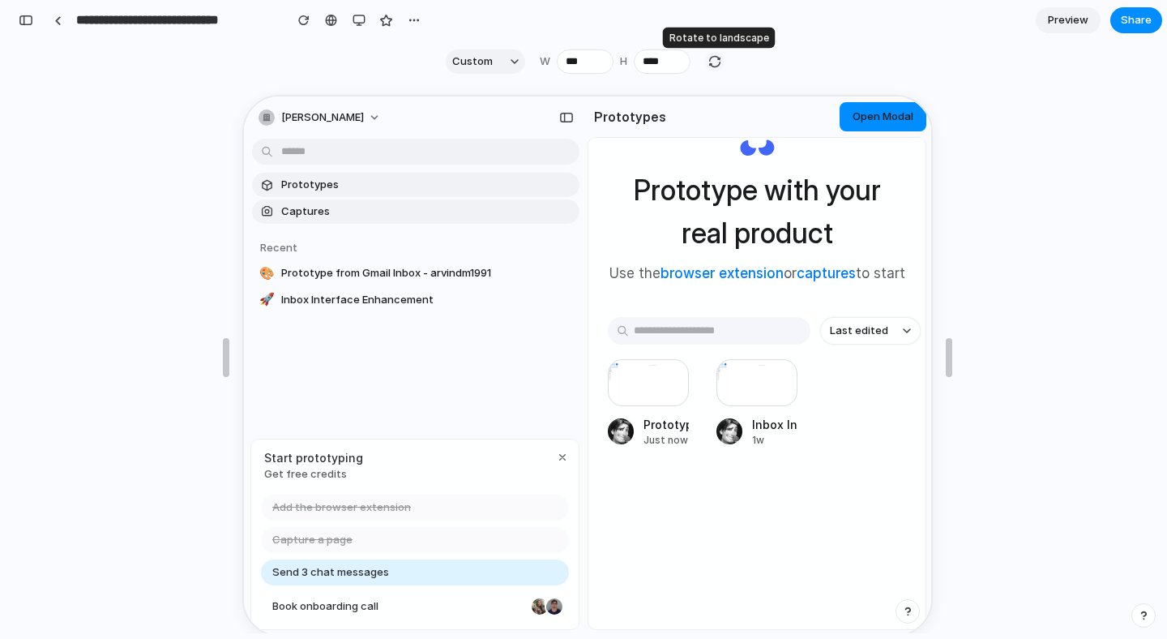
click at [717, 66] on div "button" at bounding box center [715, 61] width 15 height 15
type input "****"
type input "***"
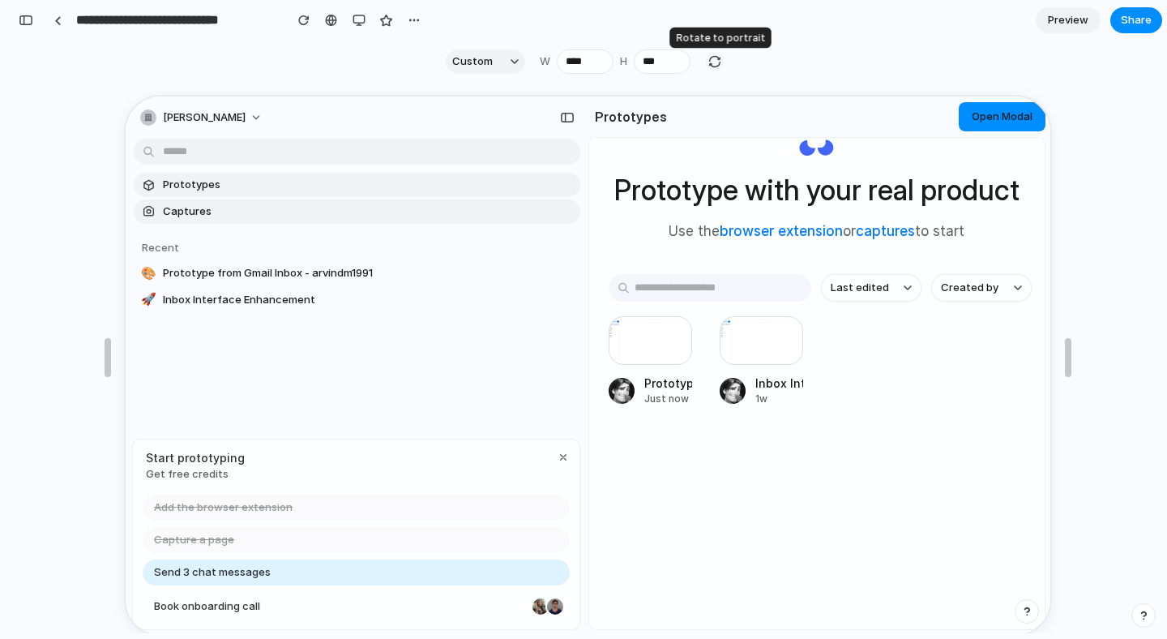
click at [717, 66] on div "button" at bounding box center [715, 61] width 15 height 15
type input "***"
type input "****"
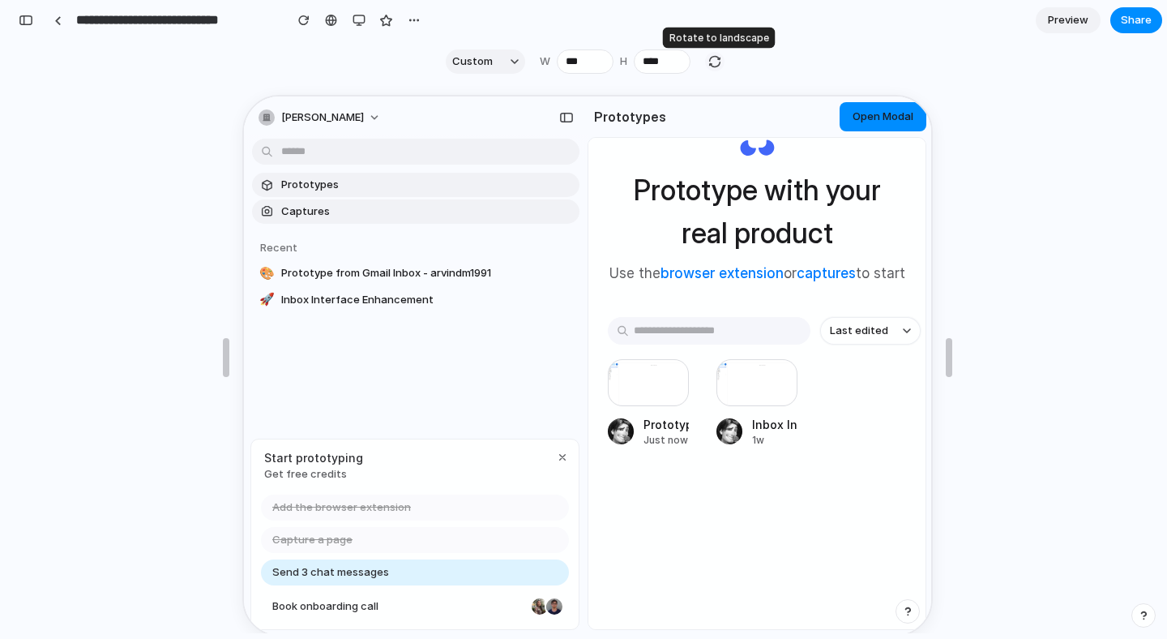
click at [717, 66] on div "button" at bounding box center [715, 61] width 15 height 15
type input "****"
type input "***"
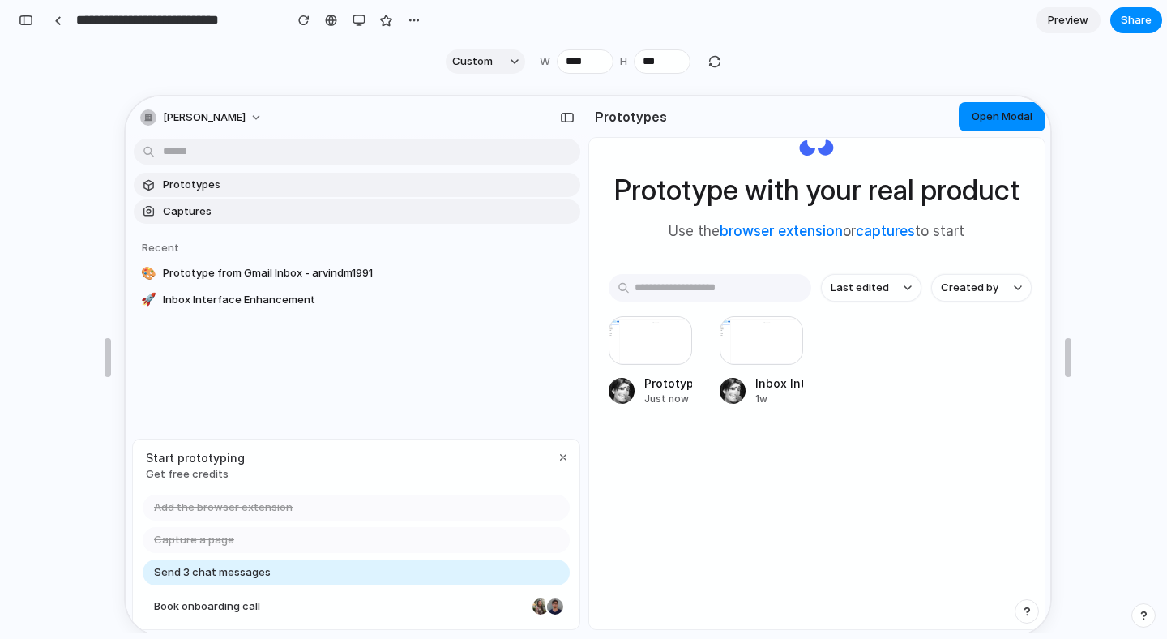
click at [1045, 111] on div at bounding box center [588, 357] width 928 height 551
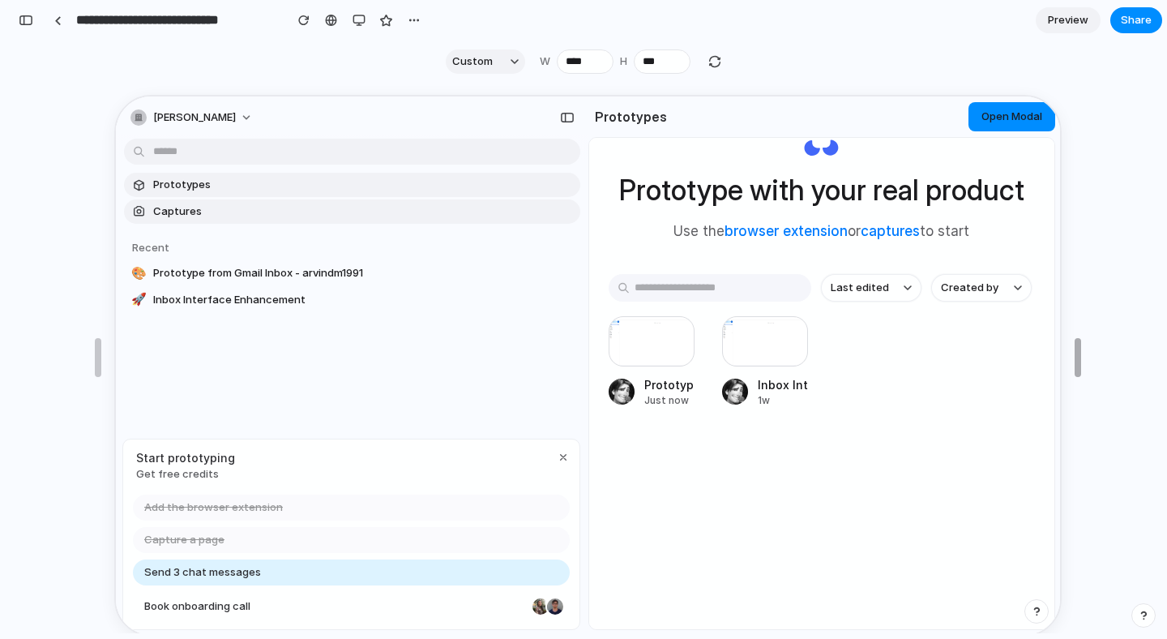
type input "****"
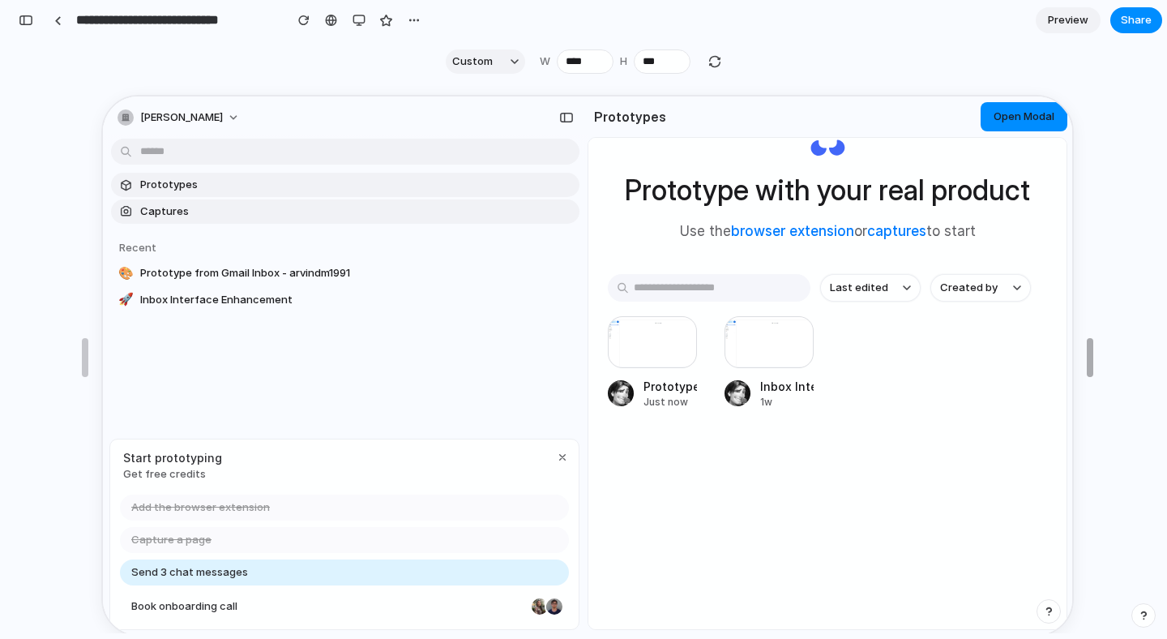
drag, startPoint x: 1062, startPoint y: 352, endPoint x: 1166, endPoint y: 353, distance: 104.5
click at [347, 15] on button "button" at bounding box center [359, 20] width 24 height 24
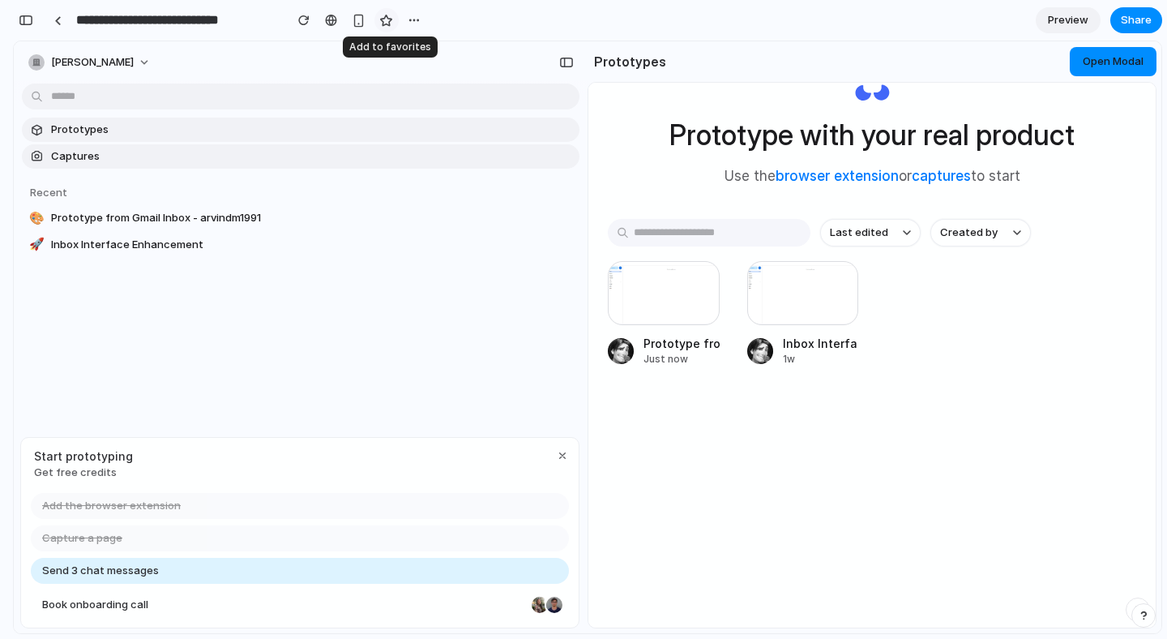
click at [391, 20] on div "button" at bounding box center [386, 21] width 14 height 14
click at [393, 20] on button "button" at bounding box center [386, 20] width 24 height 24
click at [63, 24] on link at bounding box center [57, 20] width 24 height 24
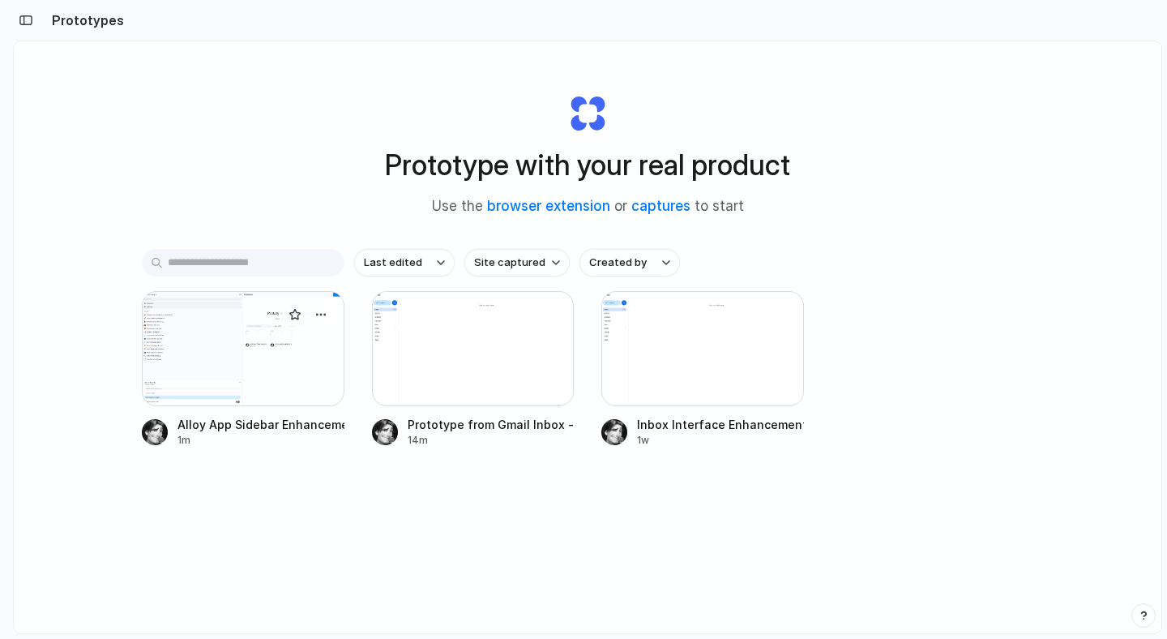
click at [299, 383] on div at bounding box center [243, 348] width 203 height 115
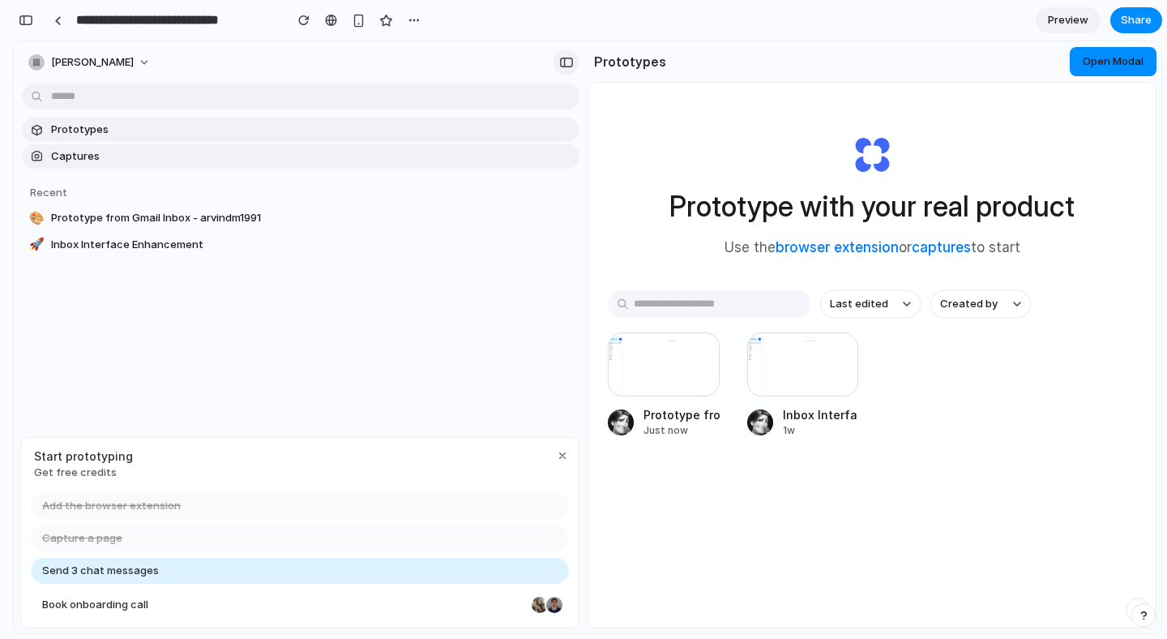
click at [567, 62] on div "button" at bounding box center [566, 62] width 15 height 11
click at [83, 133] on span "Prototypes" at bounding box center [312, 130] width 522 height 16
click at [550, 156] on span "Captures" at bounding box center [312, 156] width 522 height 16
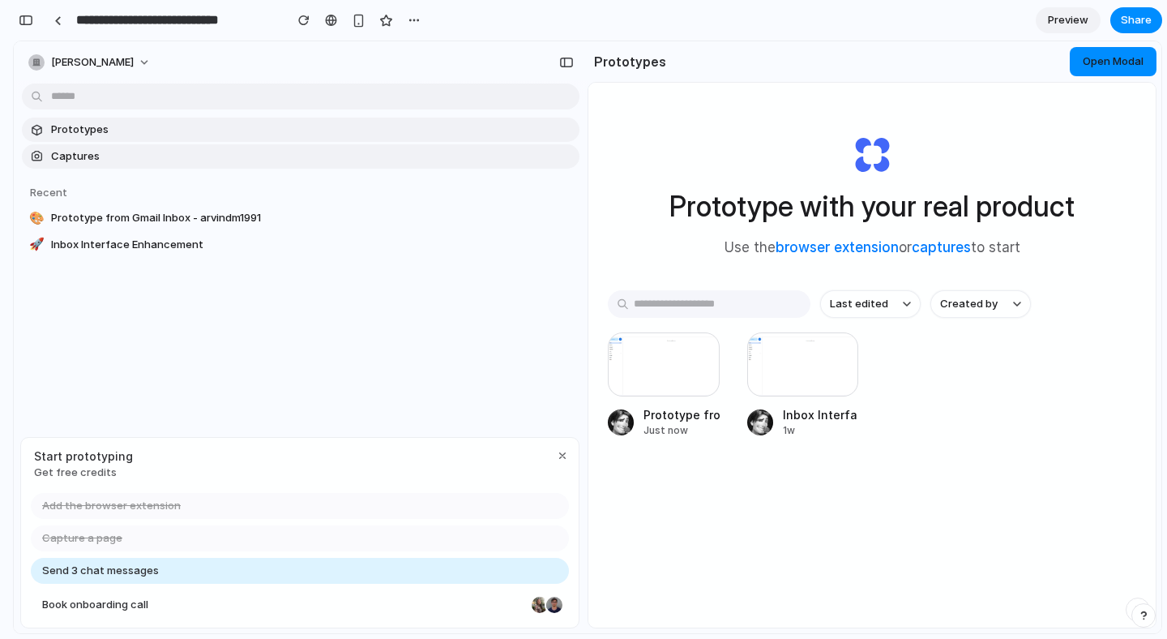
drag, startPoint x: 584, startPoint y: 169, endPoint x: 440, endPoint y: 271, distance: 177.2
click at [558, 189] on div "arvind-murali Prototypes Captures Recent 🎨 Prototype from Gmail Inbox - arvindm…" at bounding box center [301, 337] width 574 height 592
click at [557, 451] on div "button" at bounding box center [562, 455] width 13 height 13
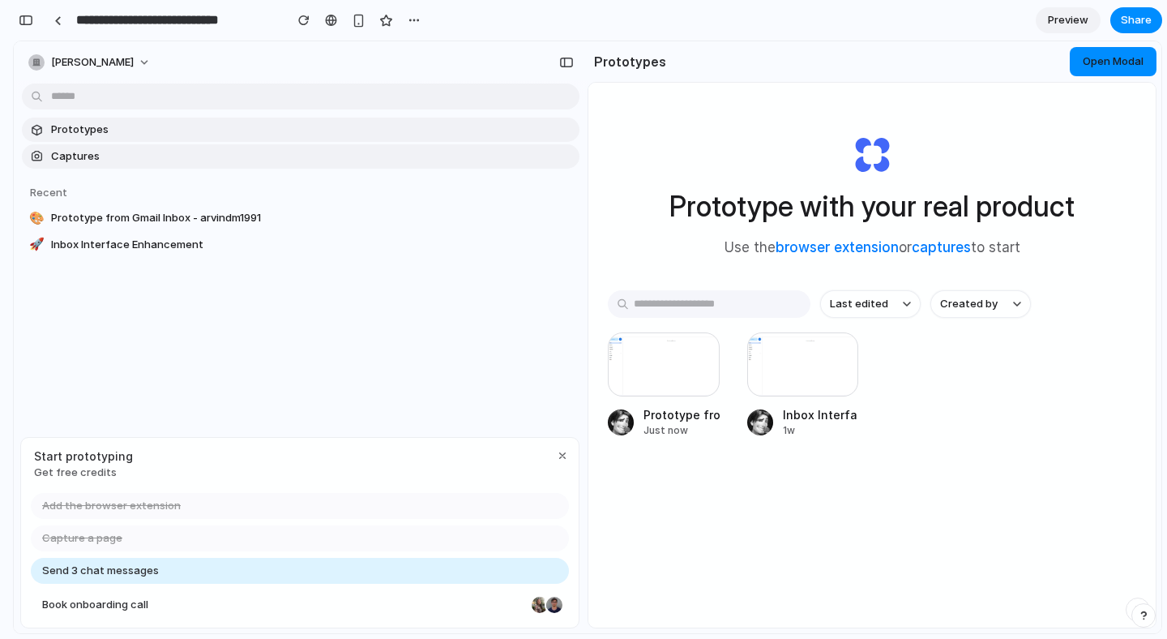
drag, startPoint x: 557, startPoint y: 451, endPoint x: 284, endPoint y: 63, distance: 474.2
click at [284, 66] on div "arvind-murali Prototypes Captures Recent 🎨 Prototype from Gmail Inbox - arvindm…" at bounding box center [301, 337] width 574 height 592
click at [564, 456] on div "button" at bounding box center [562, 455] width 13 height 13
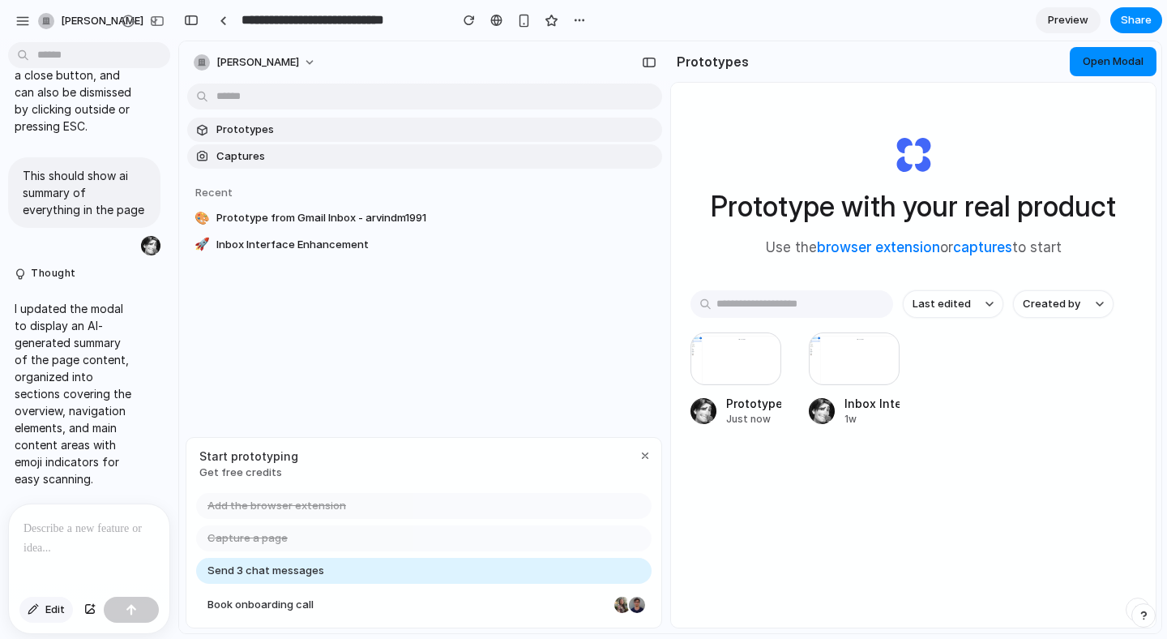
click at [53, 609] on span "Edit" at bounding box center [54, 609] width 19 height 16
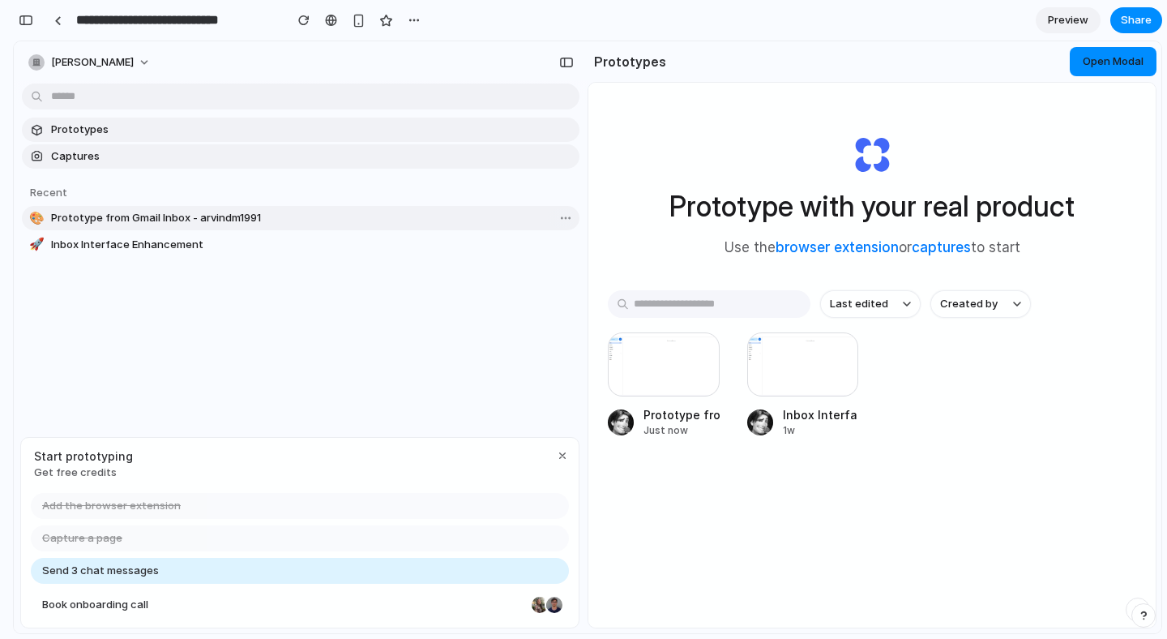
click at [109, 221] on span "Prototype from Gmail Inbox - arvindm1991" at bounding box center [312, 218] width 522 height 16
click at [26, 28] on button "button" at bounding box center [26, 20] width 26 height 26
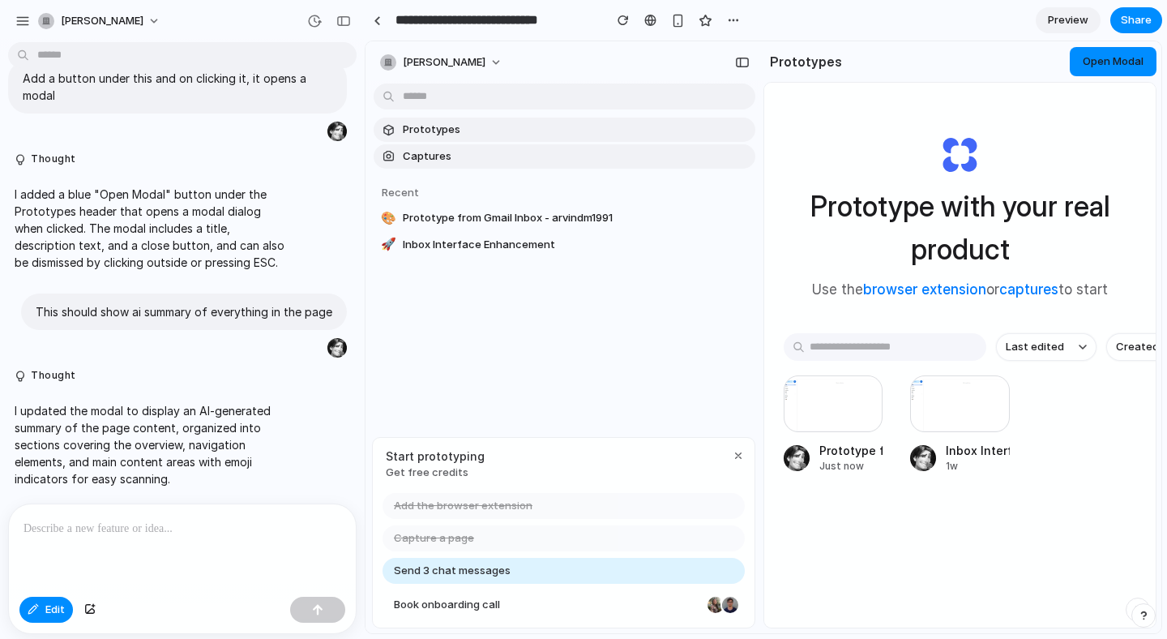
scroll to position [655, 0]
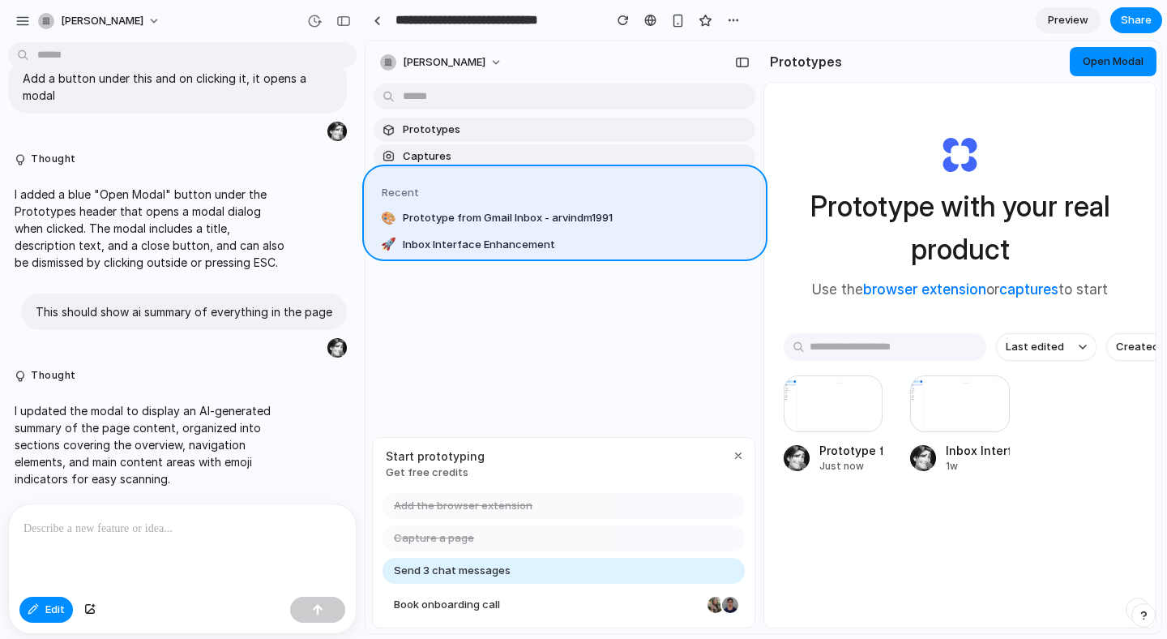
click at [400, 227] on div at bounding box center [588, 337] width 1147 height 591
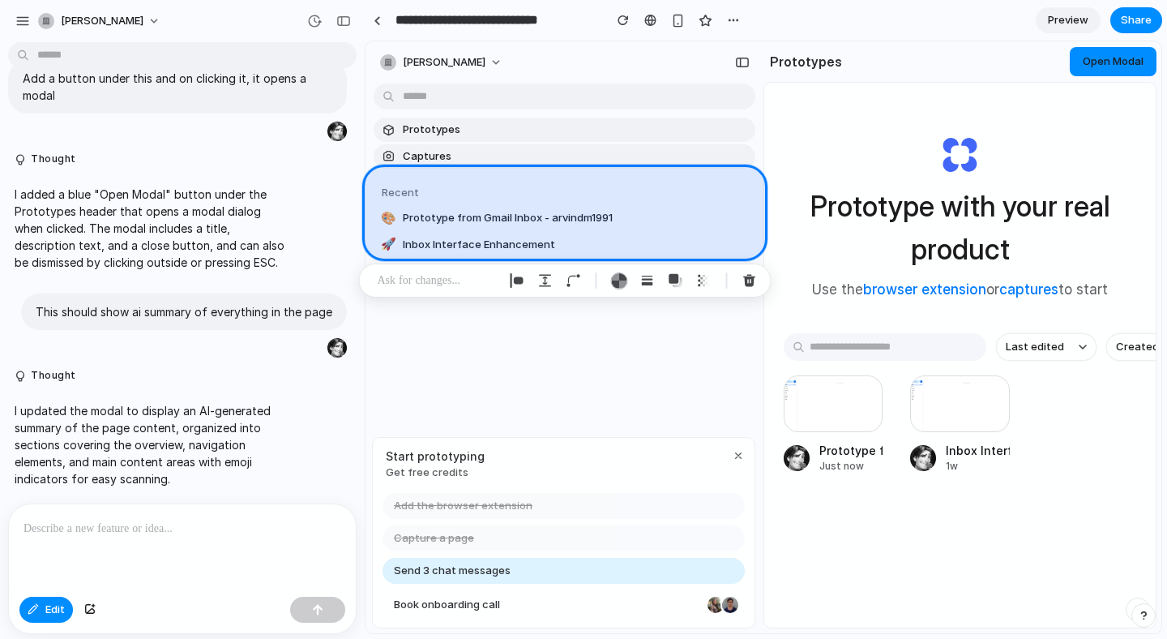
click at [435, 284] on p at bounding box center [438, 280] width 120 height 19
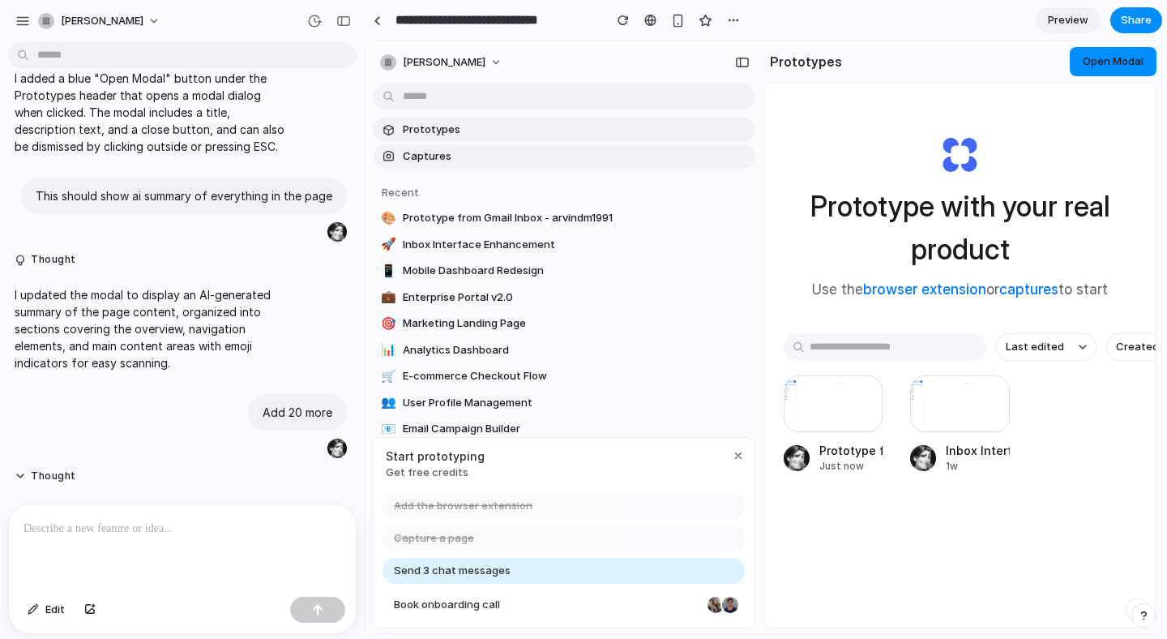
scroll to position [1084, 0]
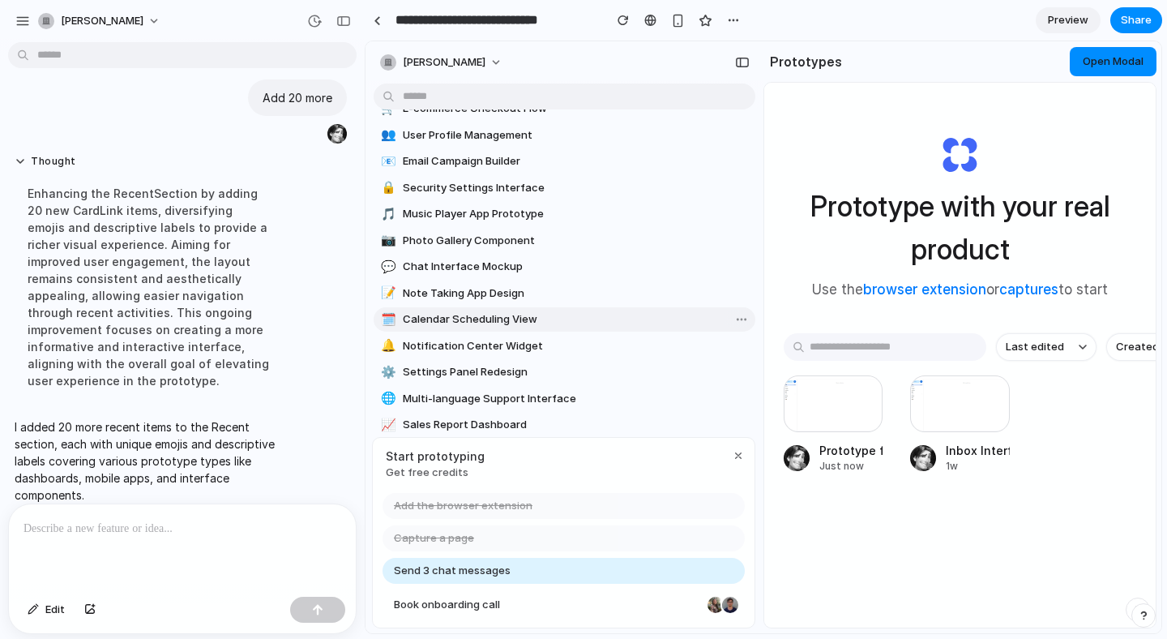
click at [492, 325] on span "Calendar Scheduling View" at bounding box center [576, 319] width 346 height 16
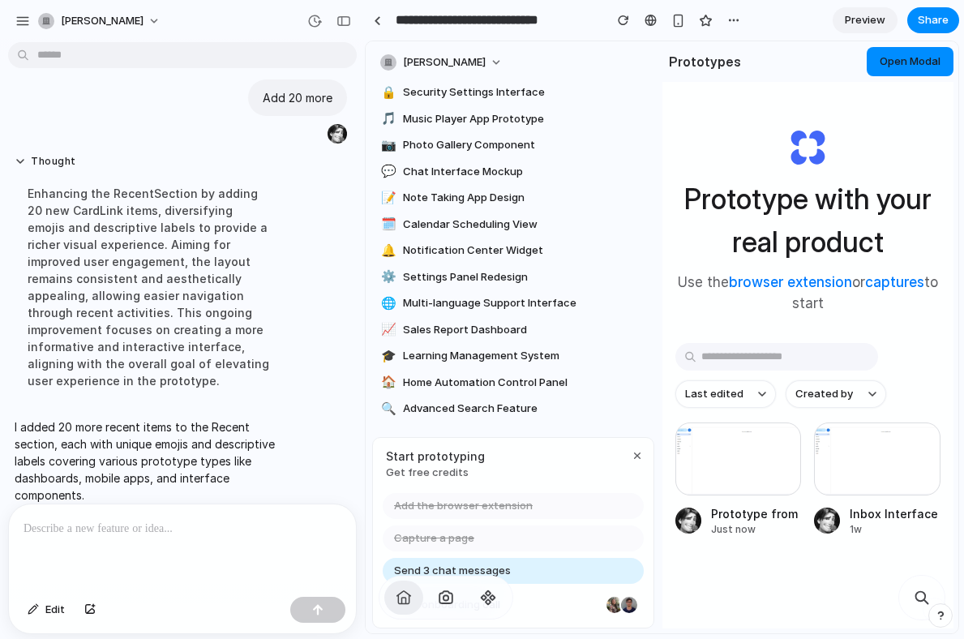
scroll to position [310, 0]
click at [156, 492] on div "I added 20 more recent items to the Recent section, each with unique emojis and…" at bounding box center [150, 460] width 284 height 105
click at [154, 550] on div "To enrich screen reader interactions, please activate Accessibility in Grammarl…" at bounding box center [182, 547] width 347 height 86
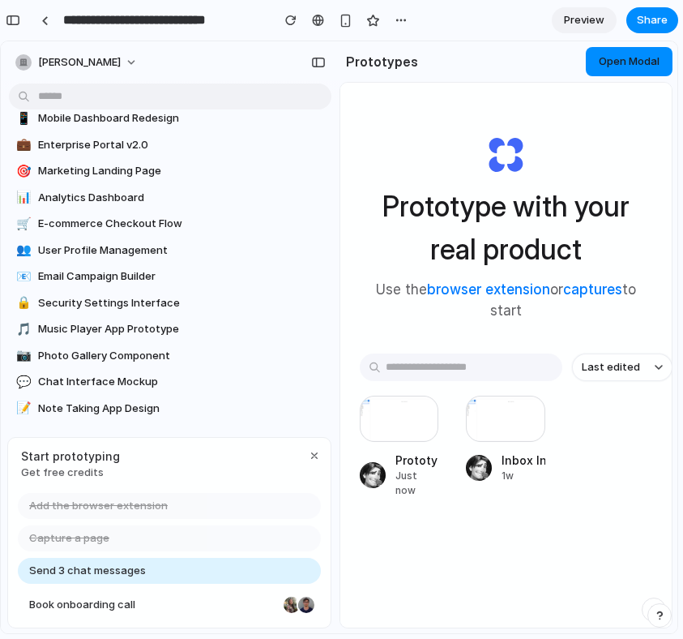
scroll to position [0, 0]
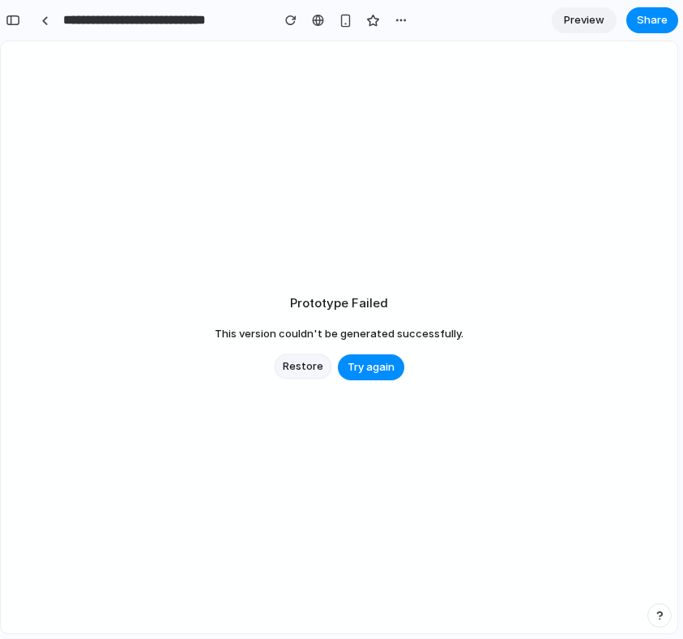
click at [278, 366] on button "Restore" at bounding box center [303, 366] width 57 height 24
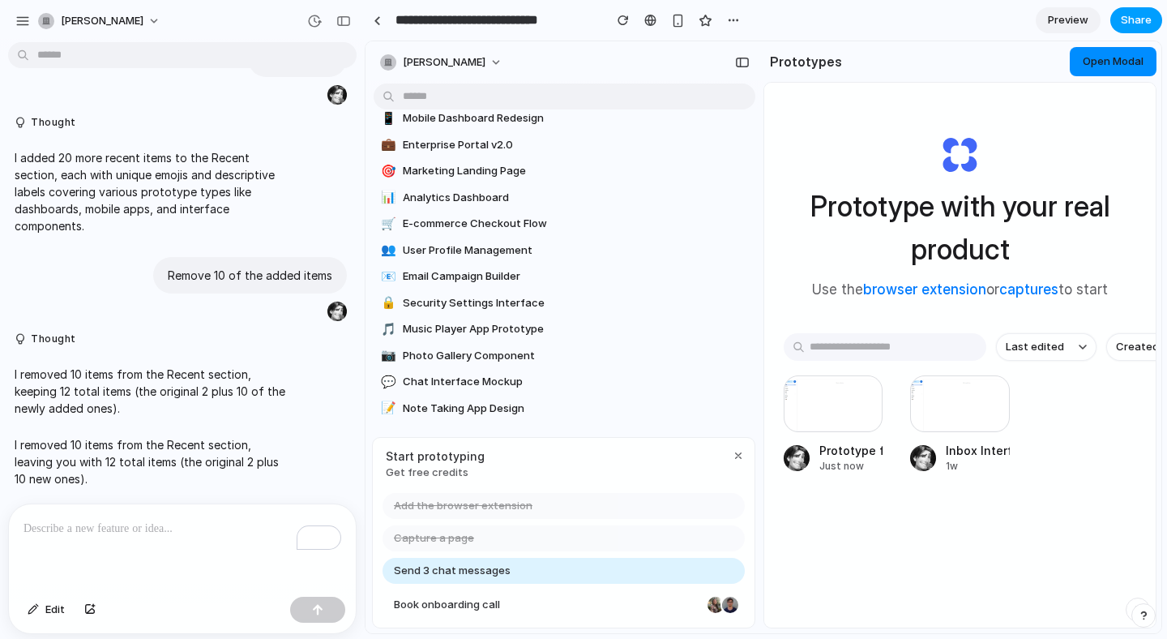
click at [1139, 16] on span "Share" at bounding box center [1136, 20] width 31 height 16
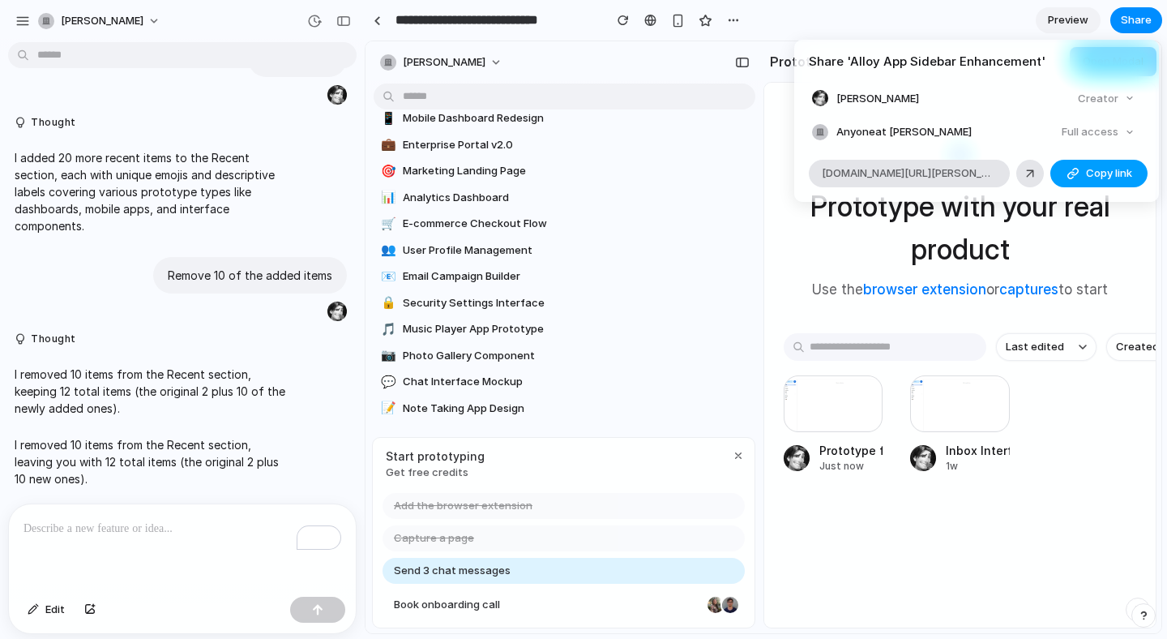
click at [1097, 174] on span "Copy link" at bounding box center [1109, 173] width 46 height 16
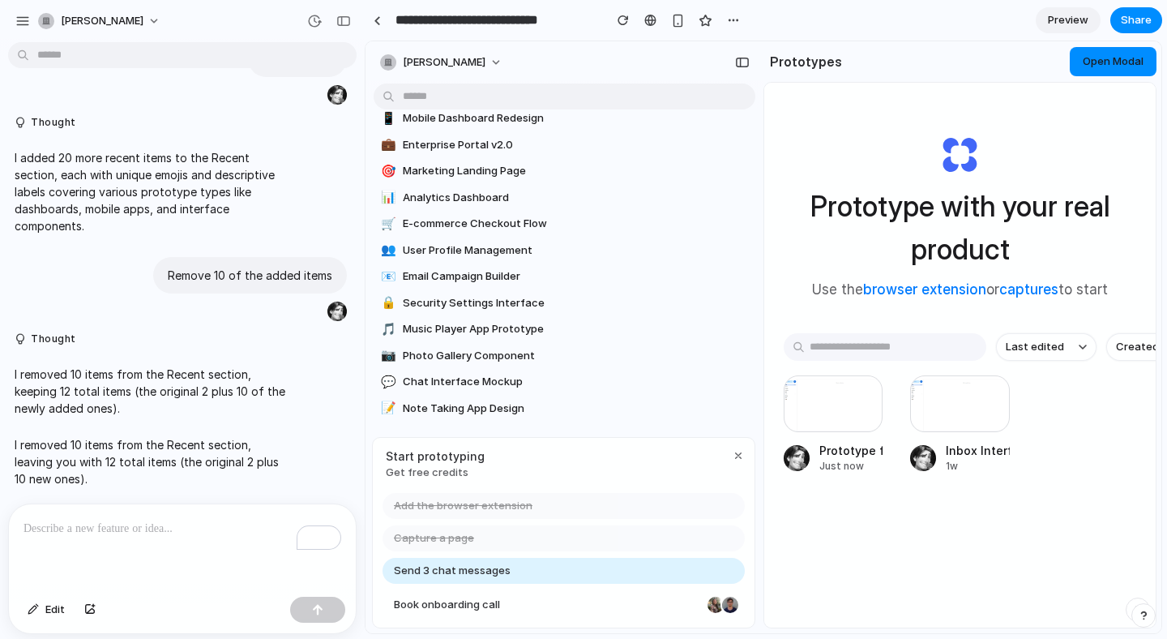
click at [267, 591] on div "Share ' Alloy App Sidebar Enhancement ' Arvind Murali Creator Anyone at Arvind-…" at bounding box center [583, 319] width 1167 height 639
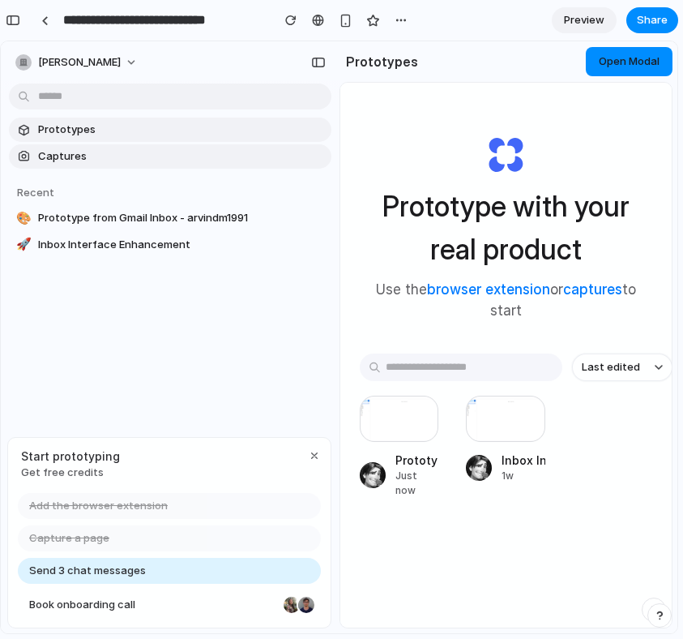
scroll to position [87, 0]
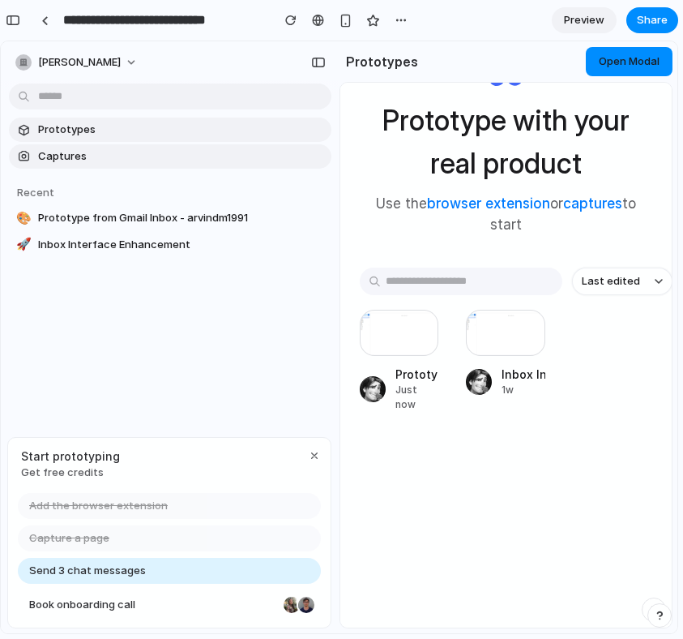
click at [605, 56] on span "Open Modal" at bounding box center [629, 60] width 61 height 13
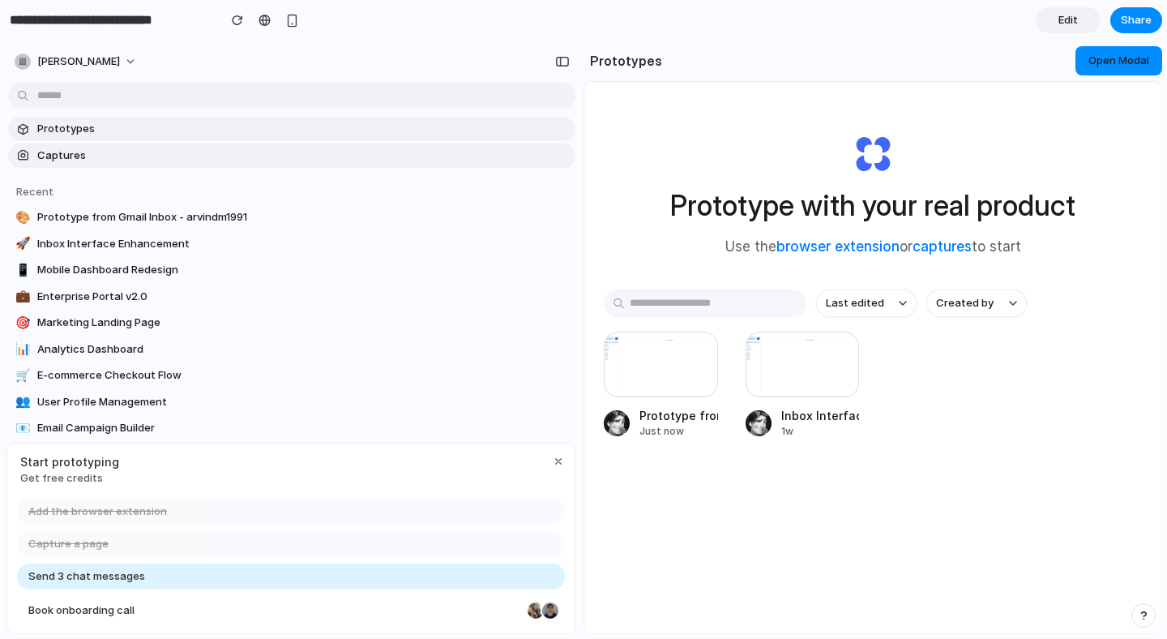
click at [1128, 49] on button "Open Modal" at bounding box center [1118, 60] width 87 height 29
click at [751, 419] on div at bounding box center [759, 423] width 26 height 26
click at [679, 410] on div "Prototype from Gmail Inbox - arvindm1991" at bounding box center [678, 415] width 79 height 17
click at [486, 415] on section "Recent 🎨 Prototype from Gmail Inbox - arvindm1991 🚀 Inbox Interface Enhancement…" at bounding box center [292, 370] width 584 height 404
click at [429, 251] on link "🚀 Inbox Interface Enhancement" at bounding box center [291, 244] width 567 height 24
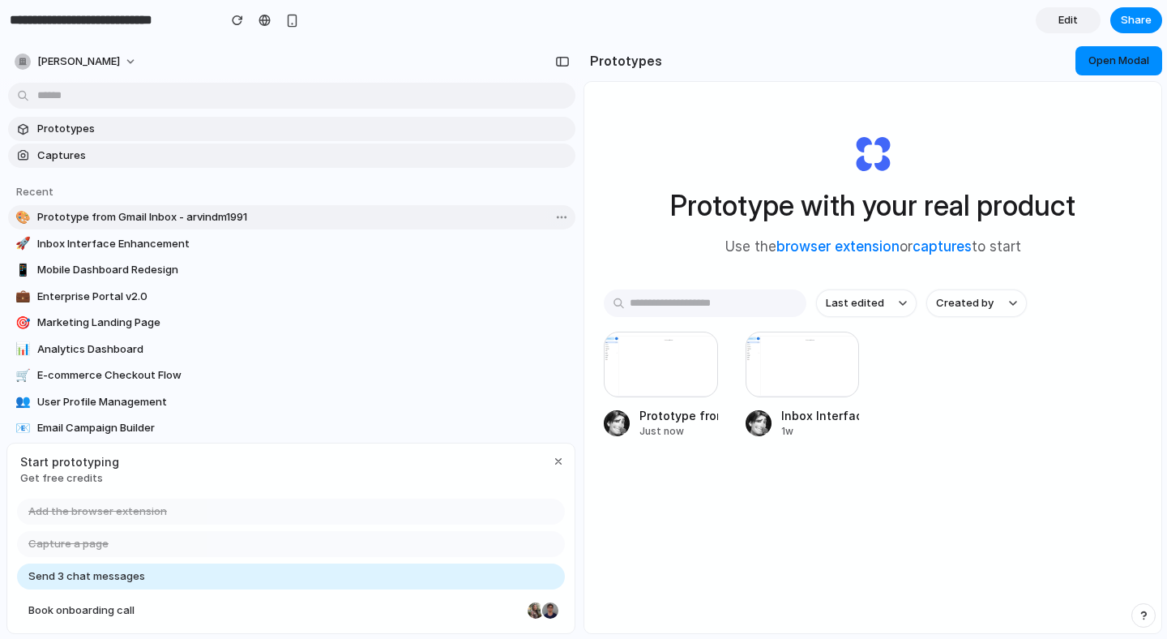
click at [180, 206] on link "🎨 Prototype from Gmail Inbox - arvindm1991" at bounding box center [291, 217] width 567 height 24
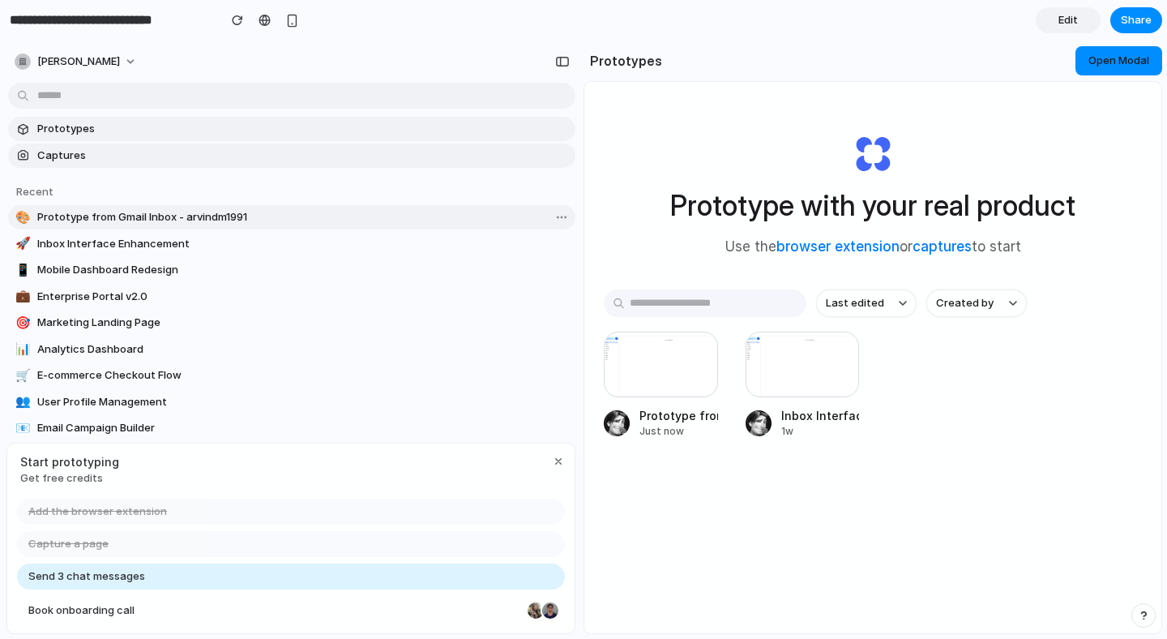
click at [180, 206] on link "🎨 Prototype from Gmail Inbox - arvindm1991" at bounding box center [291, 217] width 567 height 24
click at [98, 71] on button "[PERSON_NAME]" at bounding box center [76, 62] width 137 height 26
click at [272, 11] on link at bounding box center [265, 20] width 24 height 24
click at [237, 17] on div "button" at bounding box center [237, 20] width 11 height 11
click at [1093, 23] on link "Edit" at bounding box center [1068, 20] width 65 height 26
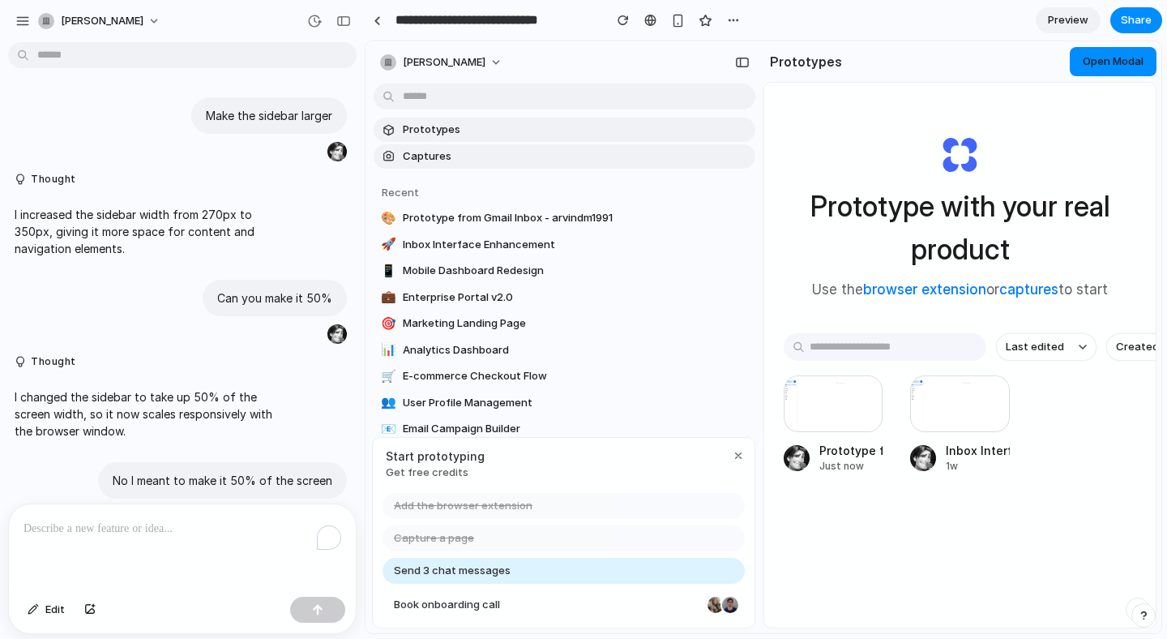
scroll to position [1123, 0]
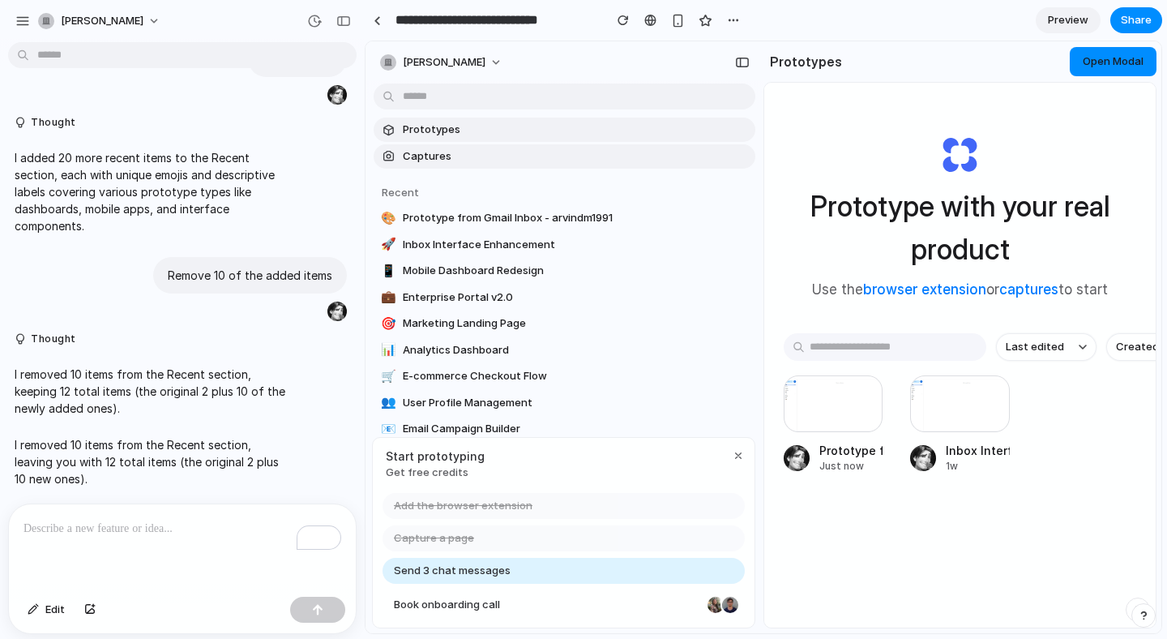
click at [1093, 23] on link "Preview" at bounding box center [1068, 20] width 65 height 26
